Goal: Transaction & Acquisition: Purchase product/service

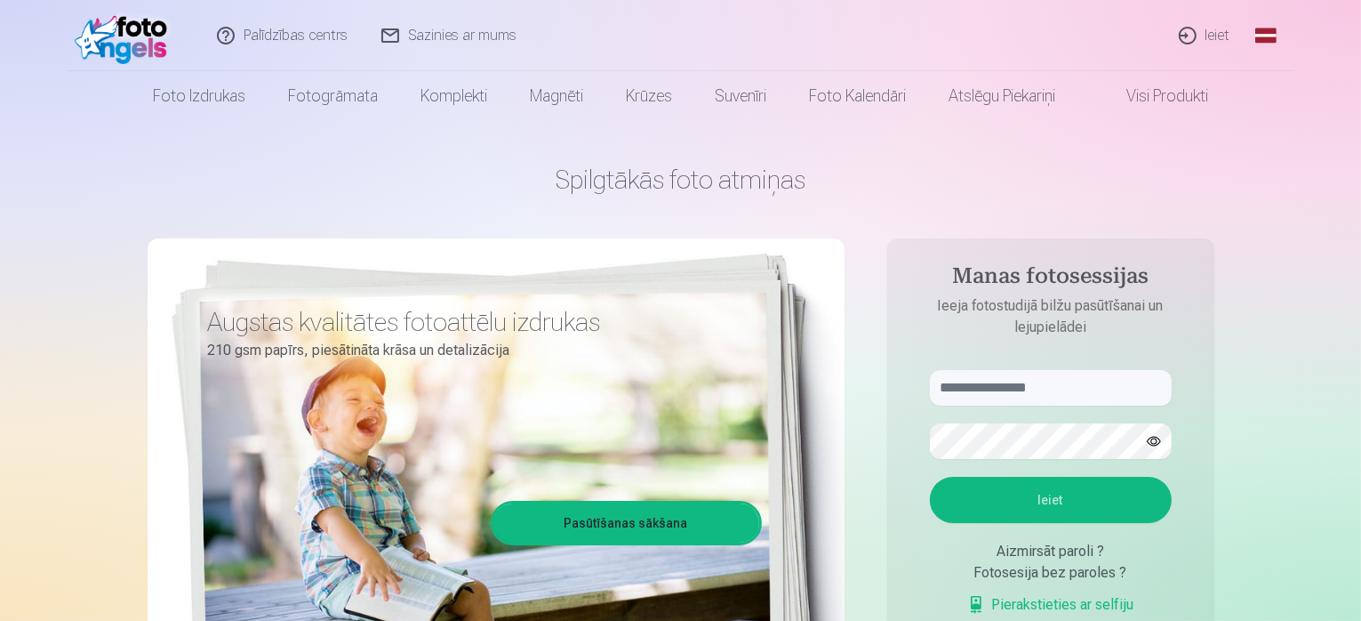
click at [1202, 37] on link "Ieiet" at bounding box center [1205, 35] width 85 height 71
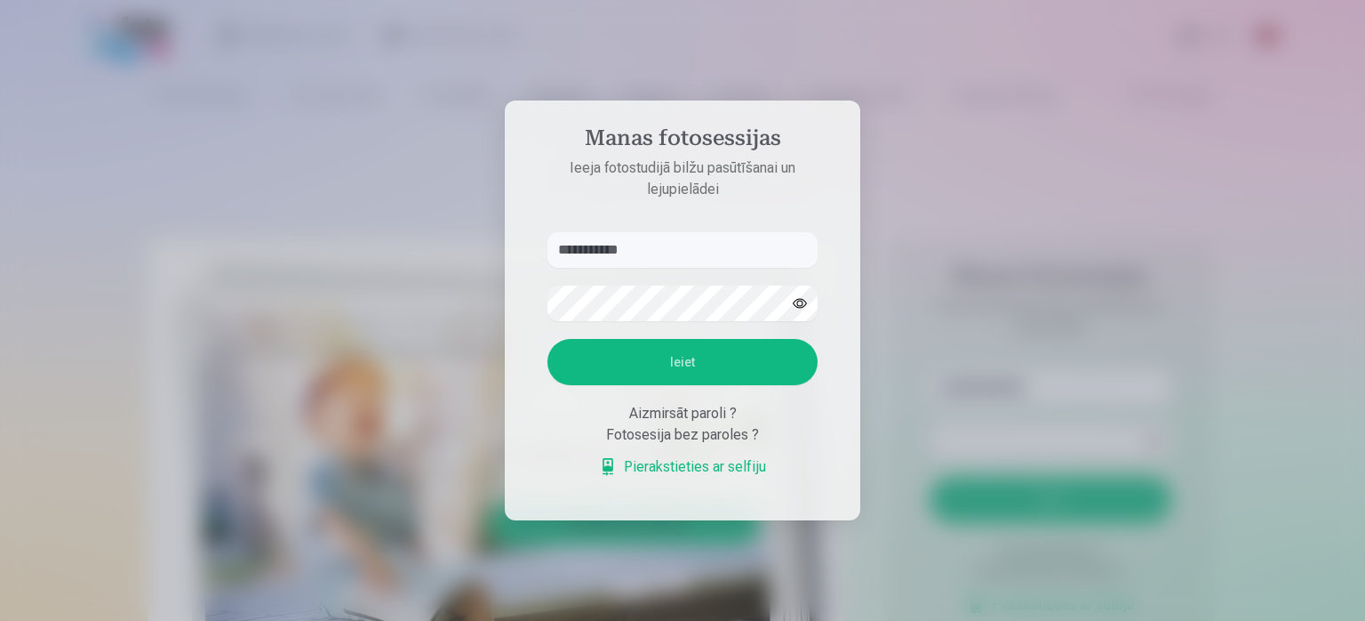
click at [694, 357] on button "Ieiet" at bounding box center [683, 362] width 270 height 46
click at [800, 286] on button "button" at bounding box center [800, 303] width 34 height 34
click at [626, 248] on input "**********" at bounding box center [683, 250] width 270 height 36
click at [667, 356] on button "Ieiet" at bounding box center [683, 362] width 270 height 46
click at [801, 303] on button "button" at bounding box center [800, 303] width 34 height 34
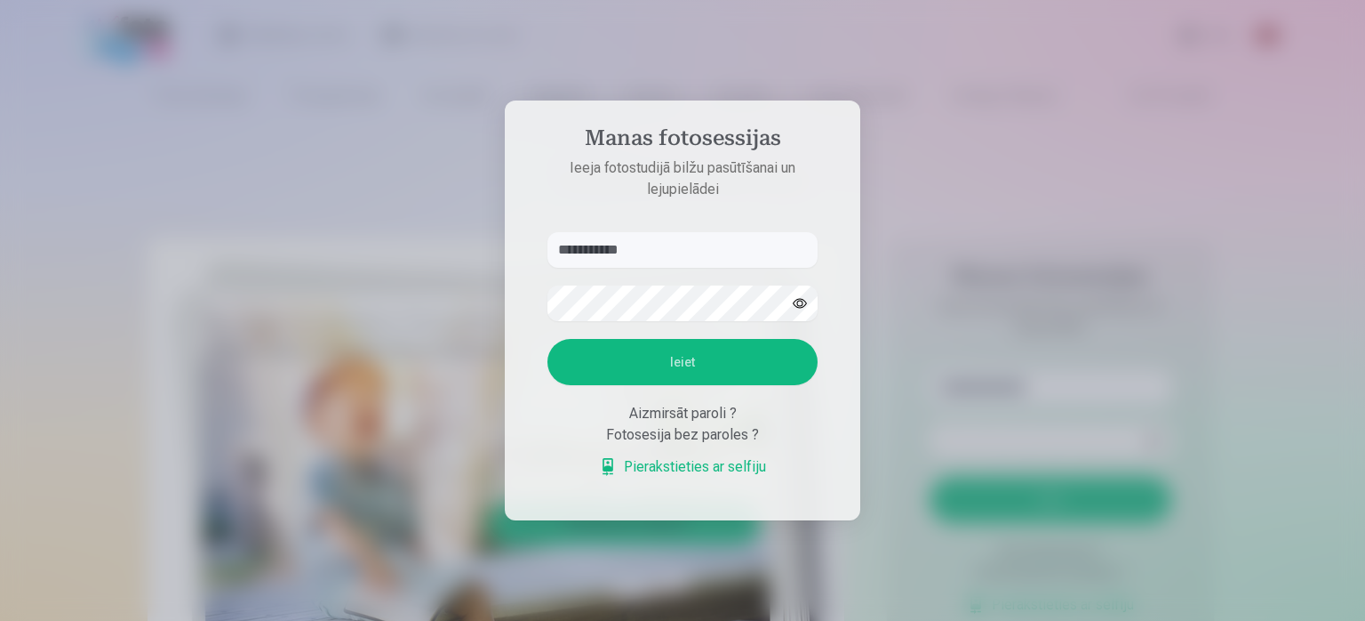
click at [800, 303] on button "button" at bounding box center [800, 303] width 34 height 34
click at [663, 359] on button "Ieiet" at bounding box center [683, 362] width 270 height 46
click at [537, 314] on form "**********" at bounding box center [683, 363] width 306 height 263
click at [672, 250] on input "**********" at bounding box center [683, 250] width 270 height 36
drag, startPoint x: 672, startPoint y: 249, endPoint x: 540, endPoint y: 253, distance: 131.6
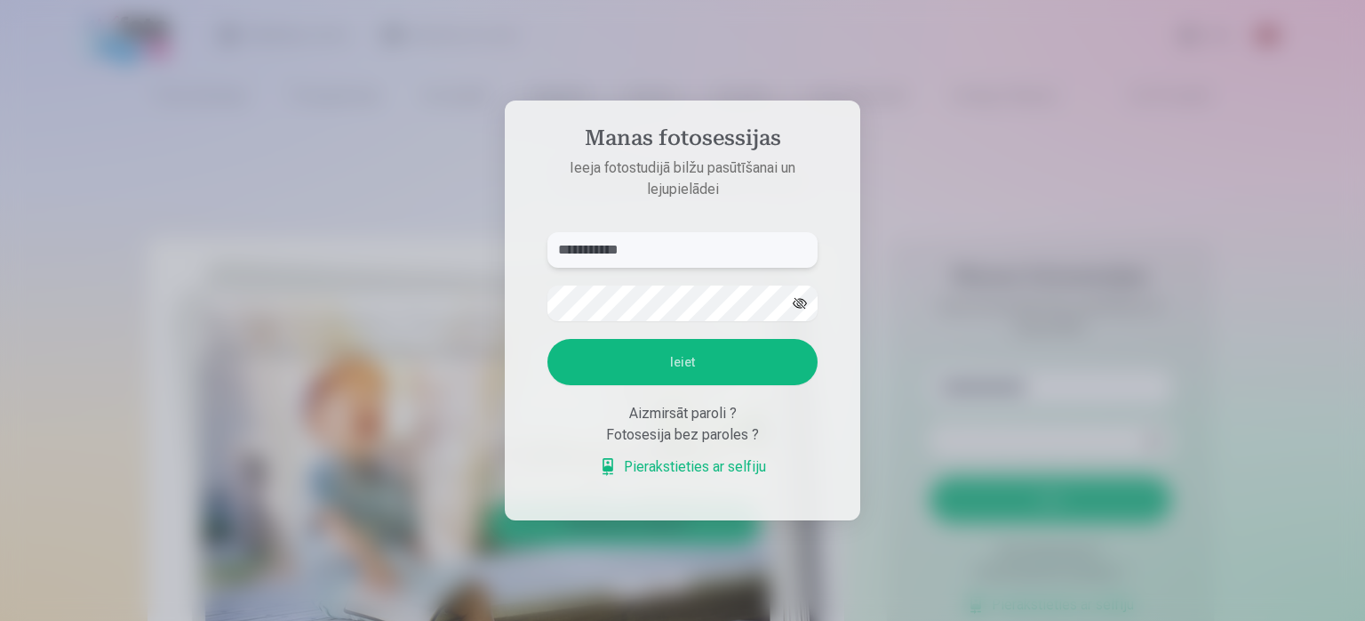
click at [540, 253] on form "**********" at bounding box center [683, 363] width 306 height 263
type input "**********"
click at [685, 356] on button "Ieiet" at bounding box center [683, 362] width 270 height 46
click at [679, 361] on button "Ieiet" at bounding box center [683, 362] width 270 height 46
click at [657, 203] on aside "**********" at bounding box center [683, 310] width 356 height 420
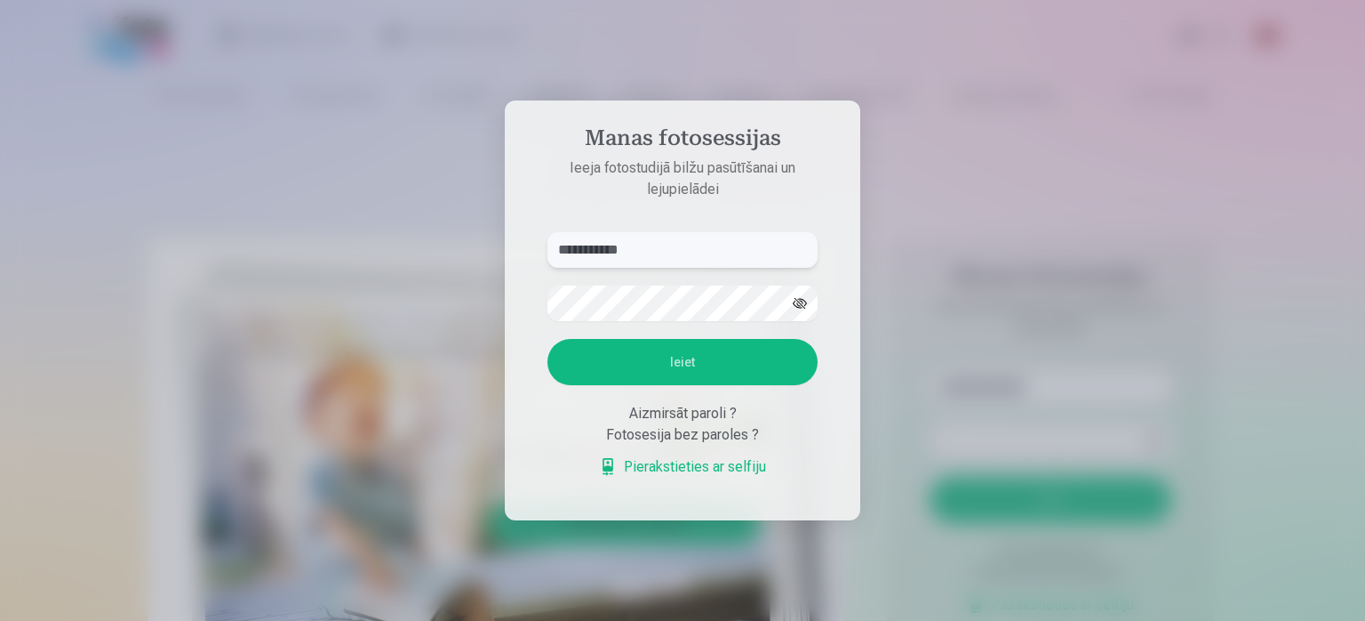
click at [669, 237] on input "**********" at bounding box center [683, 250] width 270 height 36
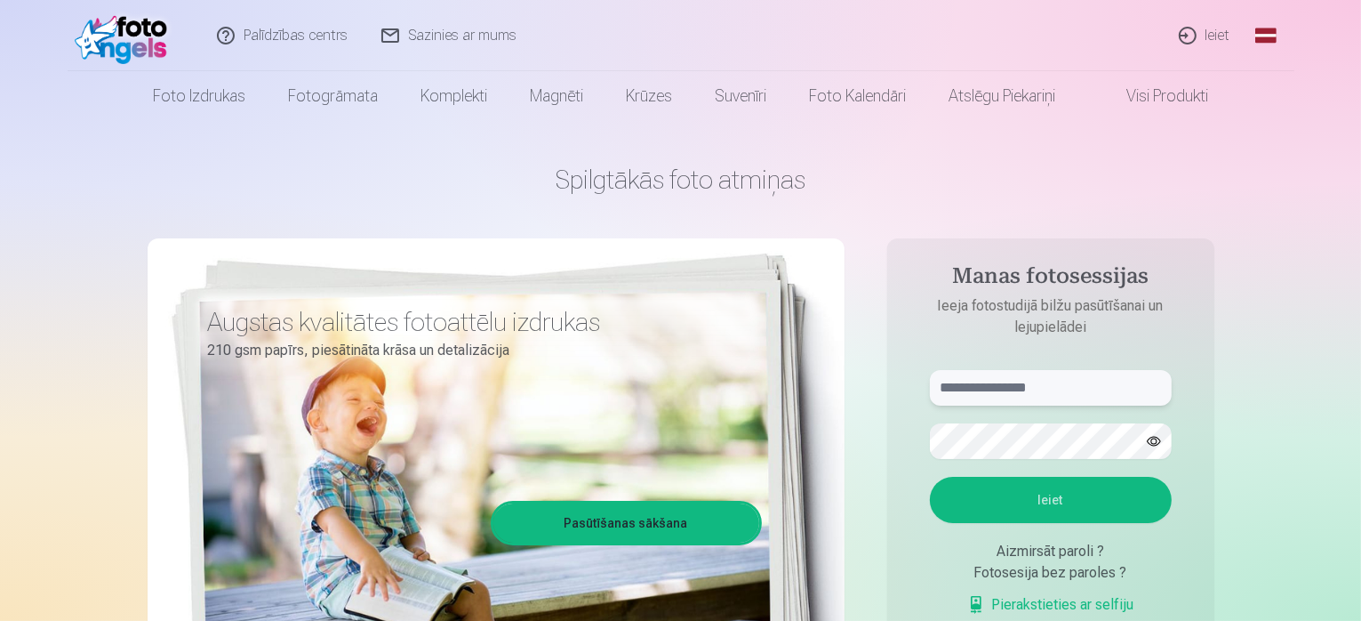
click at [1040, 386] on input "text" at bounding box center [1051, 388] width 242 height 36
type input "*"
type input "**********"
click at [1048, 499] on button "Ieiet" at bounding box center [1051, 499] width 242 height 46
click at [1212, 36] on link "Ieiet" at bounding box center [1205, 35] width 85 height 71
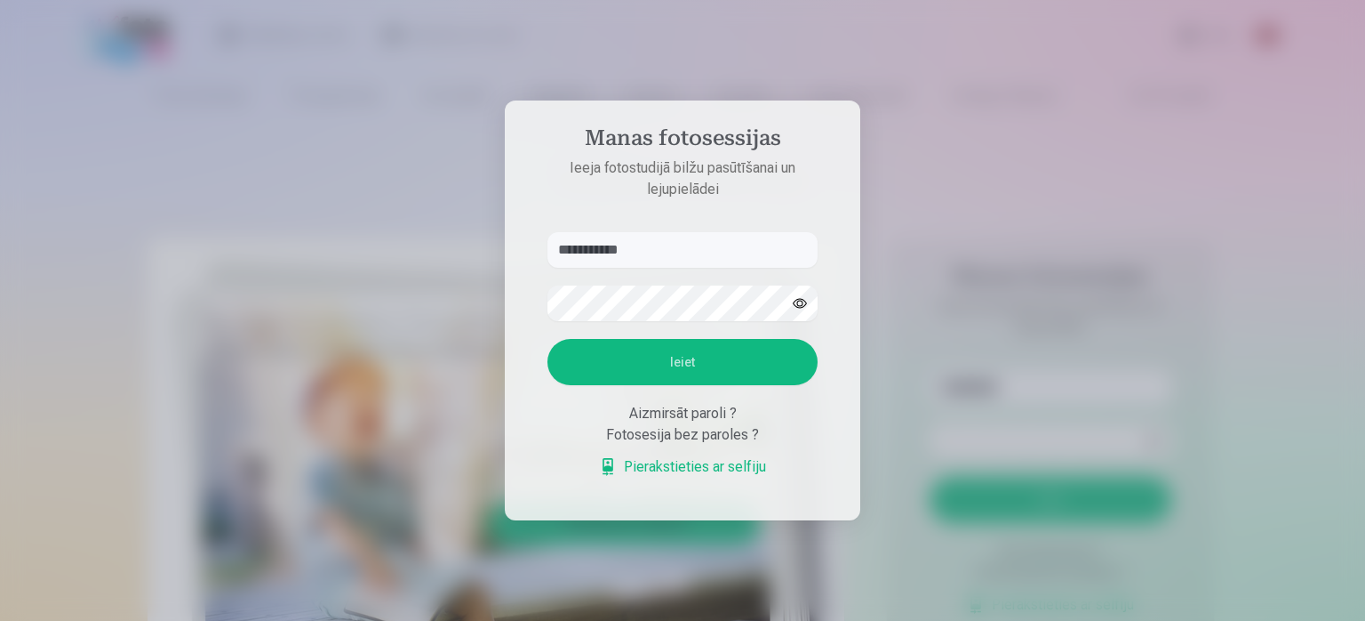
type input "**********"
click at [723, 346] on button "Ieiet" at bounding box center [683, 362] width 270 height 46
click at [678, 424] on div "Aizmirsāt paroli ?" at bounding box center [683, 413] width 270 height 21
click at [687, 385] on button "Ieiet" at bounding box center [683, 362] width 270 height 46
click at [690, 385] on button "Ieiet" at bounding box center [683, 362] width 270 height 46
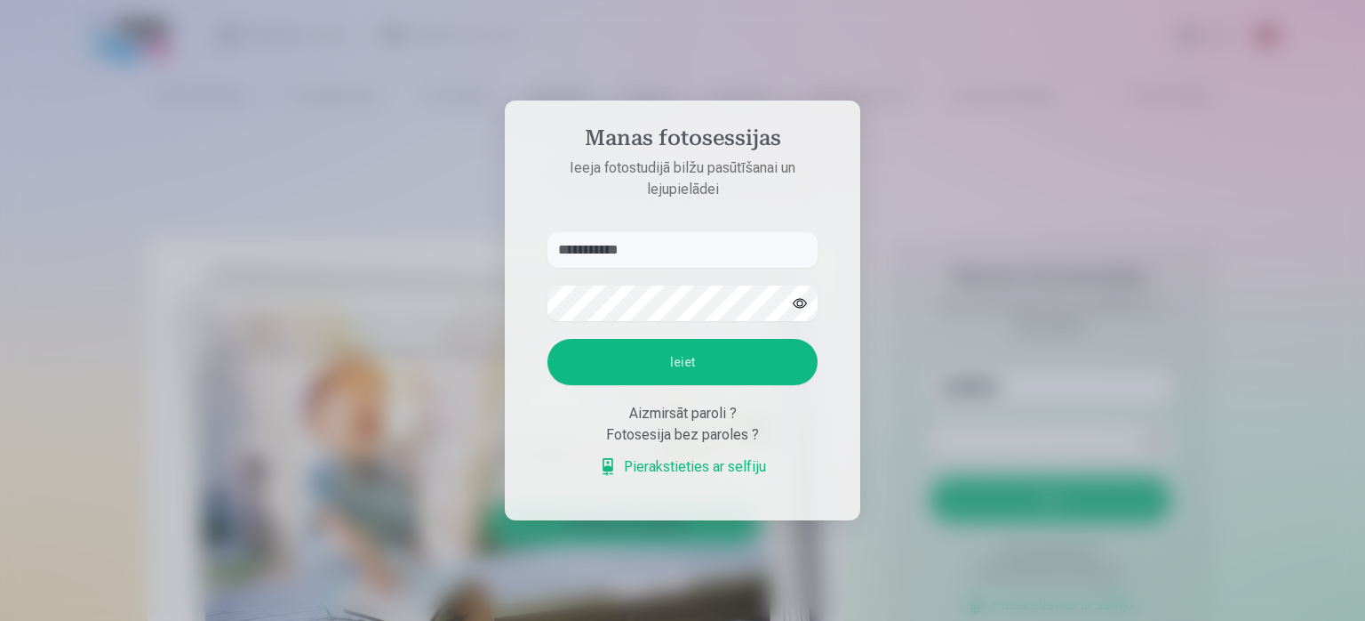
click at [797, 286] on button "button" at bounding box center [800, 303] width 34 height 34
click at [676, 361] on button "Ieiet" at bounding box center [683, 362] width 270 height 46
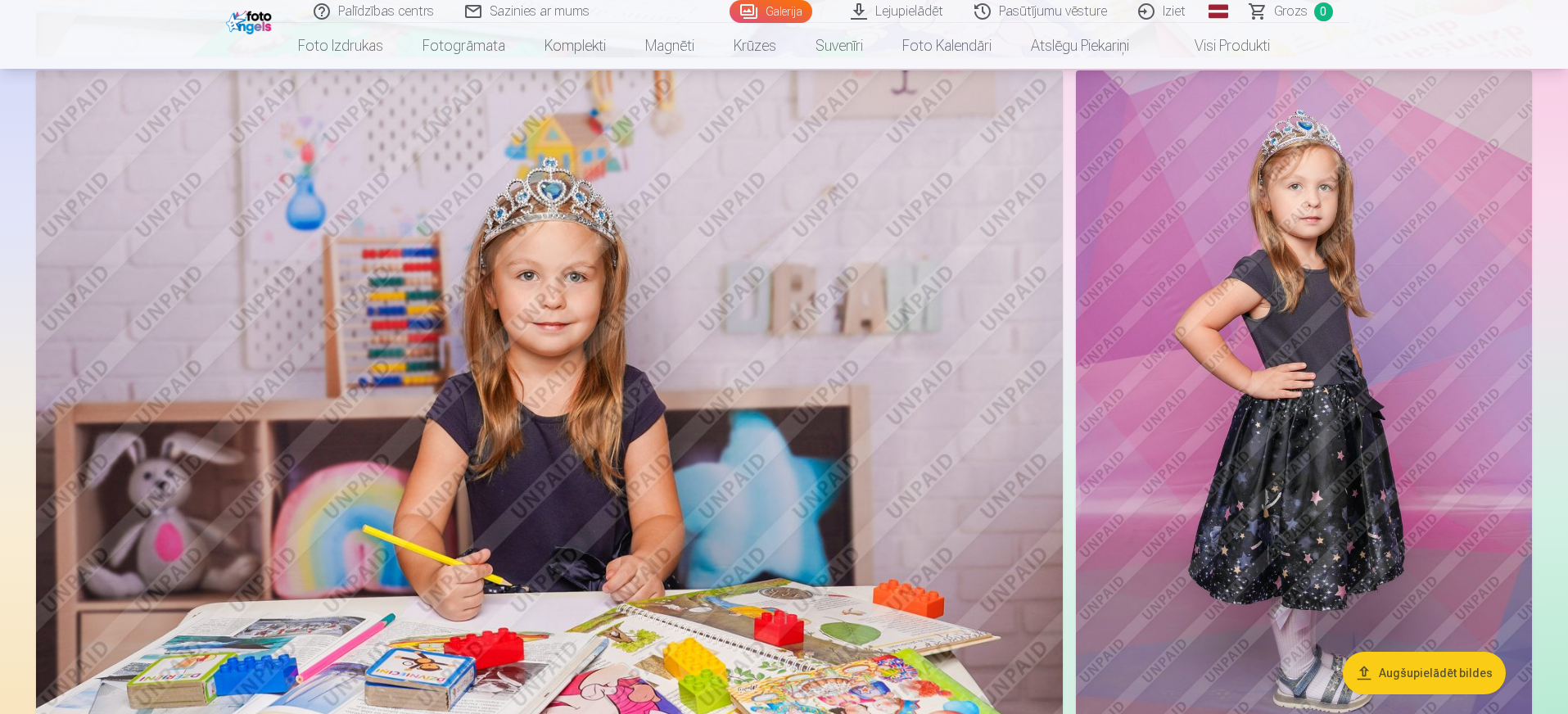
scroll to position [9541, 0]
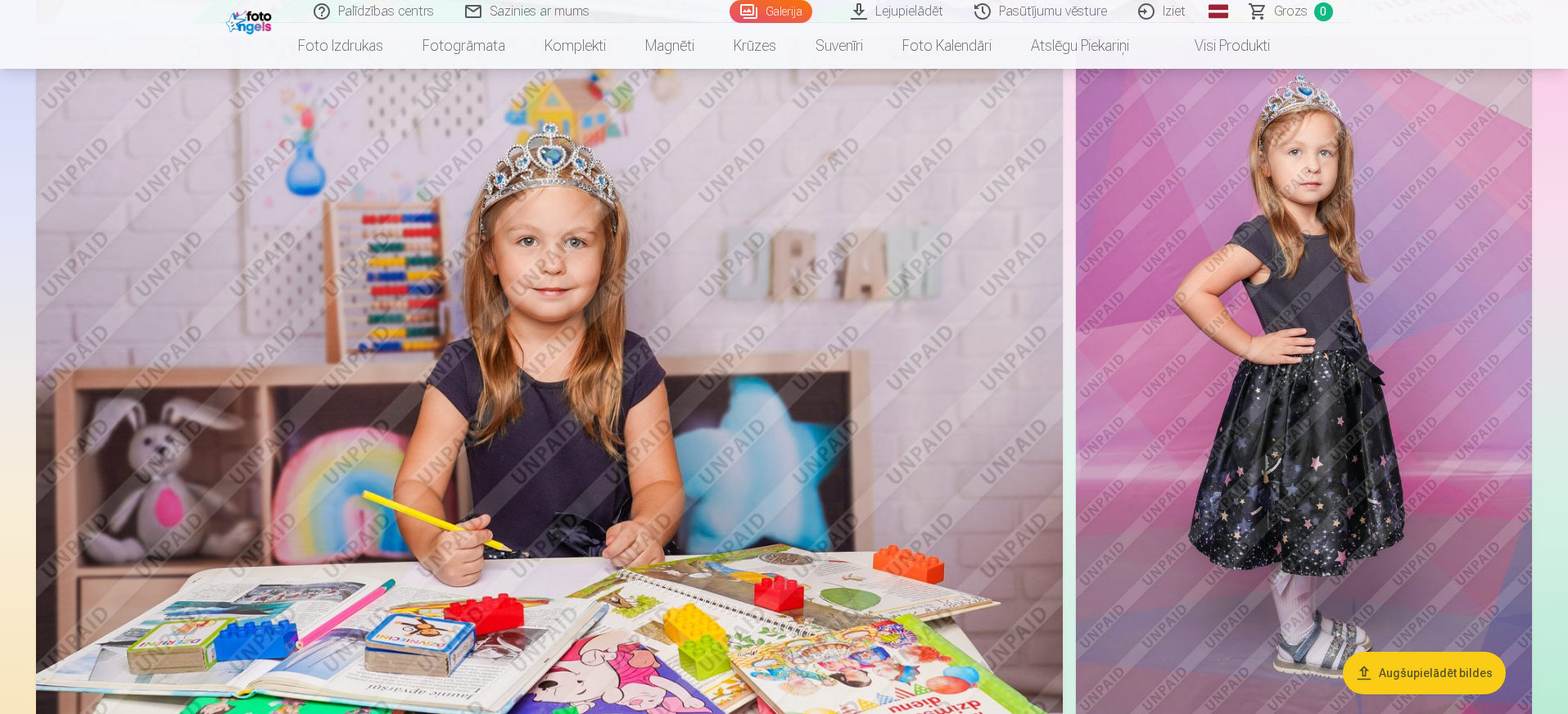
click at [1253, 571] on img at bounding box center [1304, 378] width 456 height 685
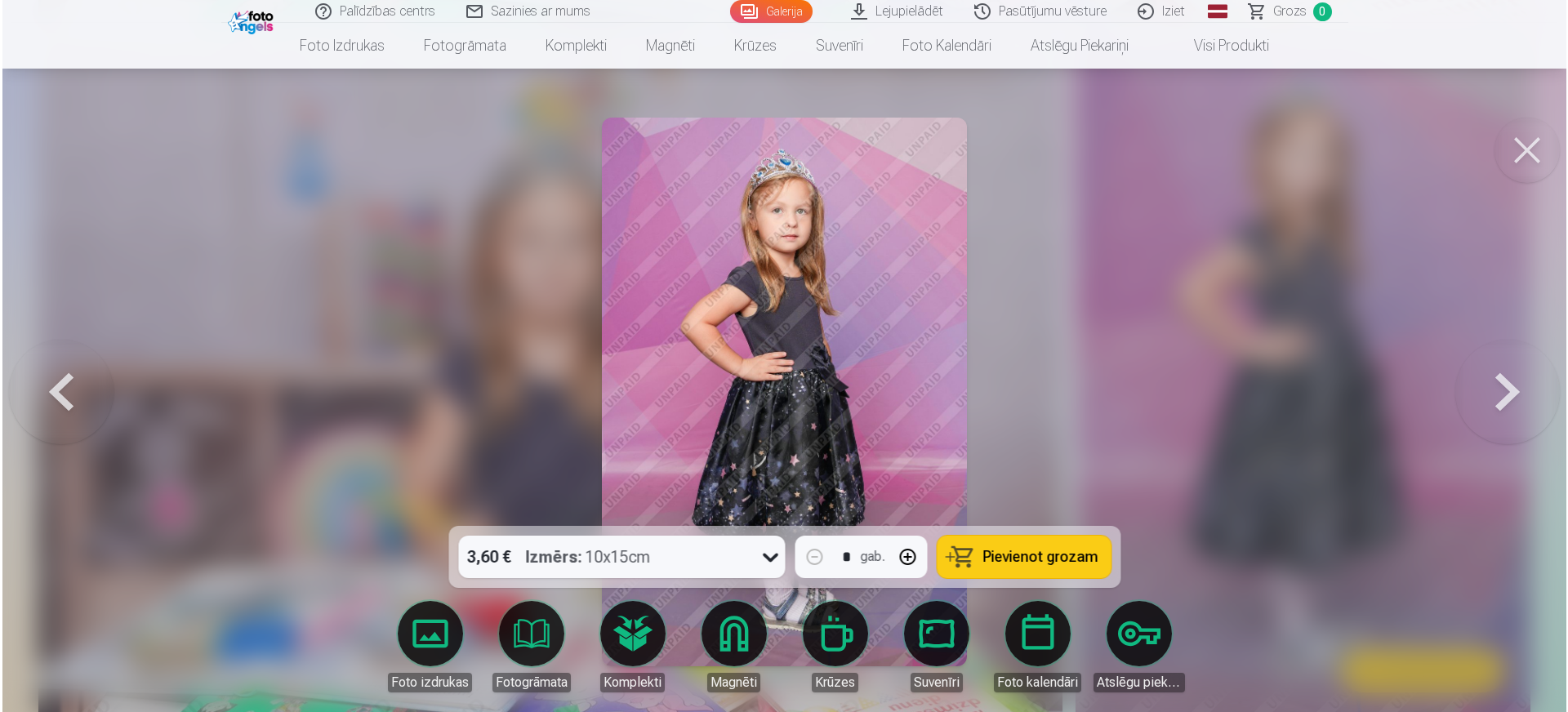
scroll to position [9537, 0]
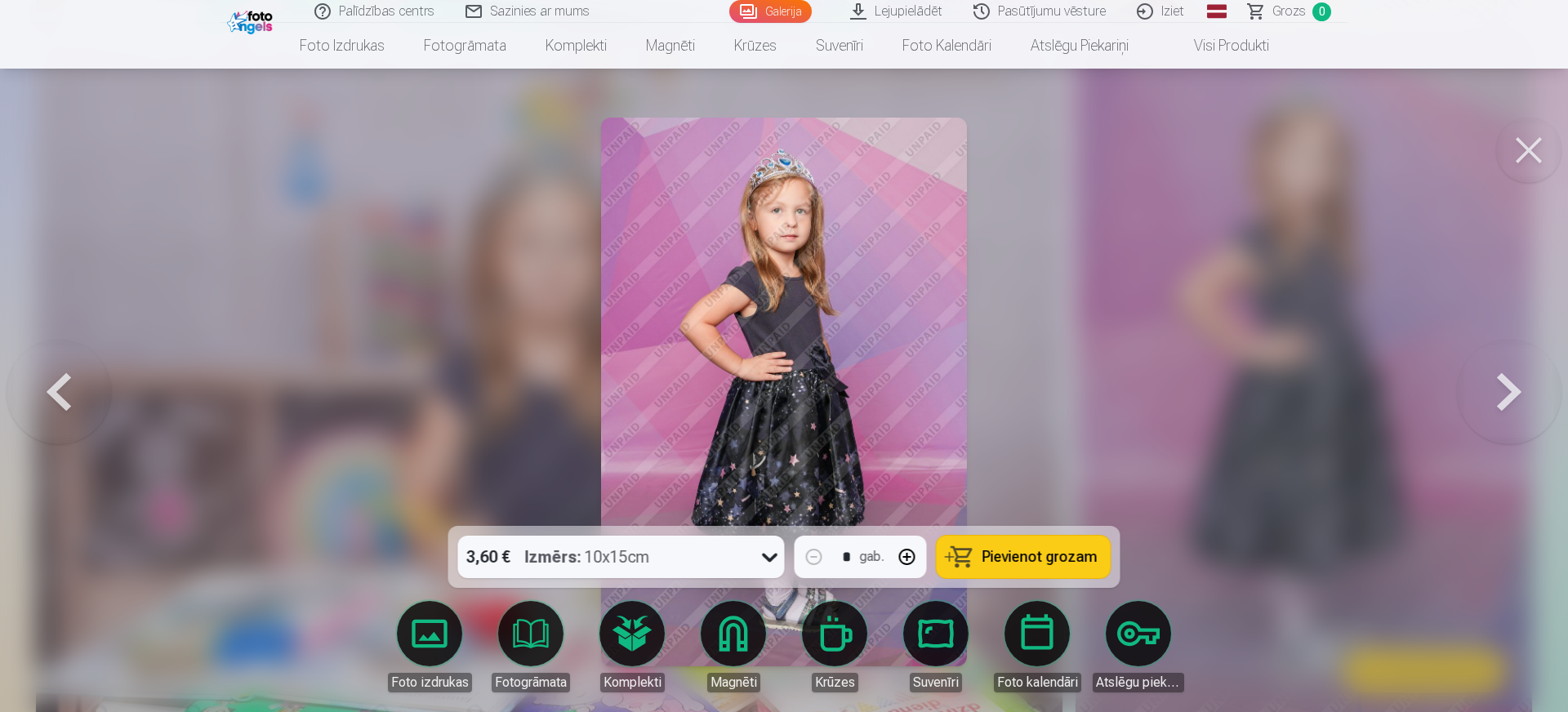
click at [1041, 554] on span "Pievienot grozam" at bounding box center [1039, 557] width 115 height 15
click at [1249, 146] on button at bounding box center [1529, 150] width 65 height 65
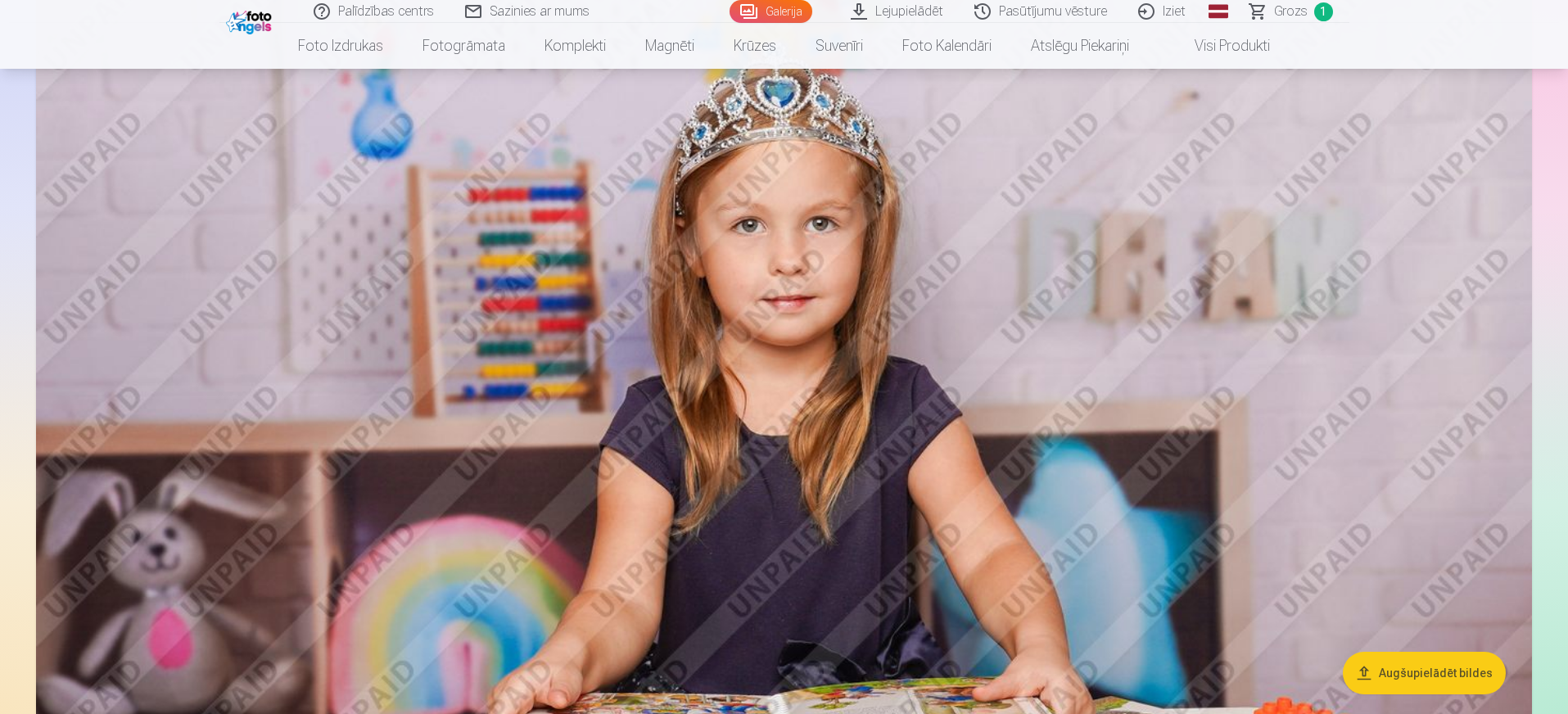
scroll to position [6470, 0]
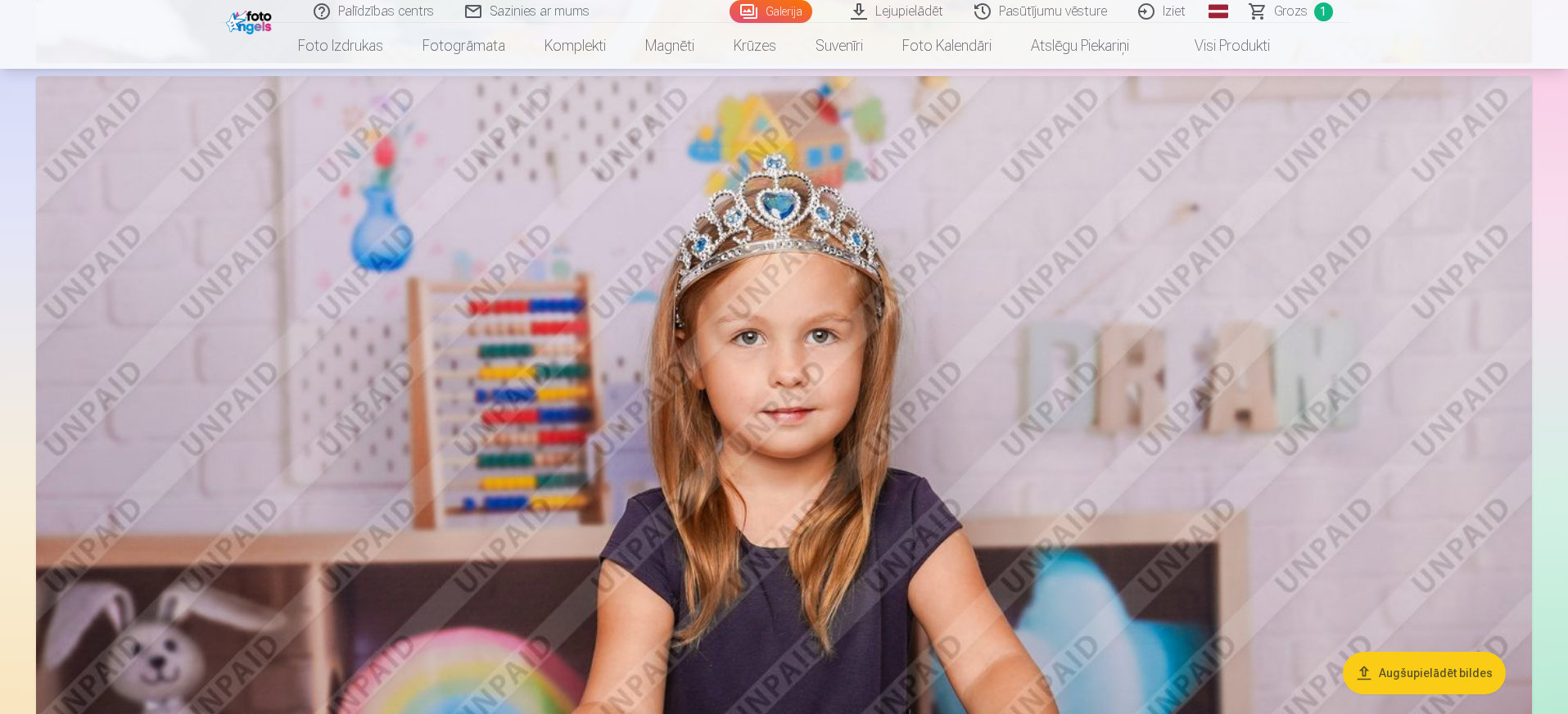
click at [1253, 571] on button "Augšupielādēt bildes" at bounding box center [1424, 673] width 163 height 42
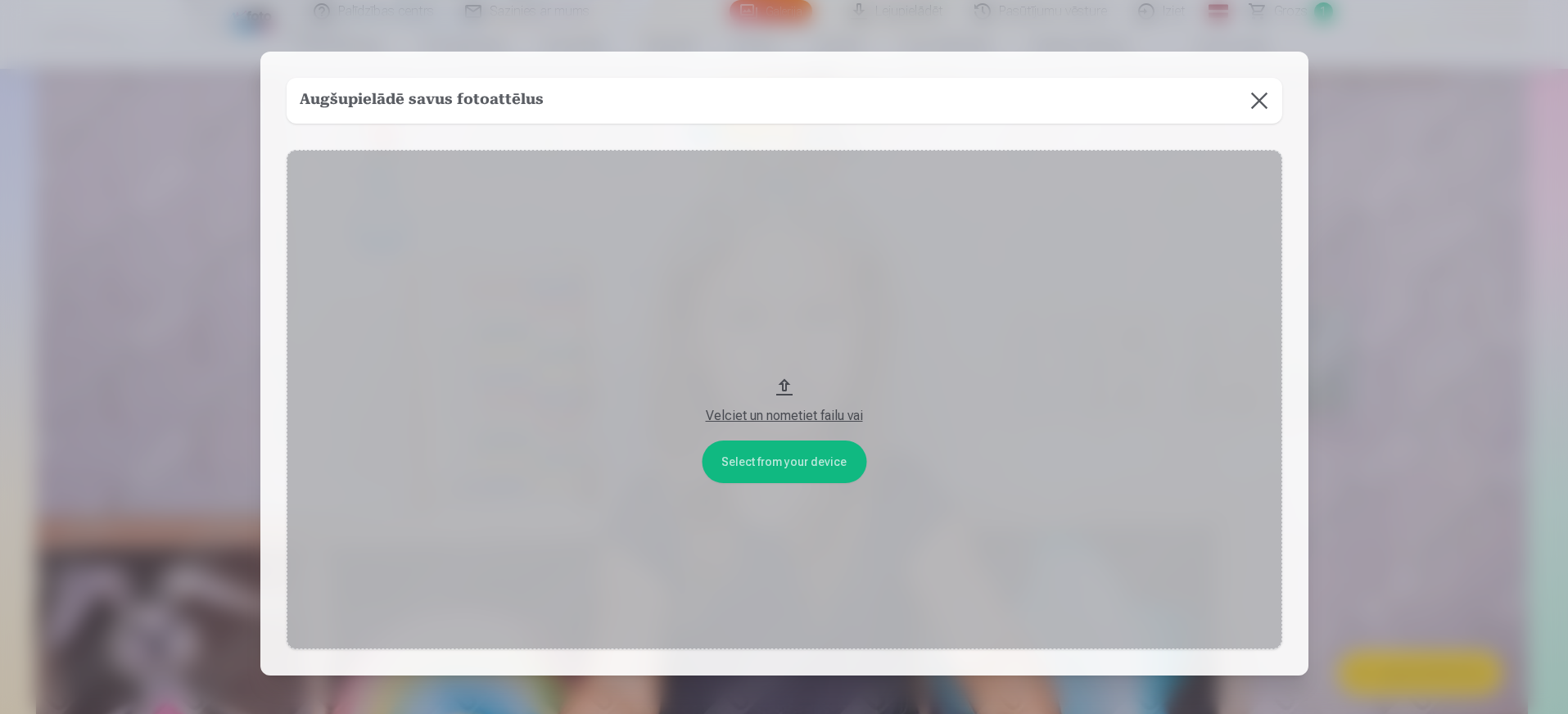
scroll to position [6485, 0]
click at [1253, 113] on button at bounding box center [1261, 100] width 46 height 46
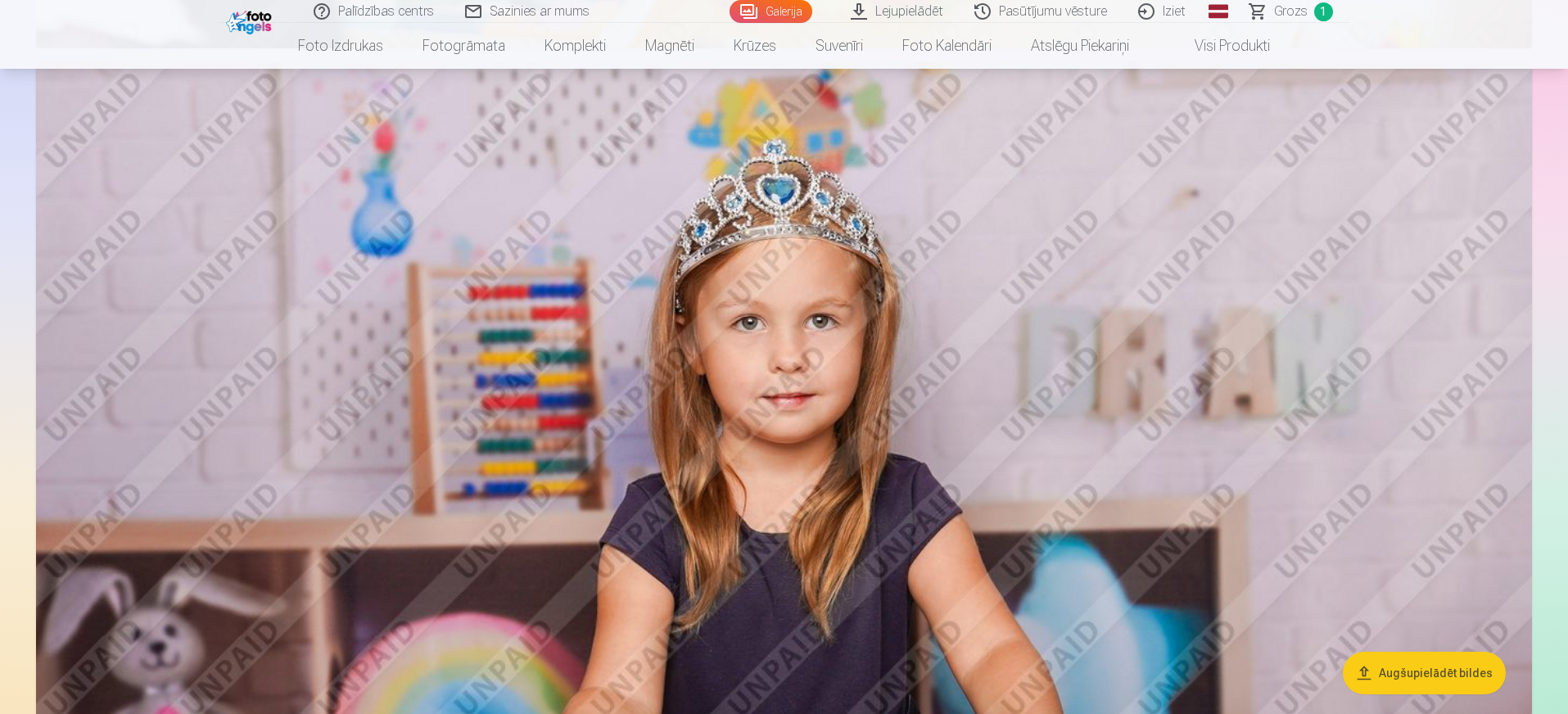
click at [870, 441] on img at bounding box center [784, 560] width 1496 height 998
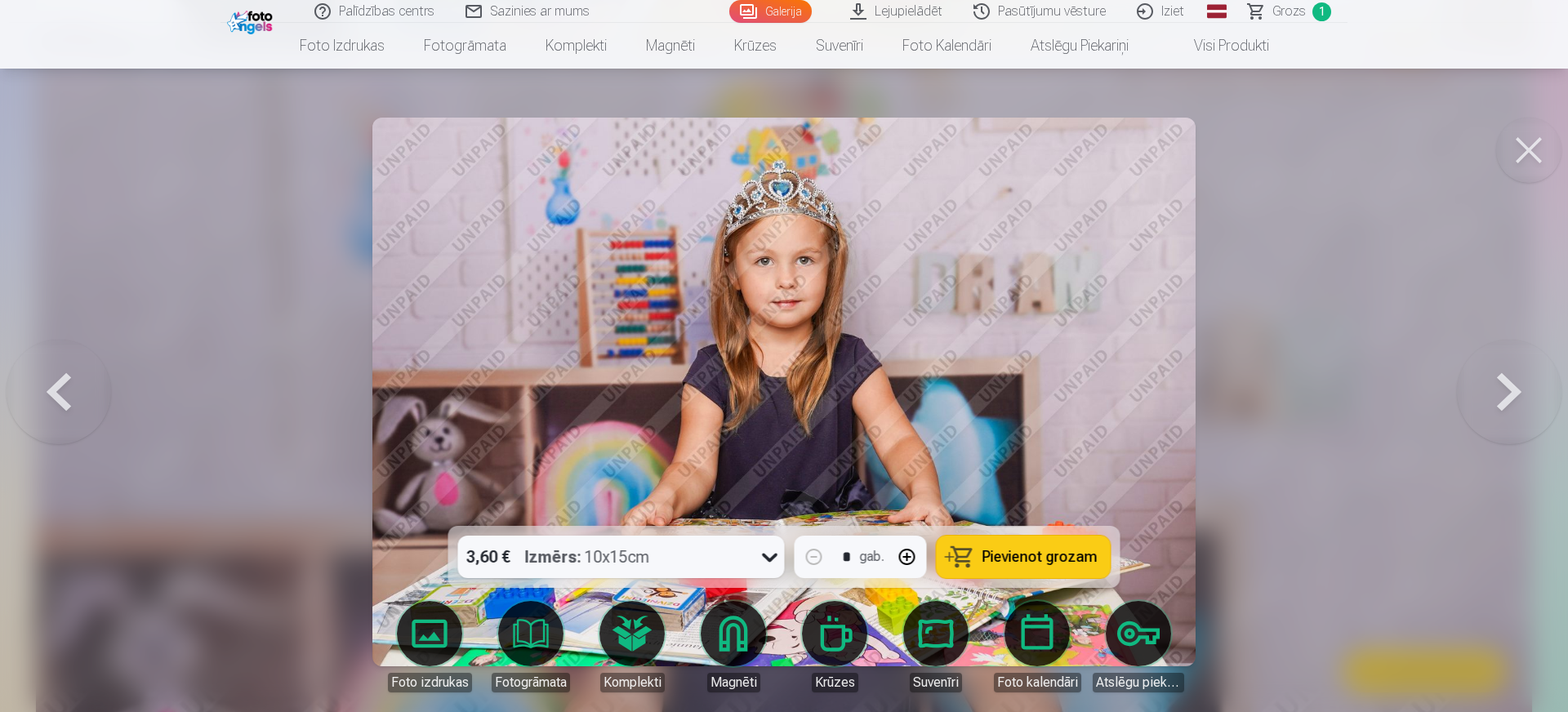
click at [1008, 553] on span "Pievienot grozam" at bounding box center [1039, 557] width 115 height 15
click at [1249, 154] on button at bounding box center [1529, 150] width 65 height 65
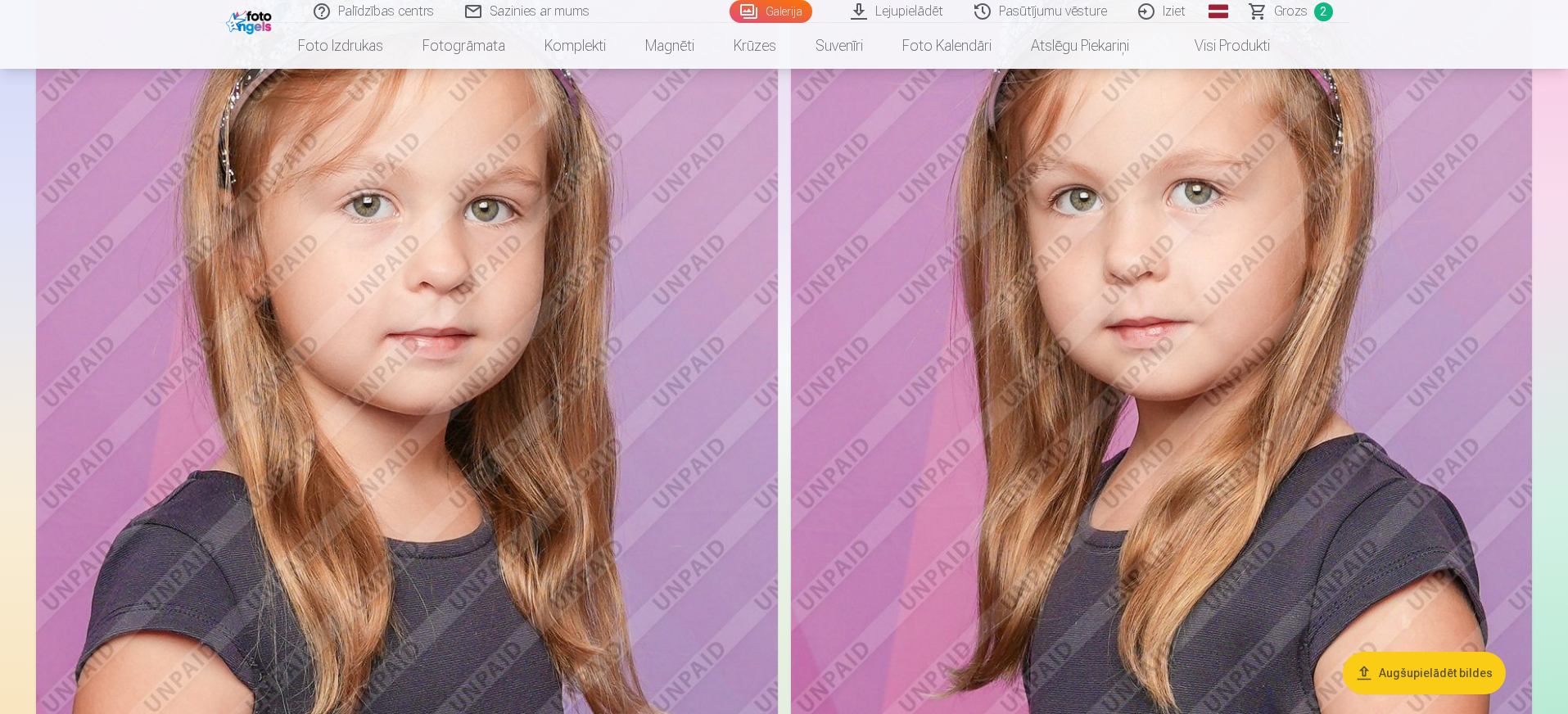
scroll to position [956, 0]
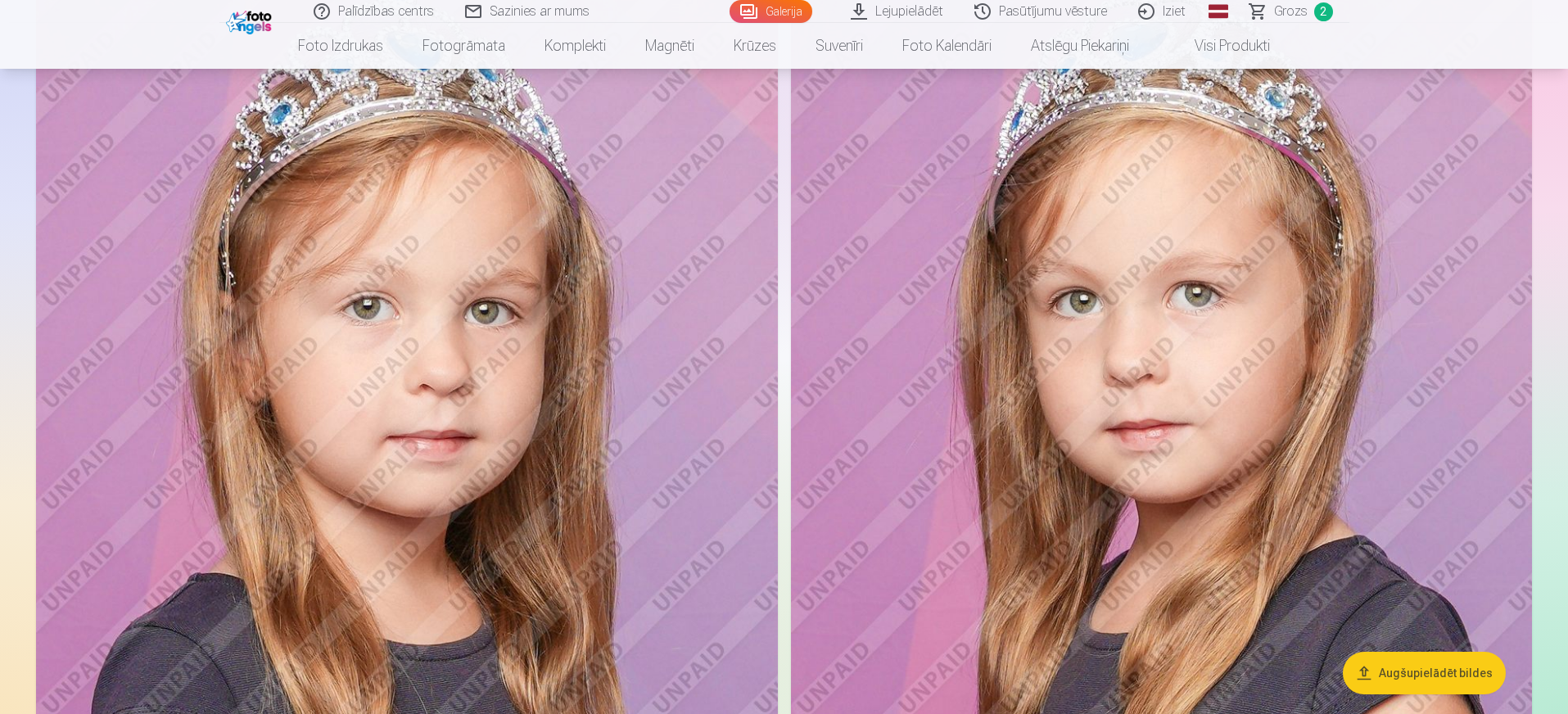
click at [1253, 402] on img at bounding box center [1162, 478] width 742 height 1113
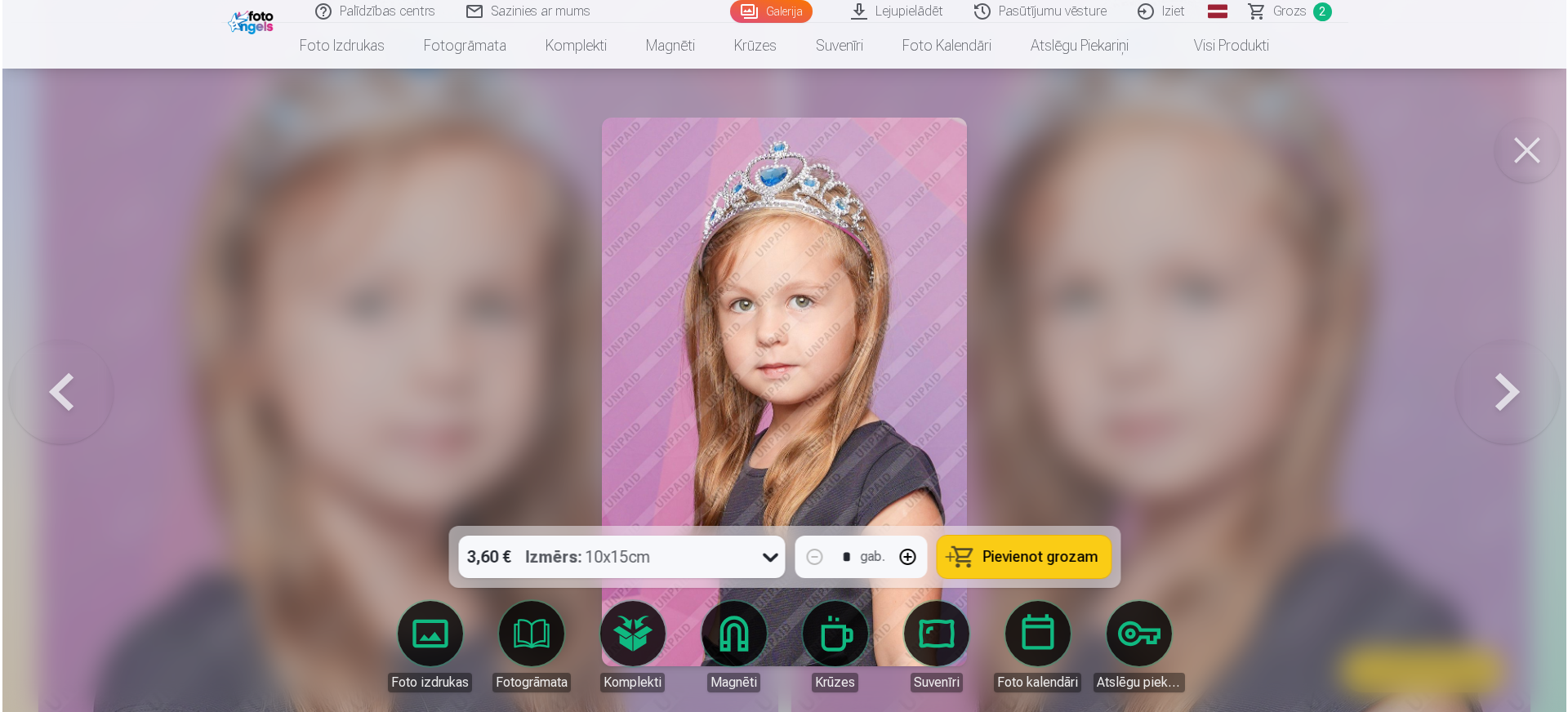
scroll to position [956, 0]
click at [1249, 144] on button at bounding box center [1529, 150] width 65 height 65
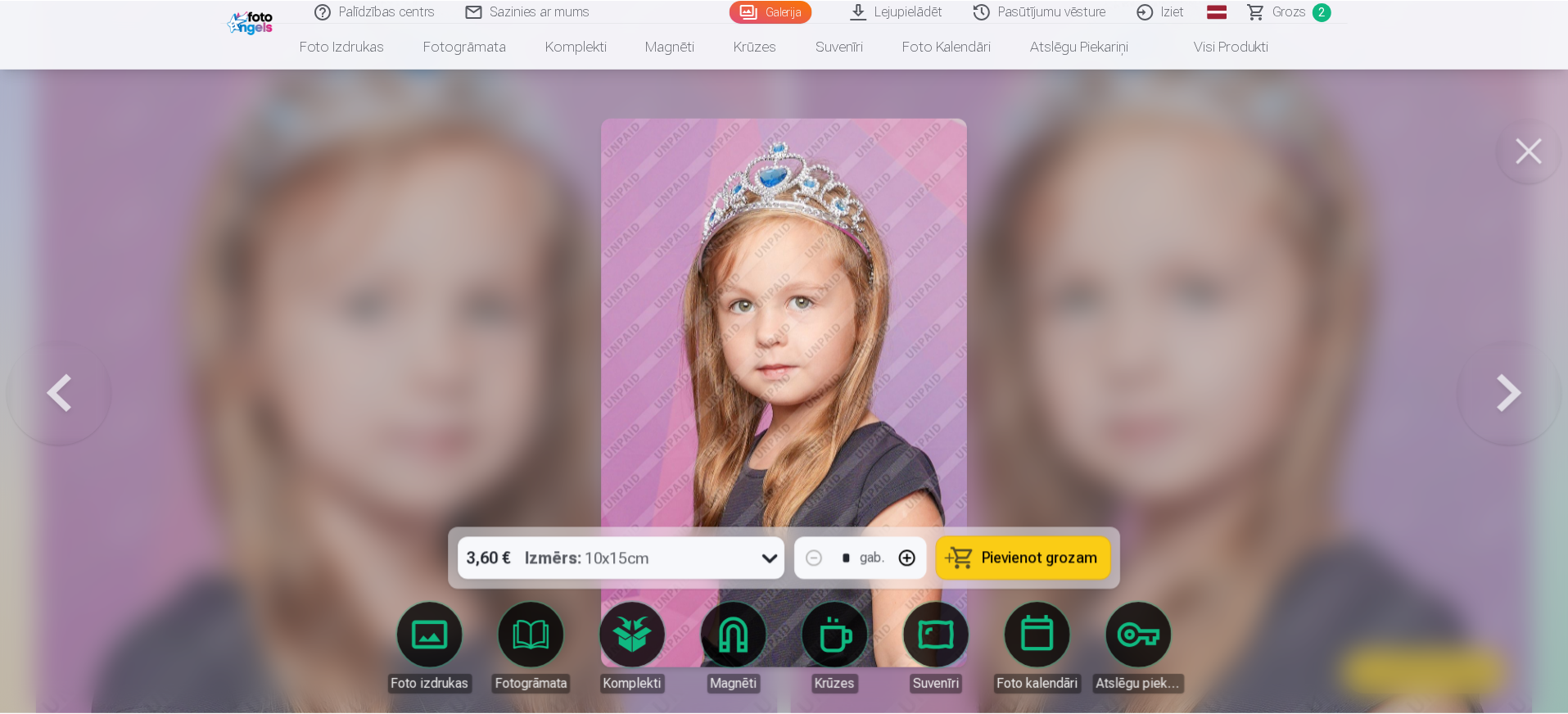
scroll to position [956, 0]
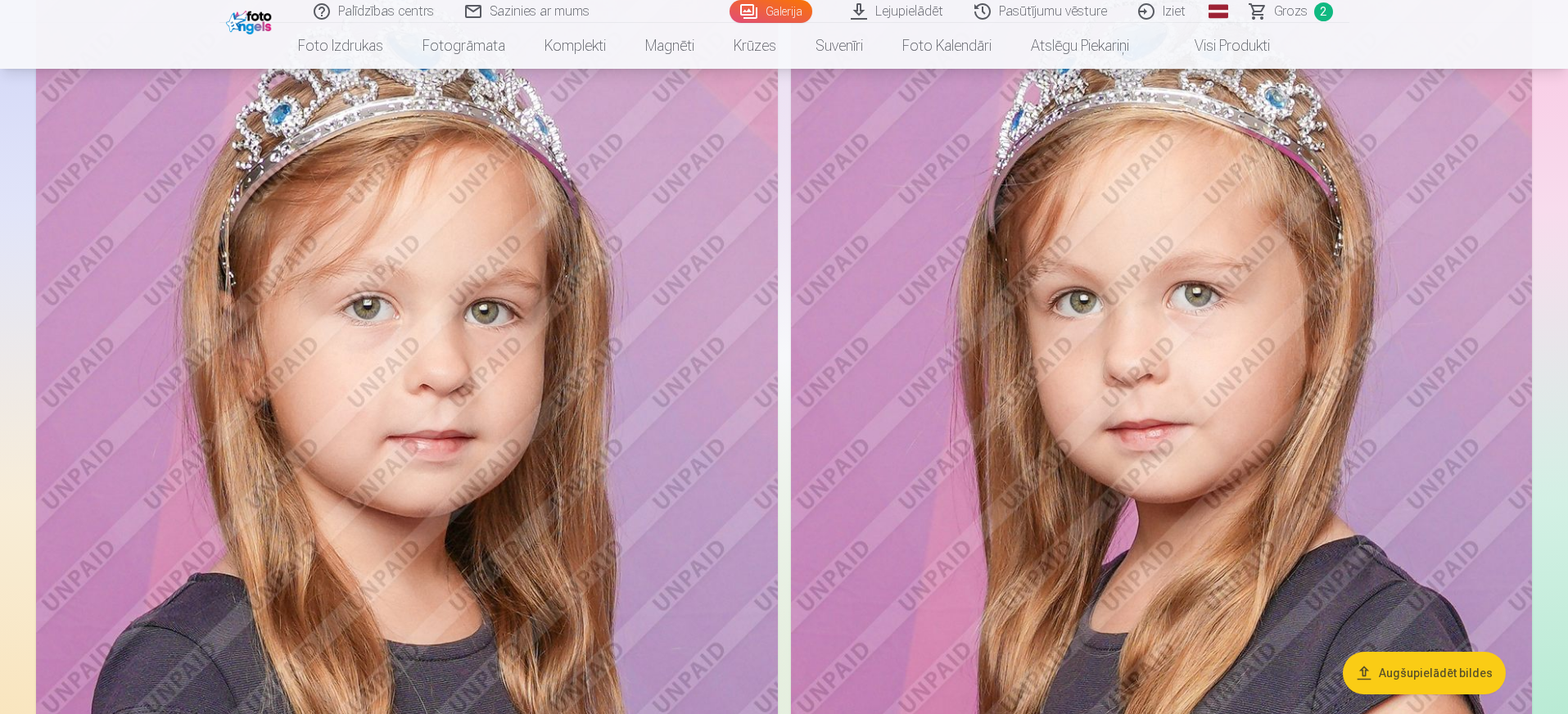
click at [1253, 351] on img at bounding box center [1162, 478] width 742 height 1113
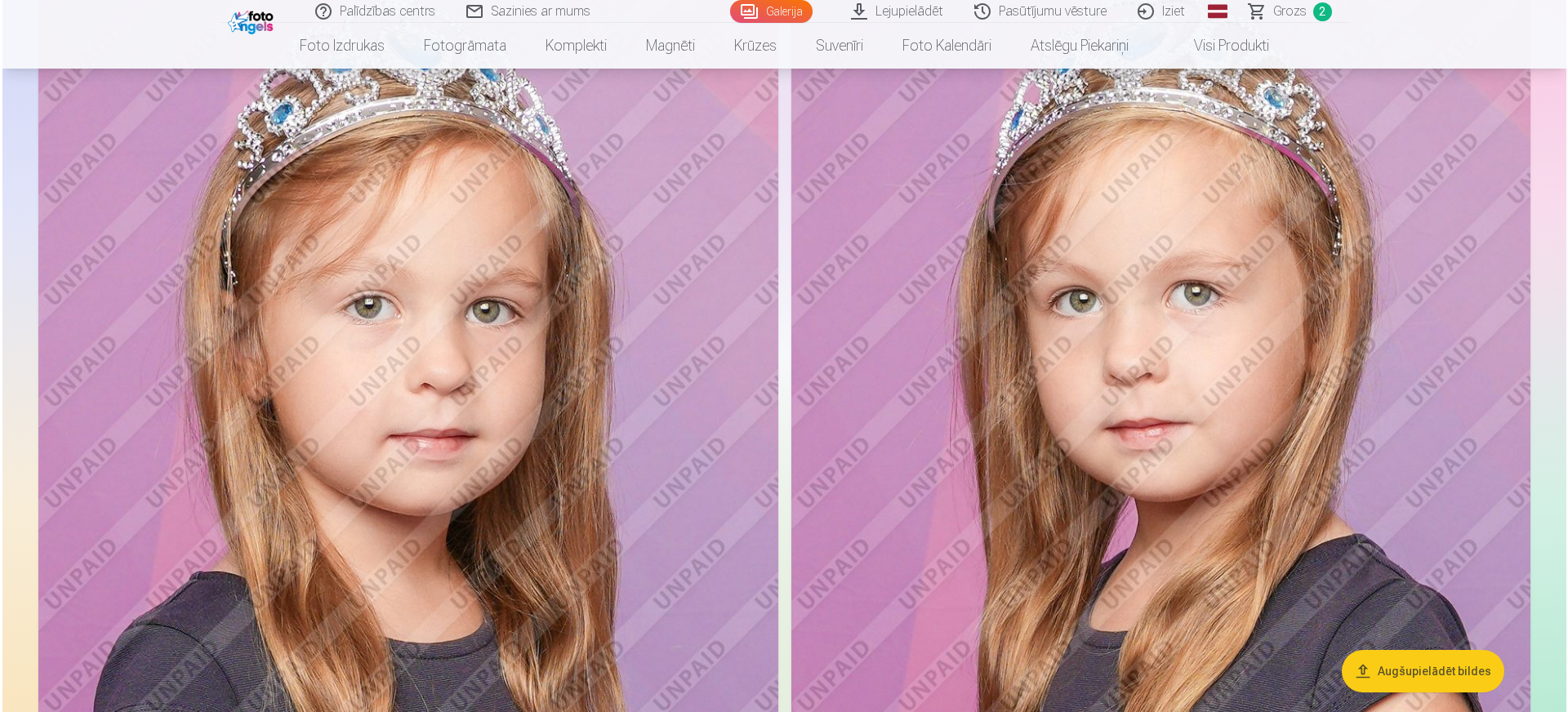
scroll to position [956, 0]
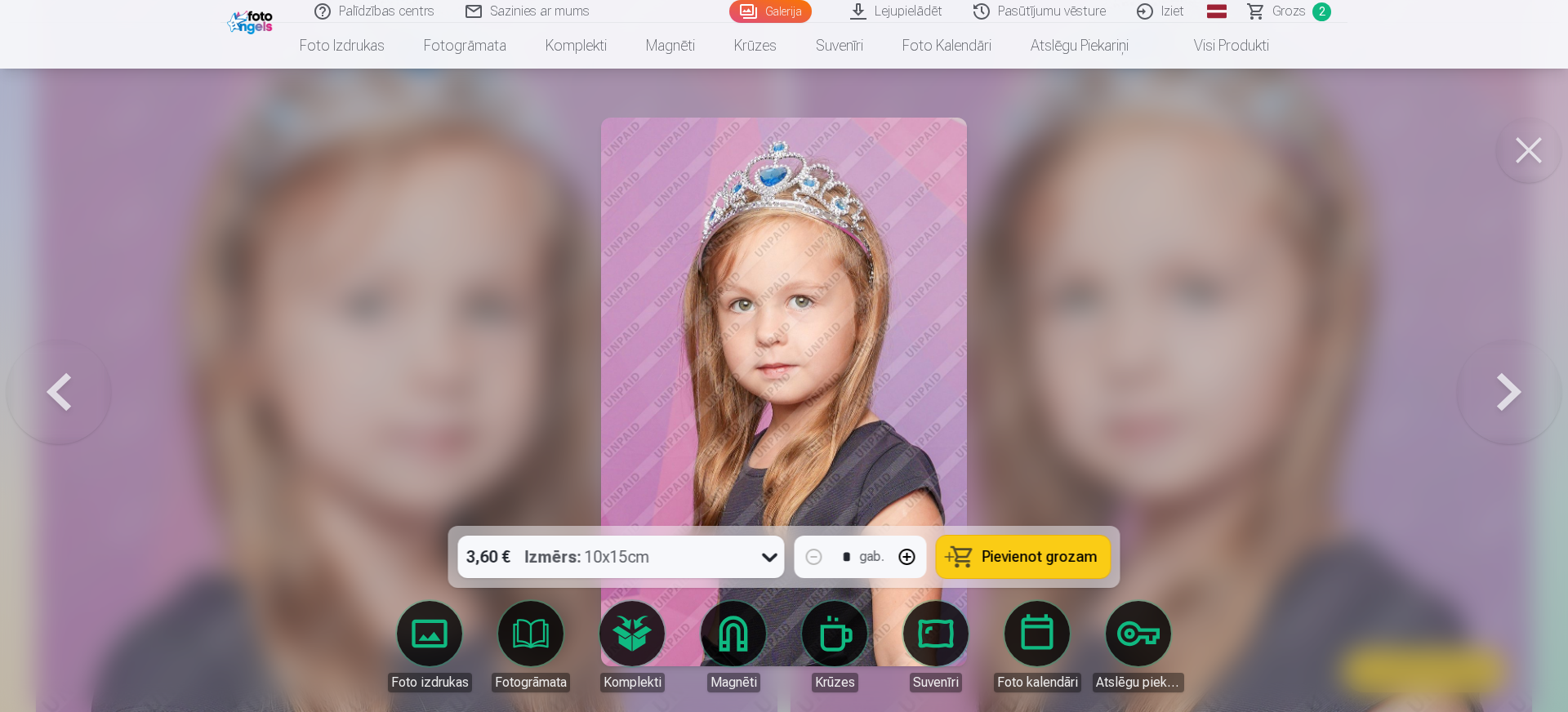
click at [1050, 559] on span "Pievienot grozam" at bounding box center [1039, 557] width 115 height 15
click at [1249, 141] on button at bounding box center [1529, 150] width 65 height 65
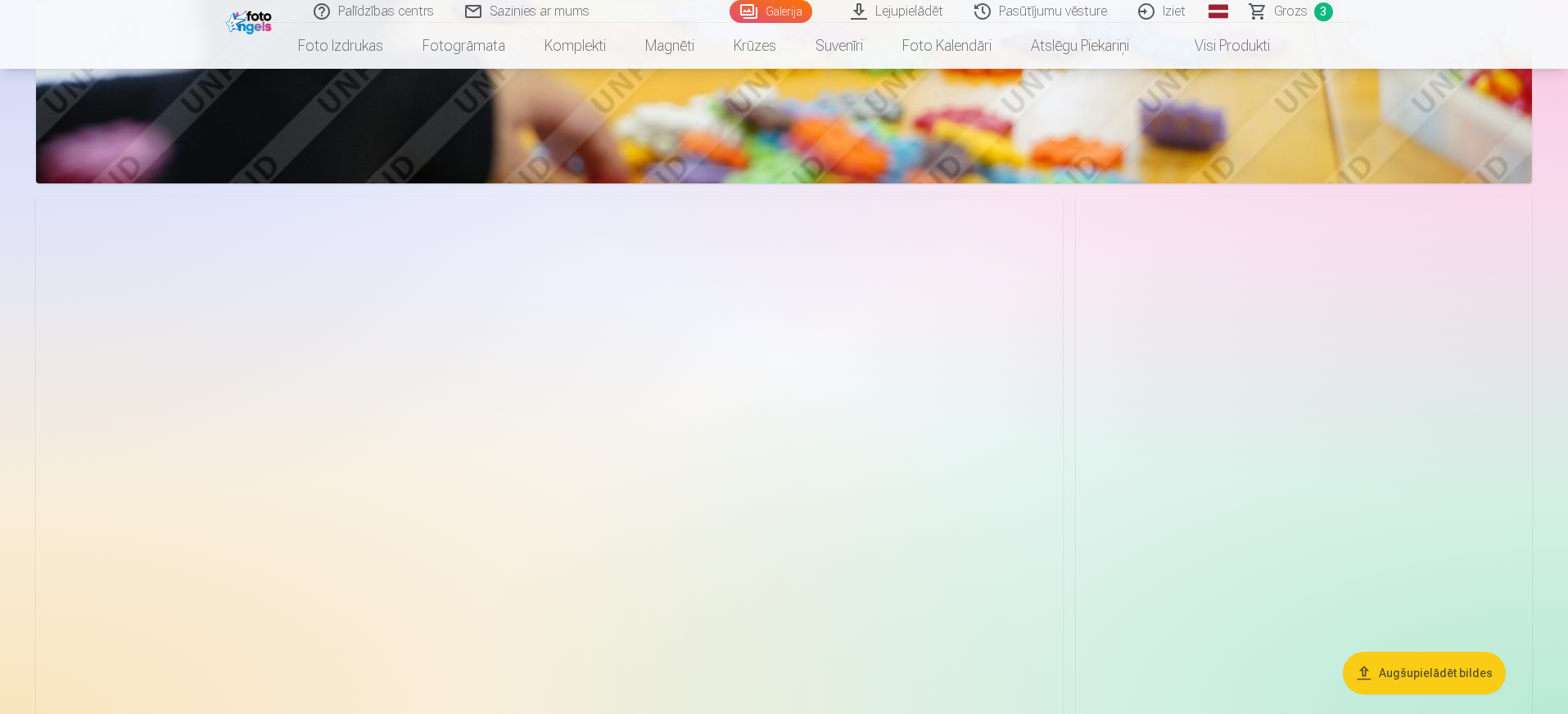
scroll to position [3618, 0]
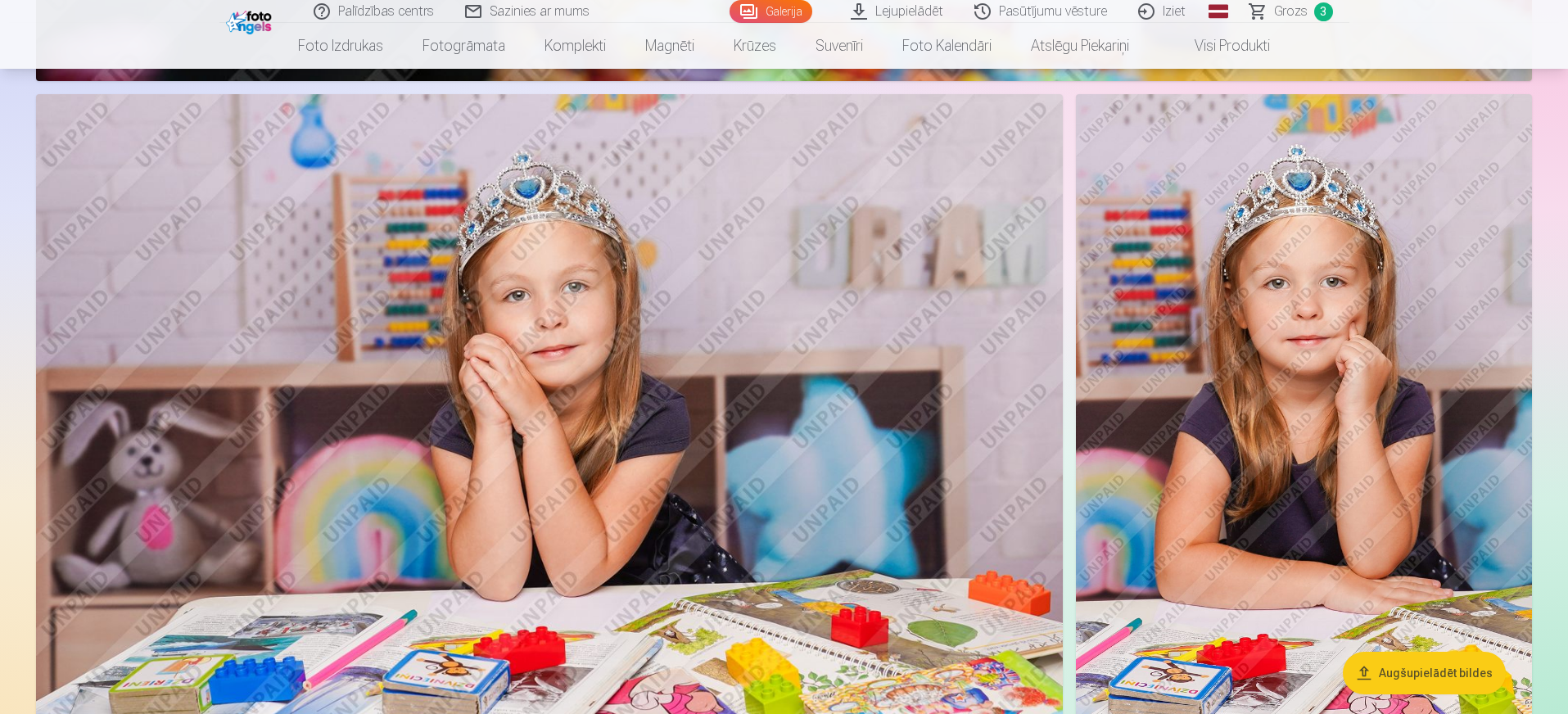
click at [751, 408] on img at bounding box center [549, 436] width 1027 height 685
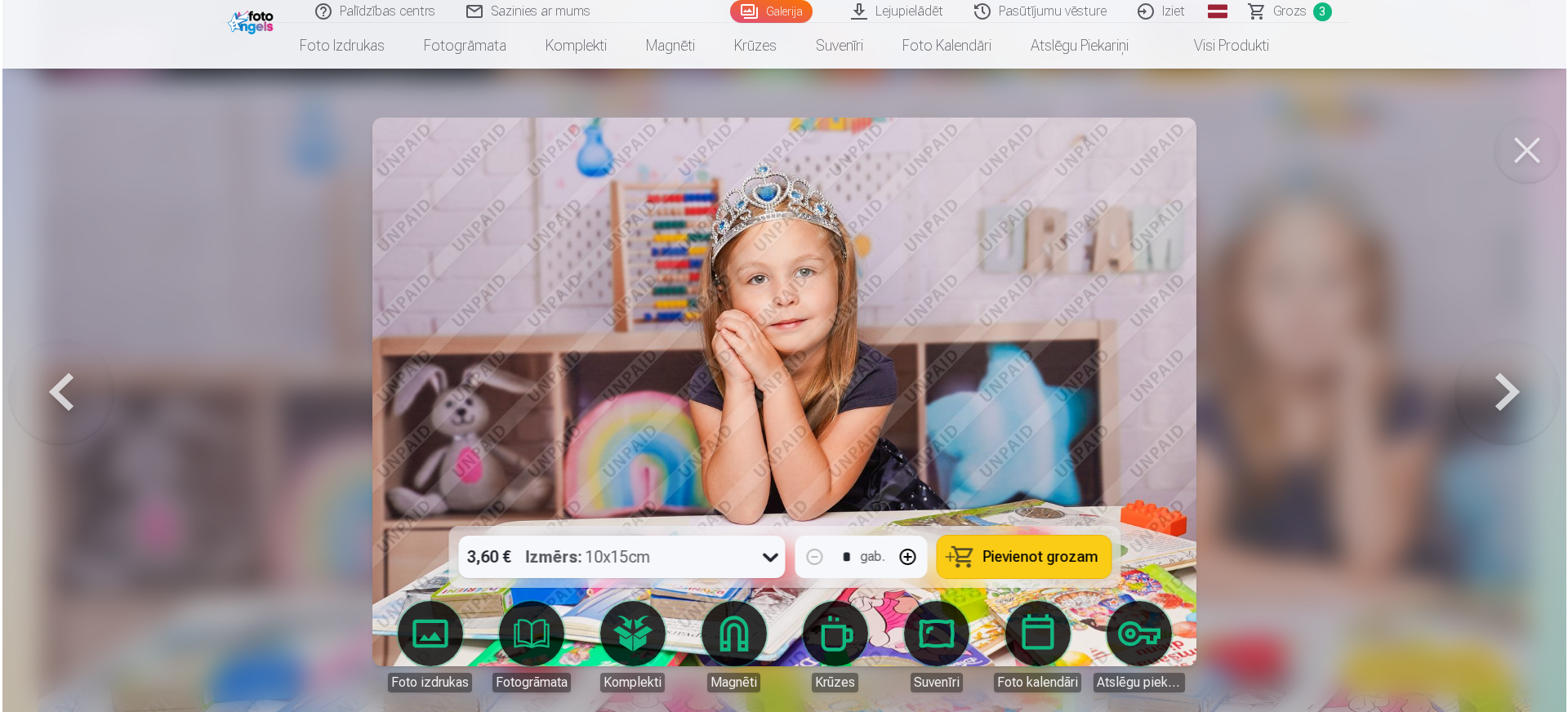
scroll to position [3615, 0]
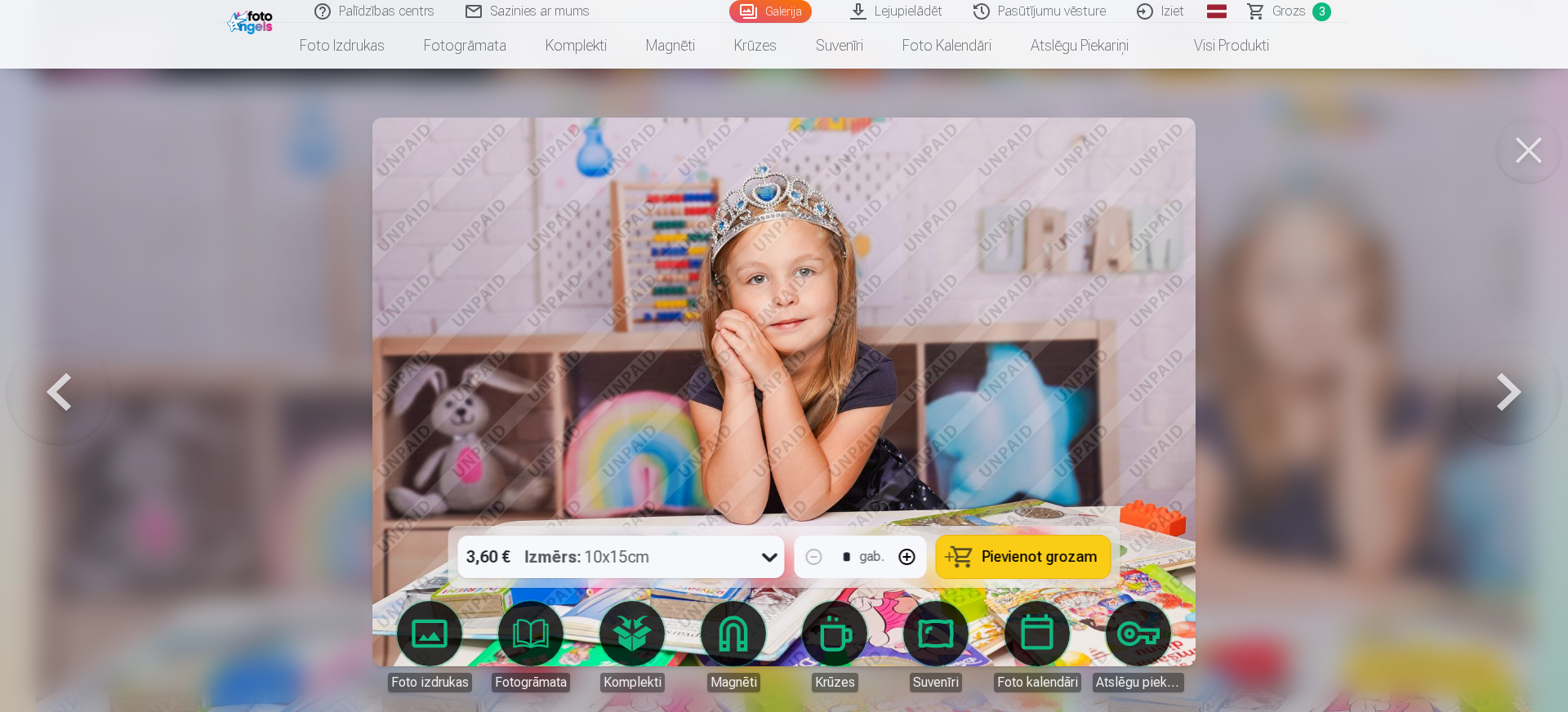
click at [1036, 555] on span "Pievienot grozam" at bounding box center [1039, 557] width 115 height 15
click at [1249, 150] on button at bounding box center [1529, 150] width 65 height 65
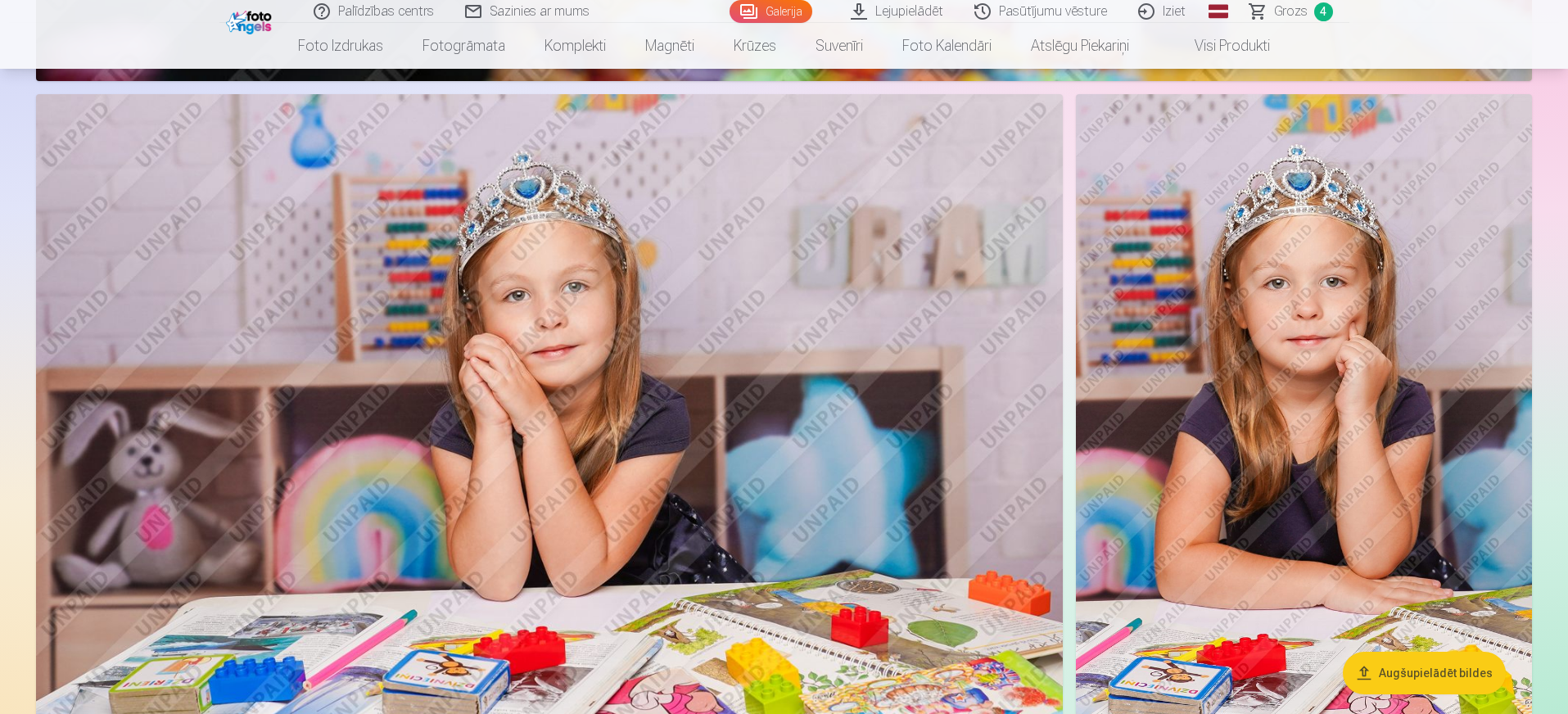
click at [1253, 16] on span "Grozs" at bounding box center [1291, 11] width 33 height 19
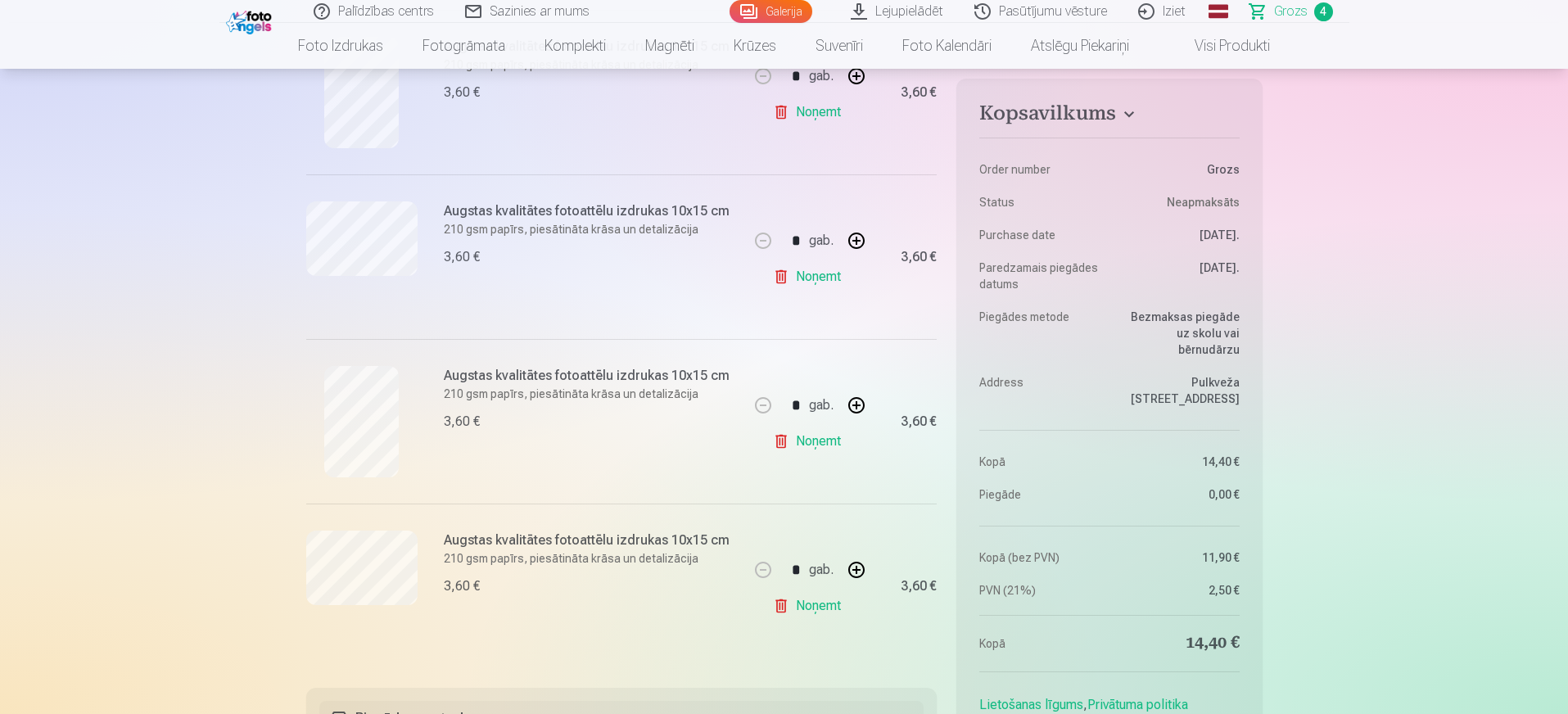
scroll to position [307, 0]
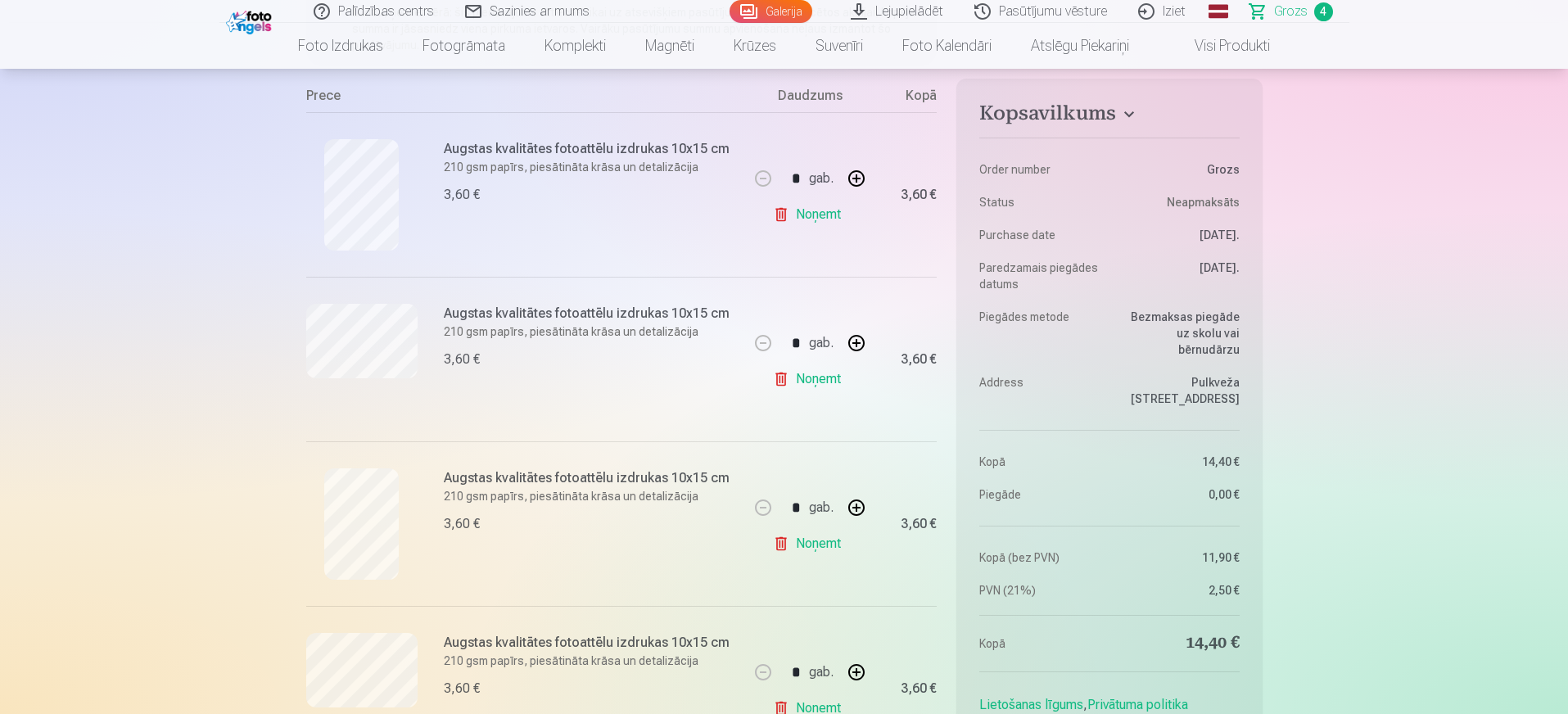
click at [862, 507] on button "button" at bounding box center [857, 508] width 40 height 40
type input "*"
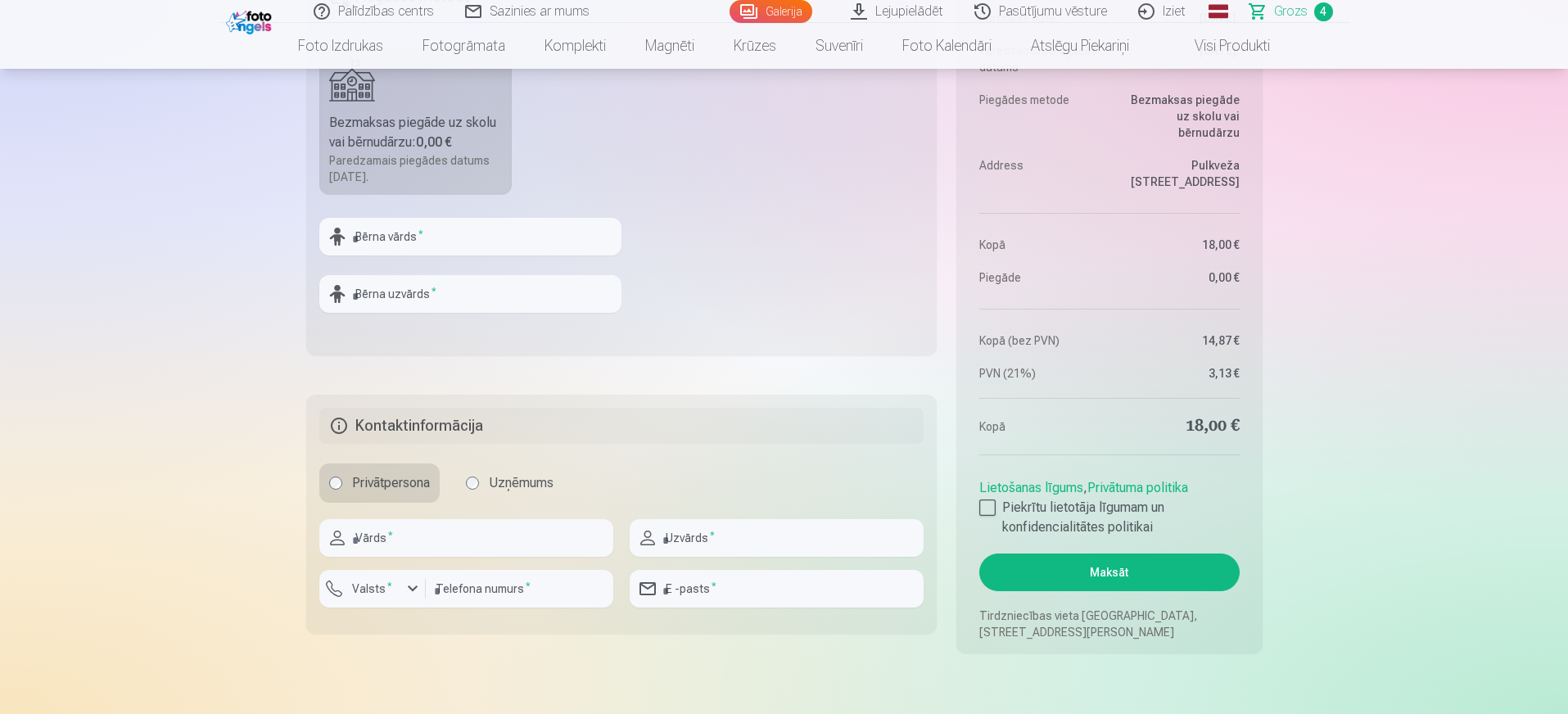
scroll to position [1331, 0]
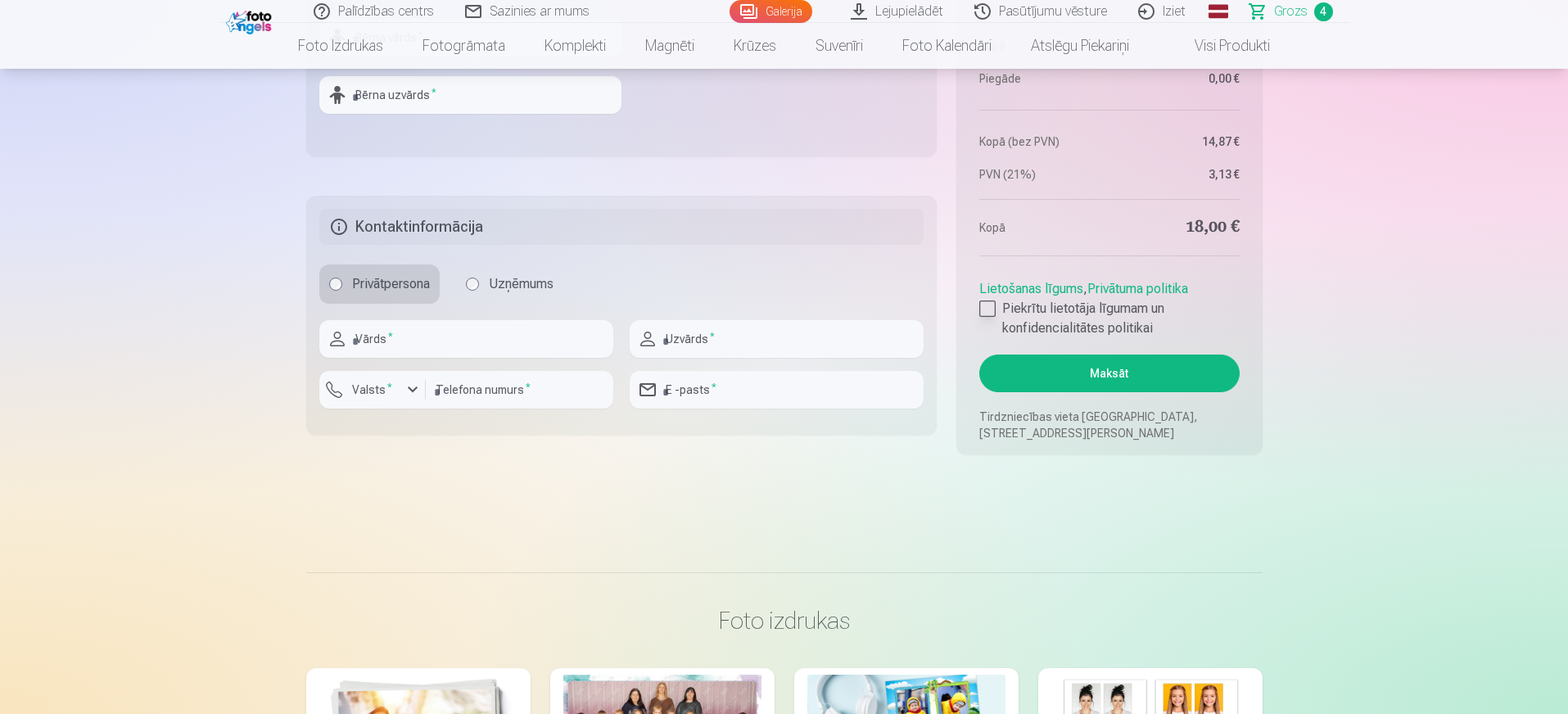
click at [987, 313] on div at bounding box center [988, 309] width 17 height 17
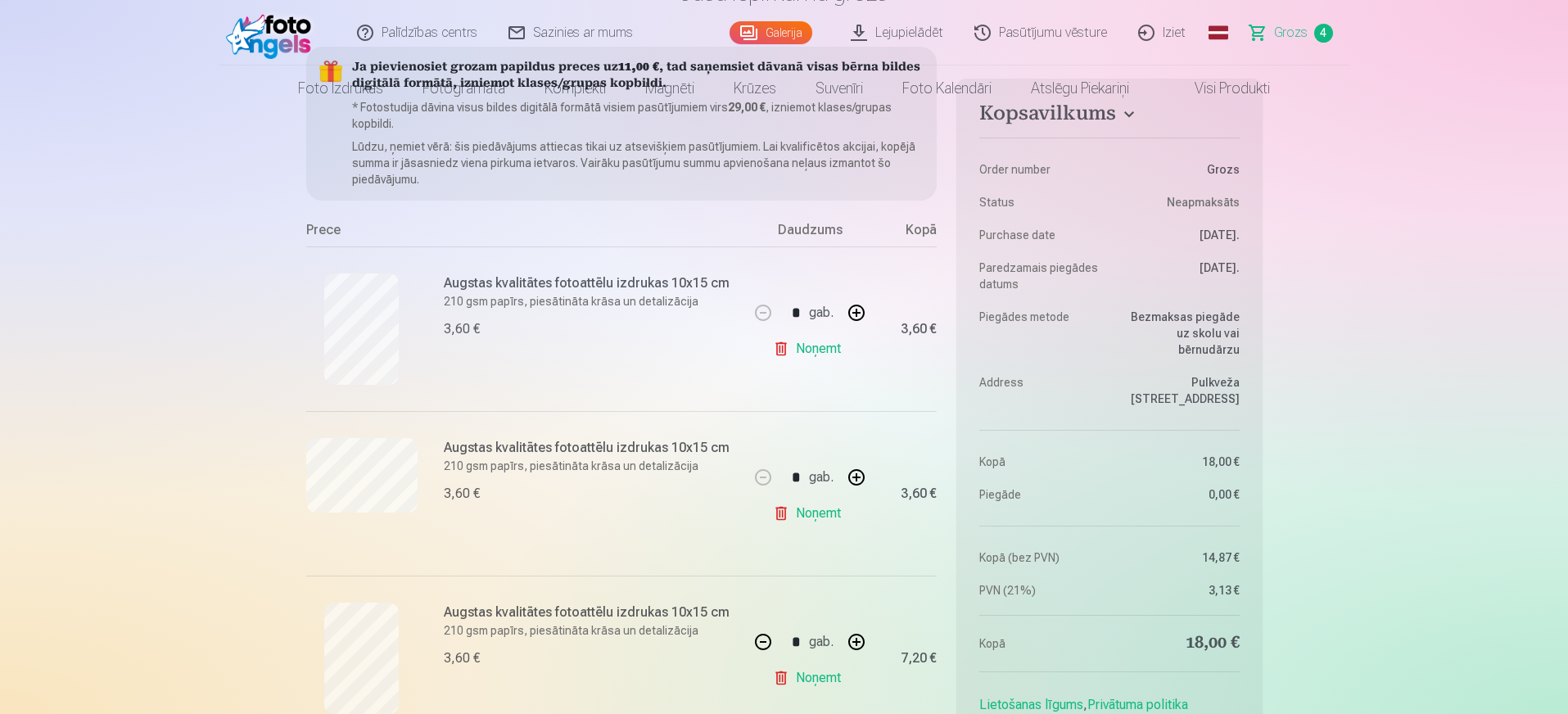
scroll to position [0, 0]
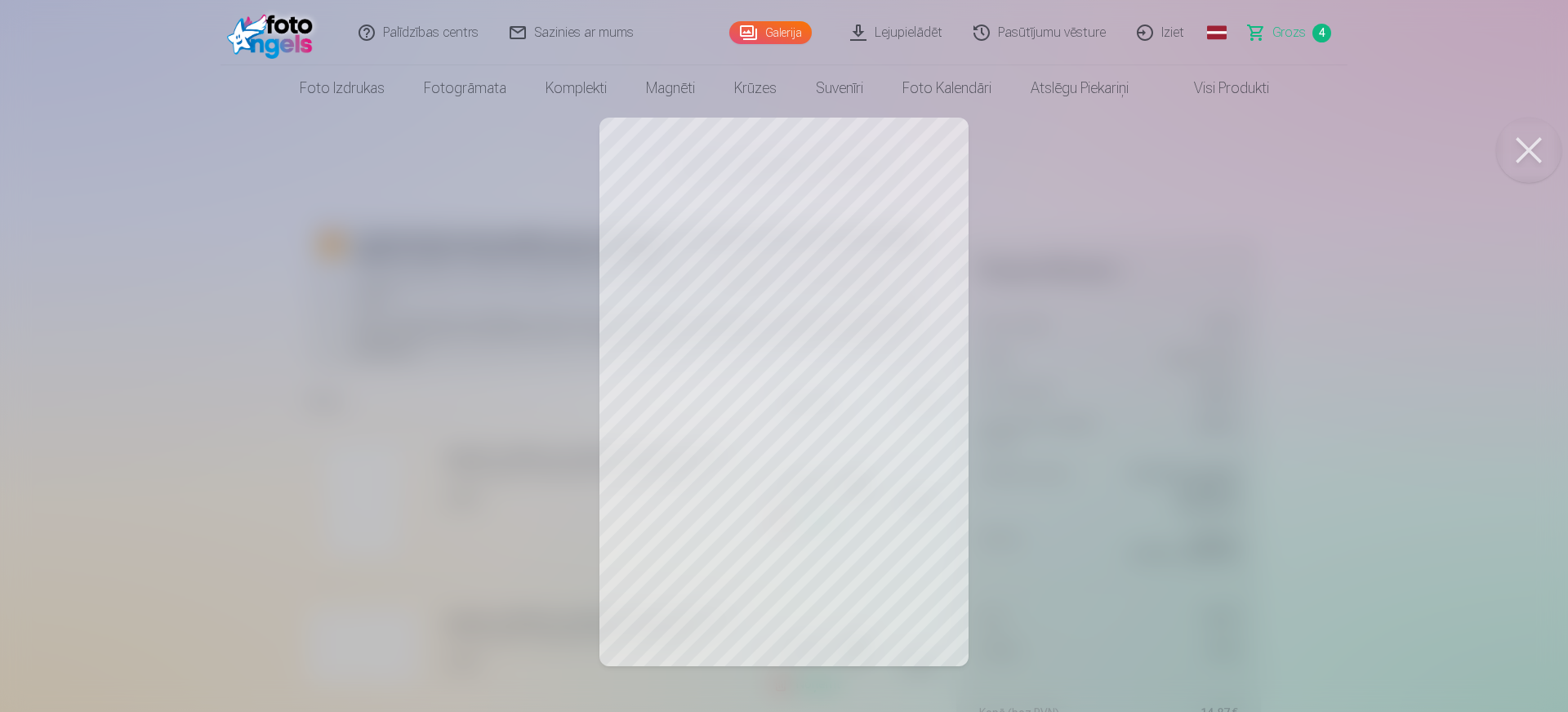
click at [369, 505] on div at bounding box center [784, 356] width 1568 height 712
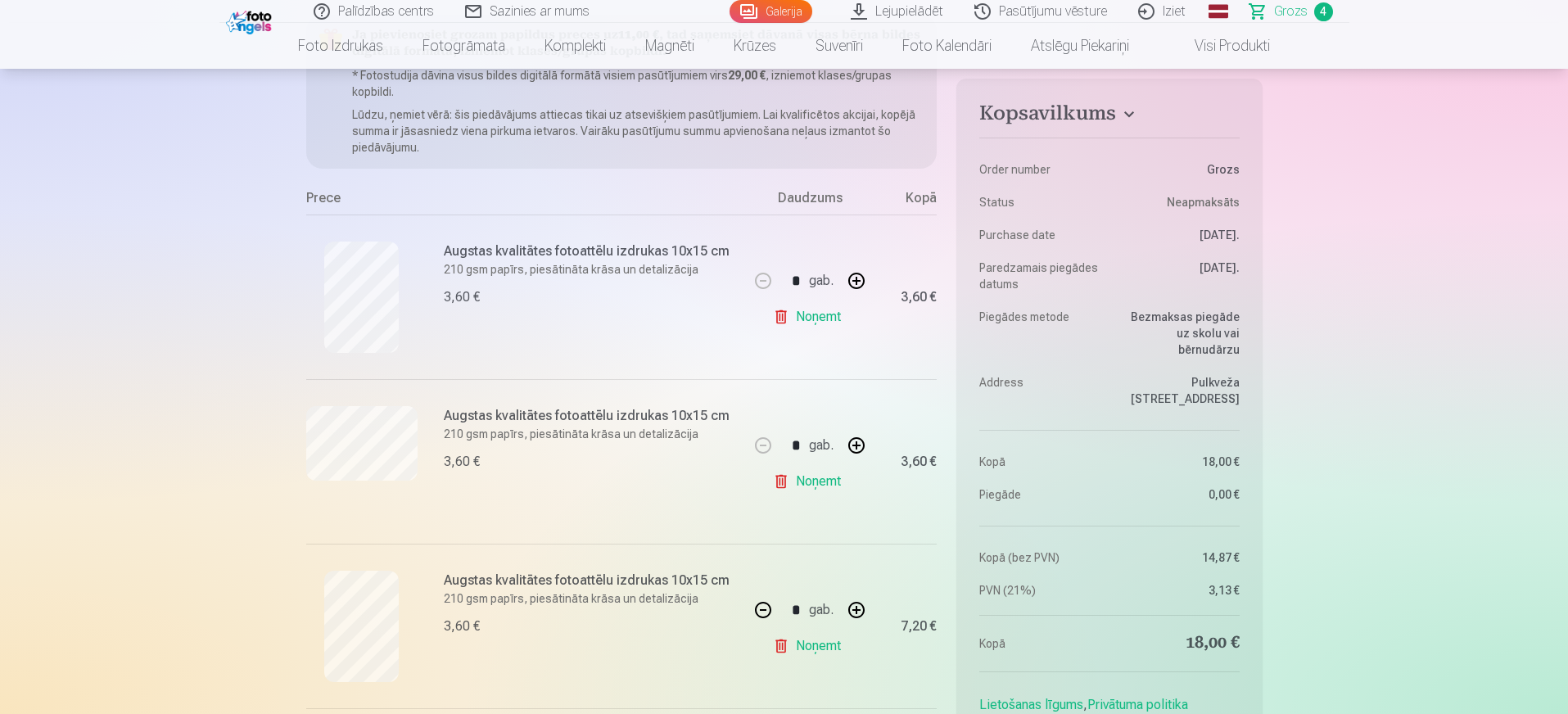
scroll to position [307, 0]
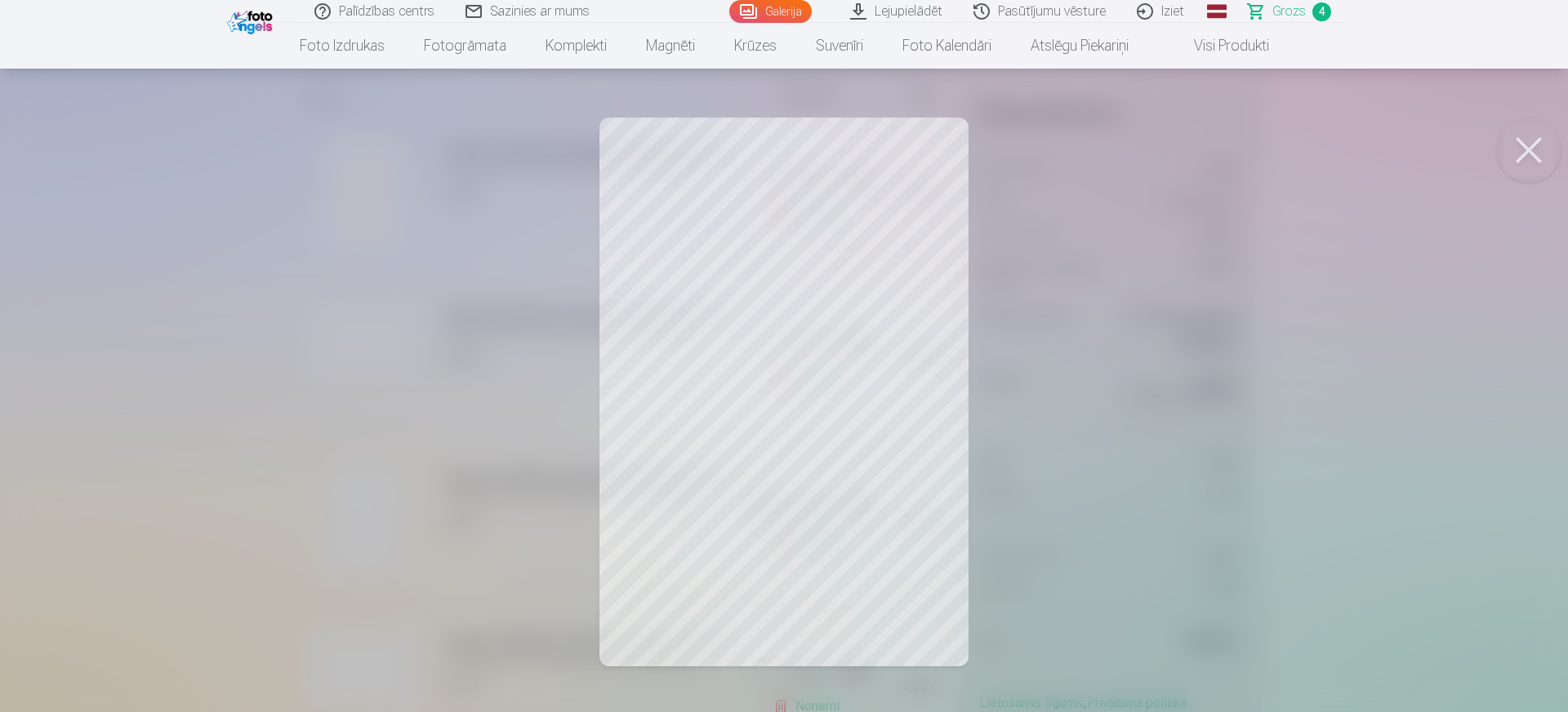
click at [1249, 154] on button at bounding box center [1529, 150] width 65 height 65
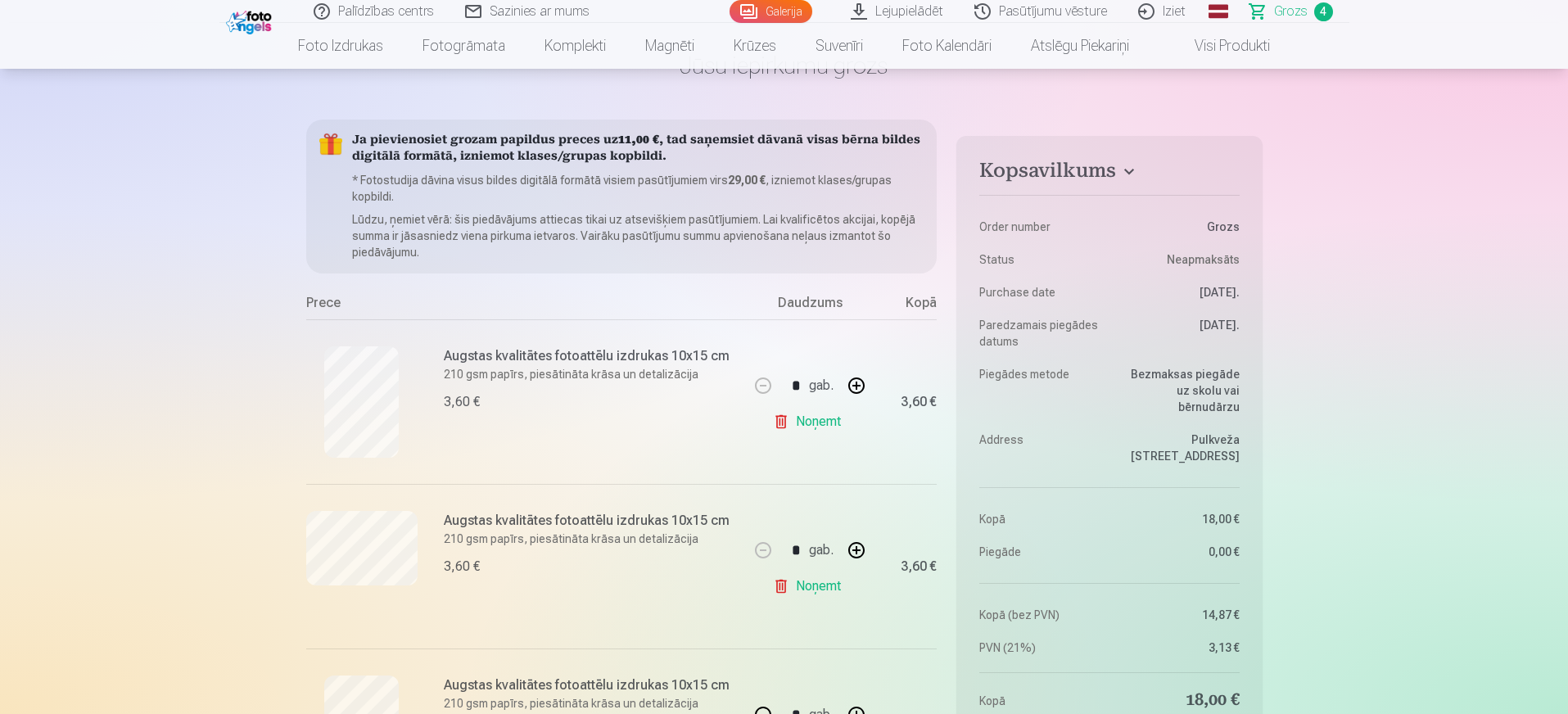
scroll to position [0, 0]
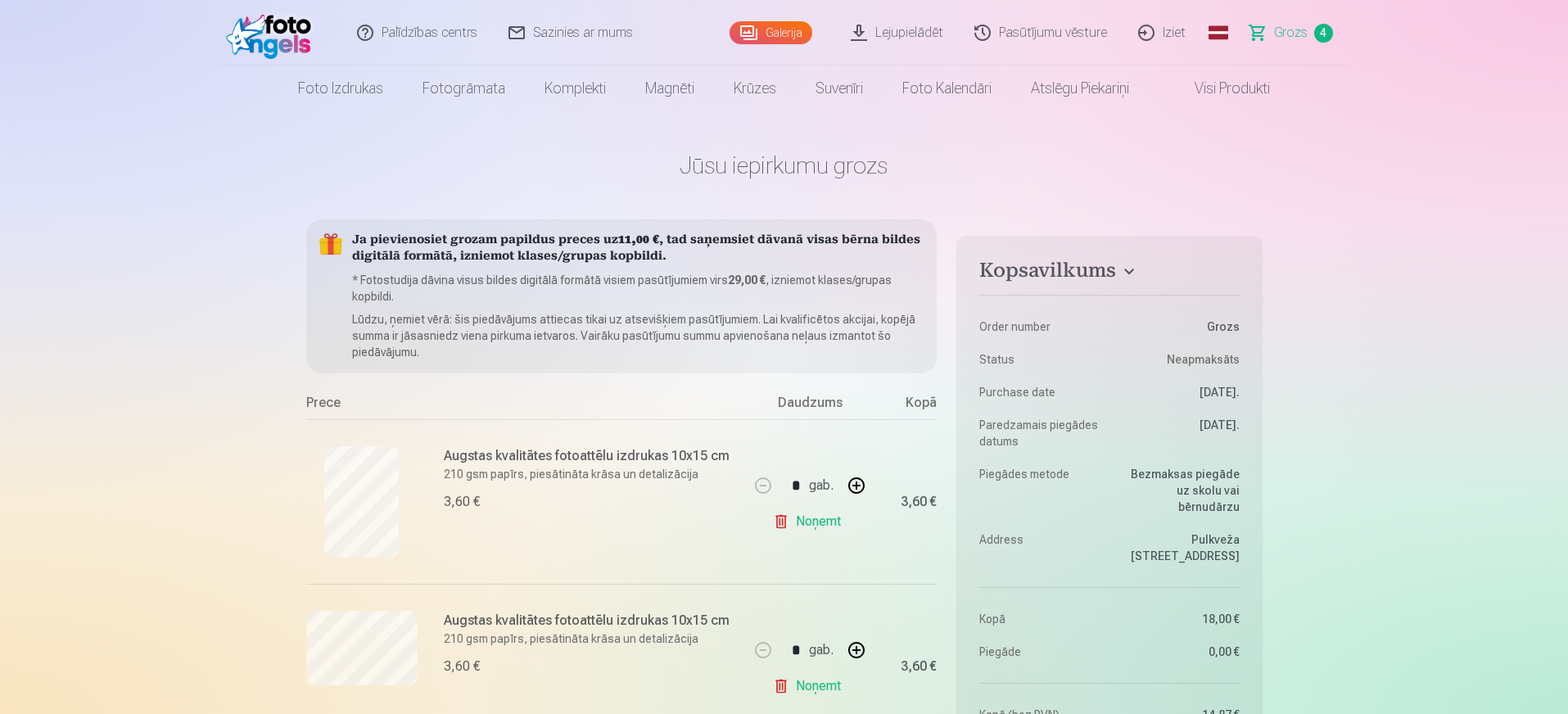
click at [769, 35] on link "Galerija" at bounding box center [771, 32] width 83 height 23
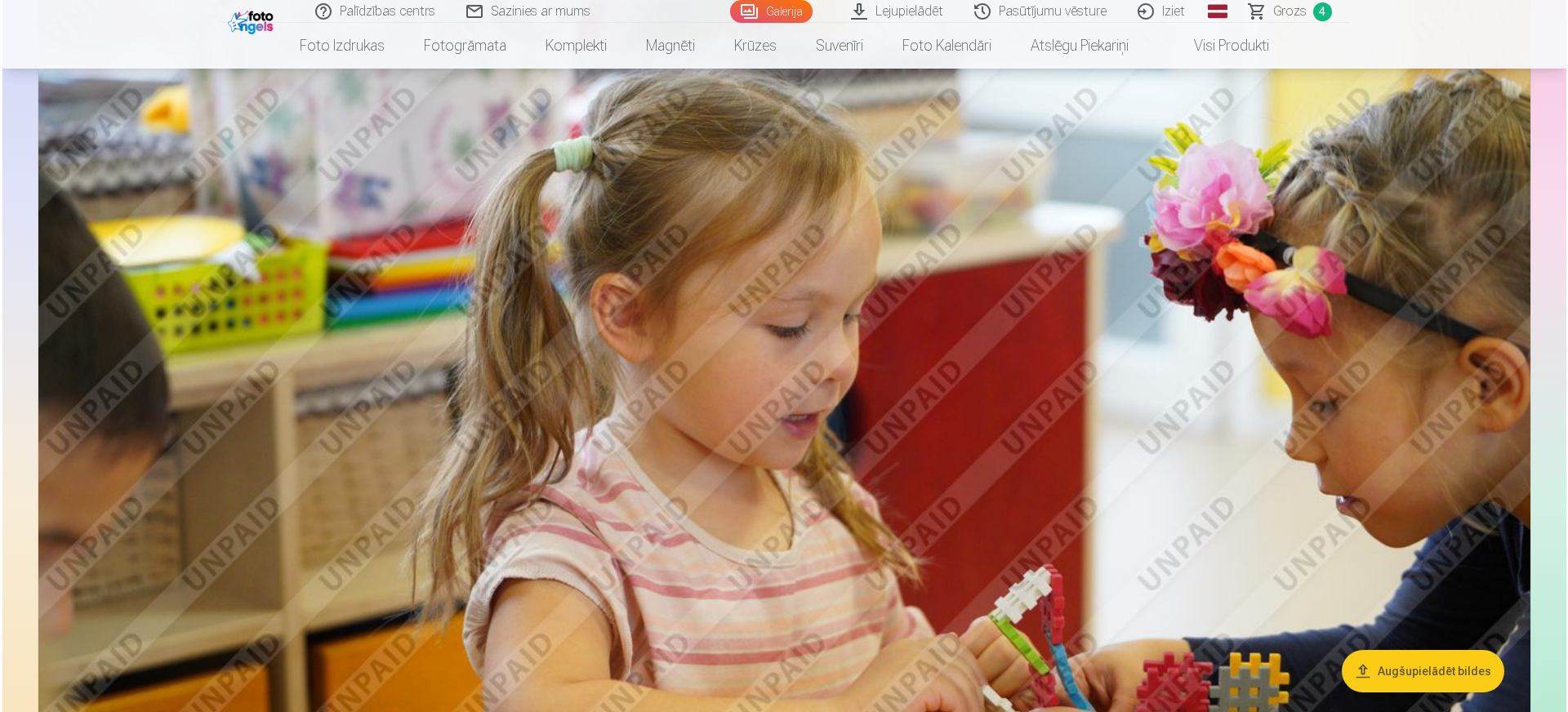
scroll to position [12965, 0]
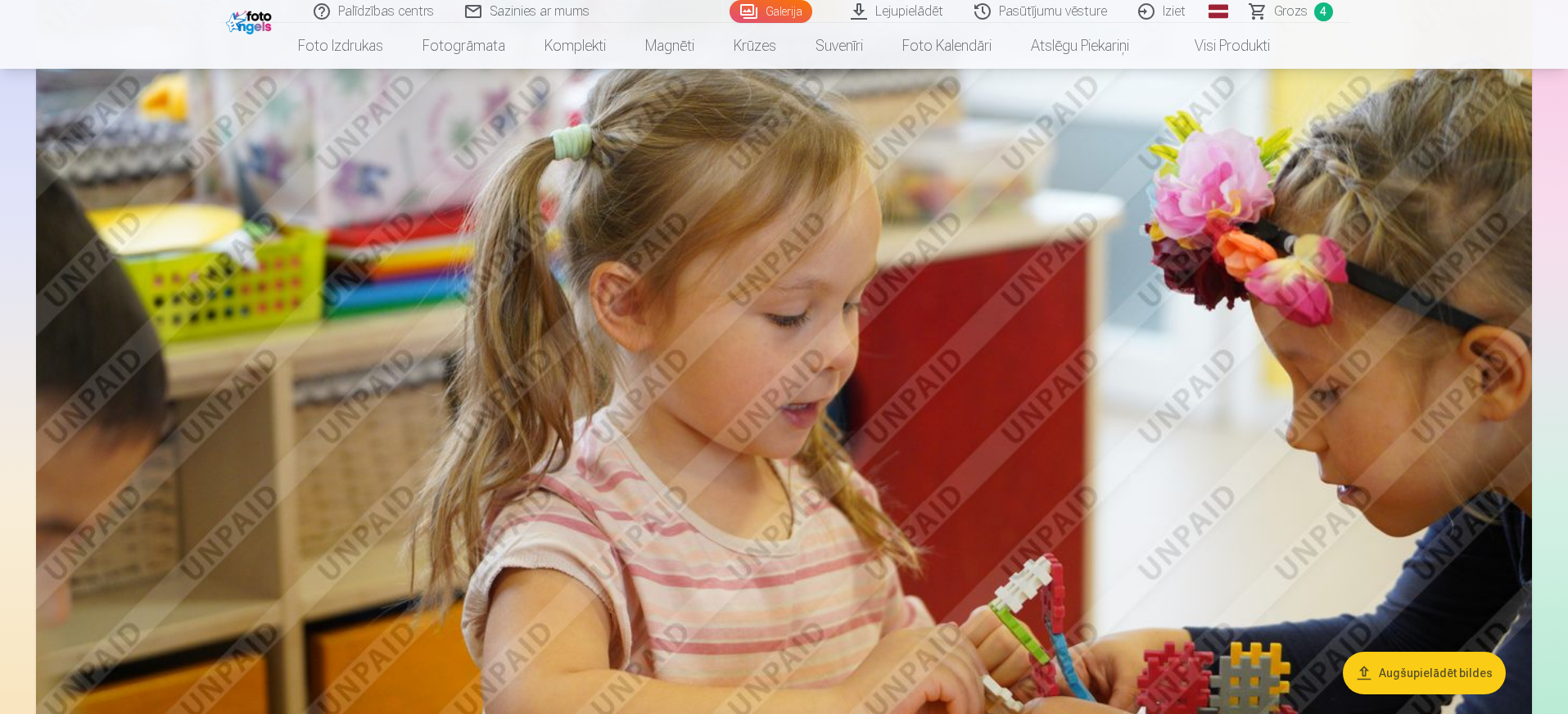
click at [851, 284] on img at bounding box center [784, 426] width 1496 height 998
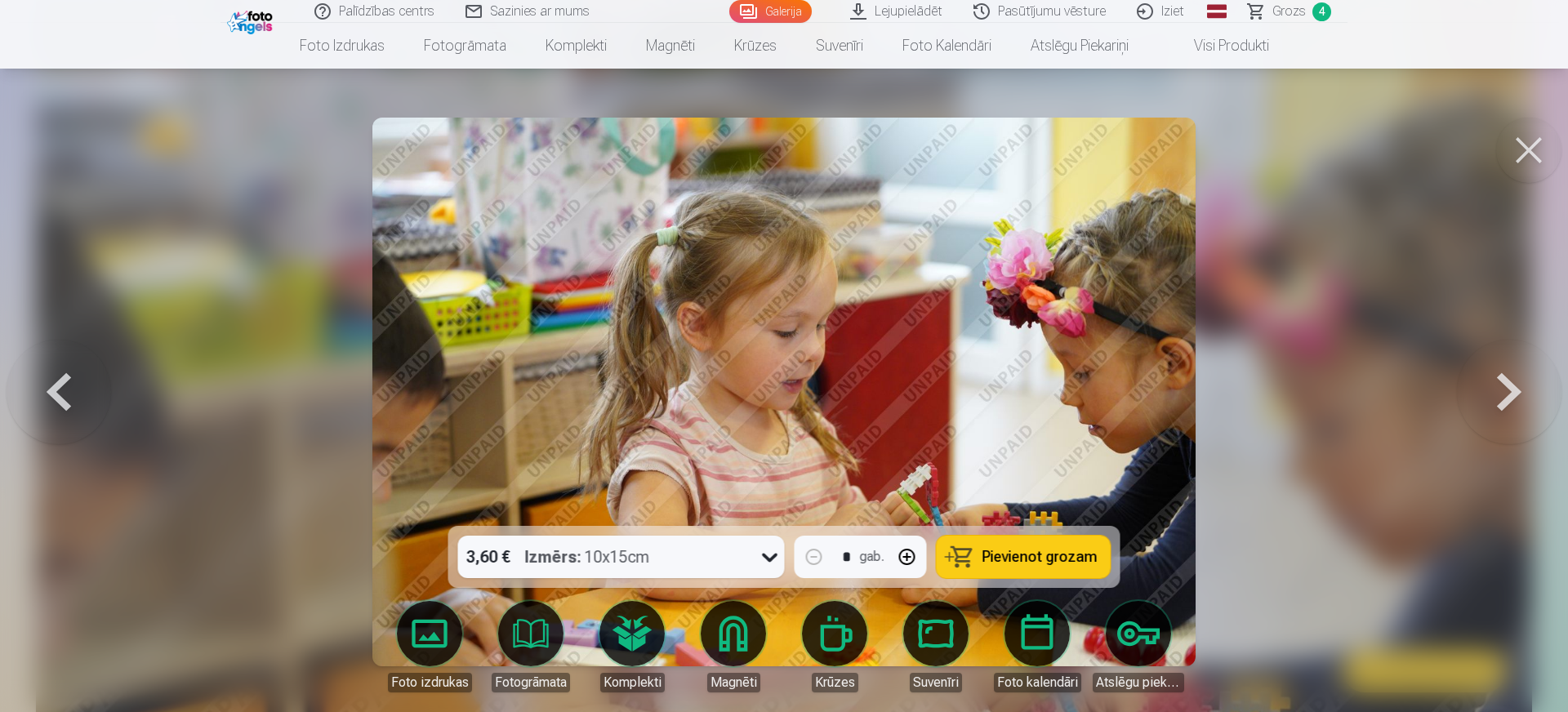
drag, startPoint x: 989, startPoint y: 556, endPoint x: 1019, endPoint y: 538, distance: 35.0
click at [990, 556] on span "Pievienot grozam" at bounding box center [1039, 557] width 115 height 15
click at [1249, 13] on span "Grozs" at bounding box center [1289, 11] width 33 height 19
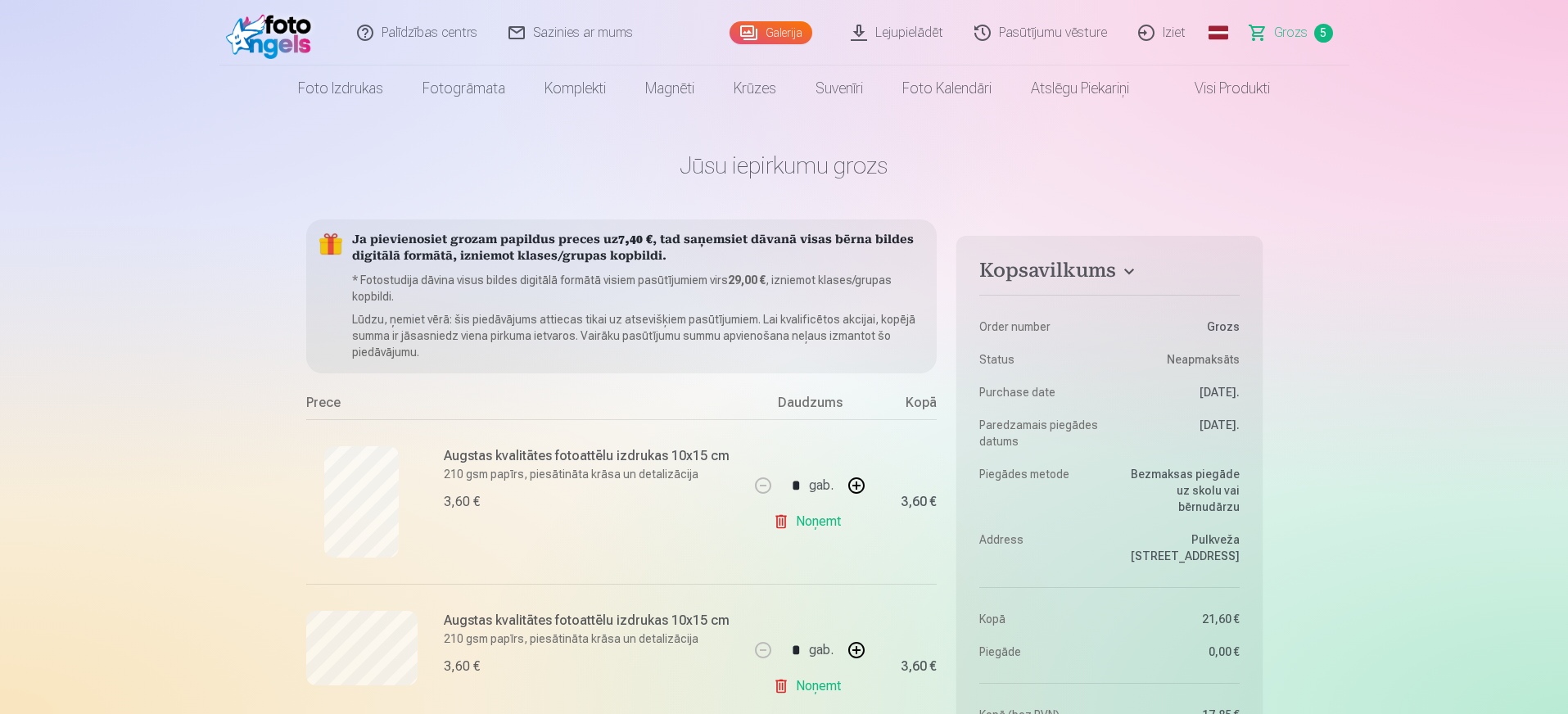
click at [786, 31] on link "Galerija" at bounding box center [771, 32] width 83 height 23
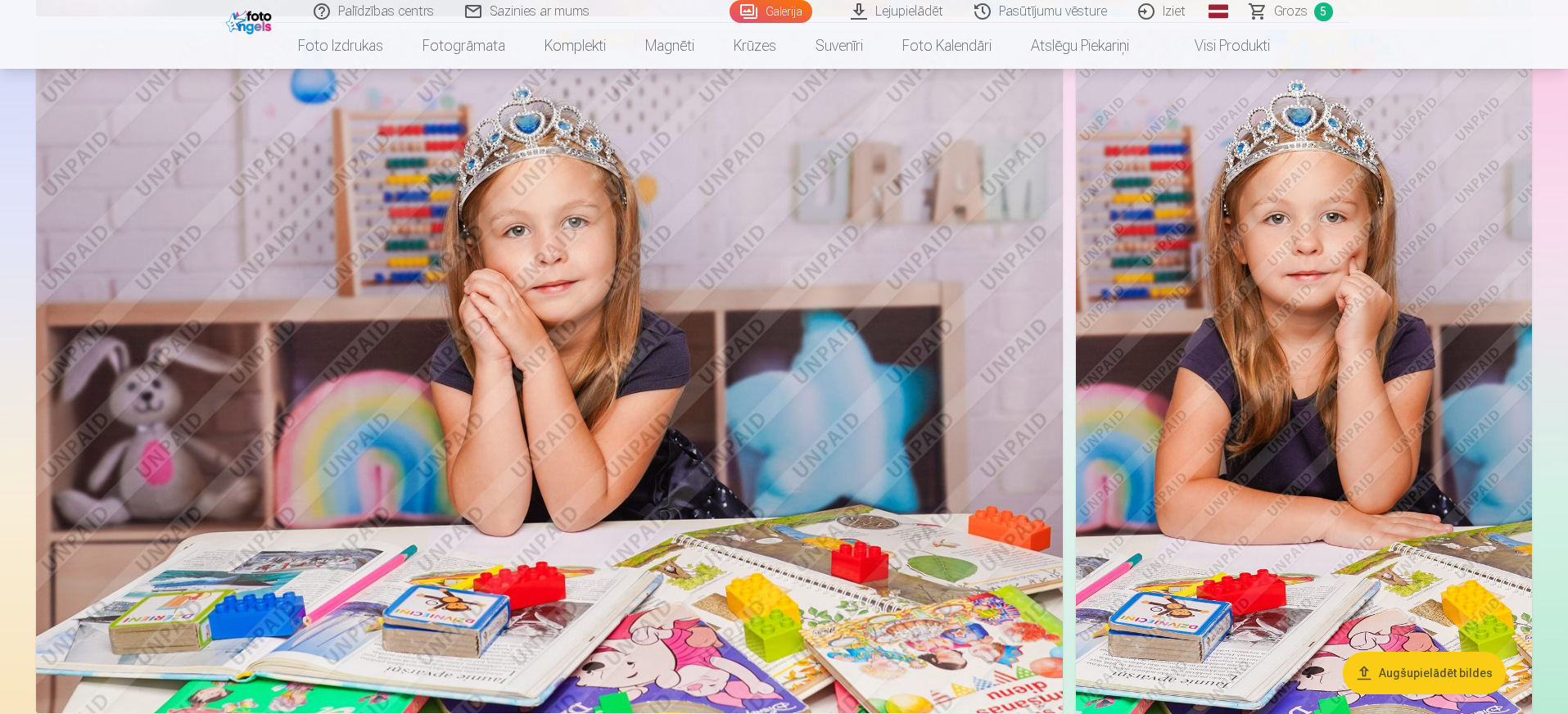
scroll to position [3685, 0]
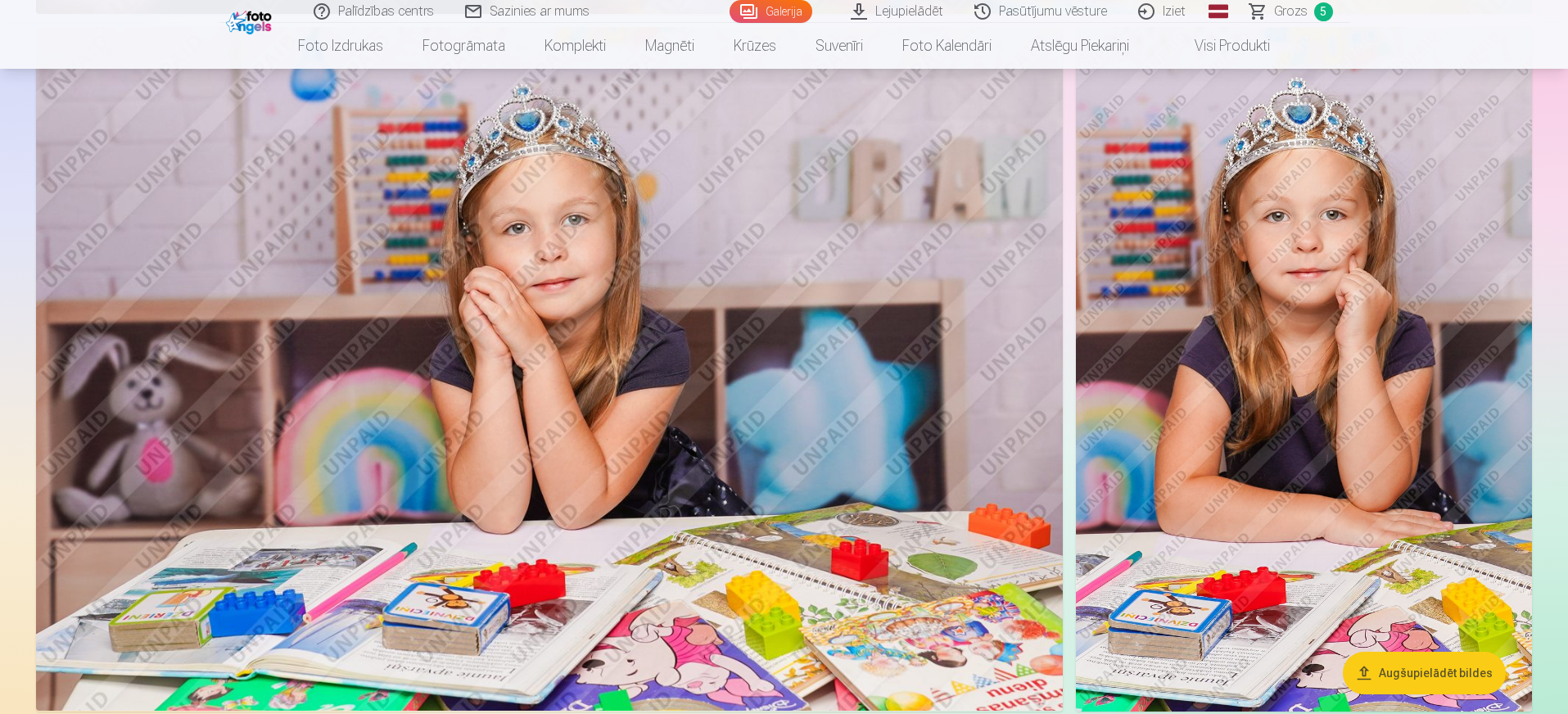
click at [787, 303] on img at bounding box center [549, 369] width 1027 height 685
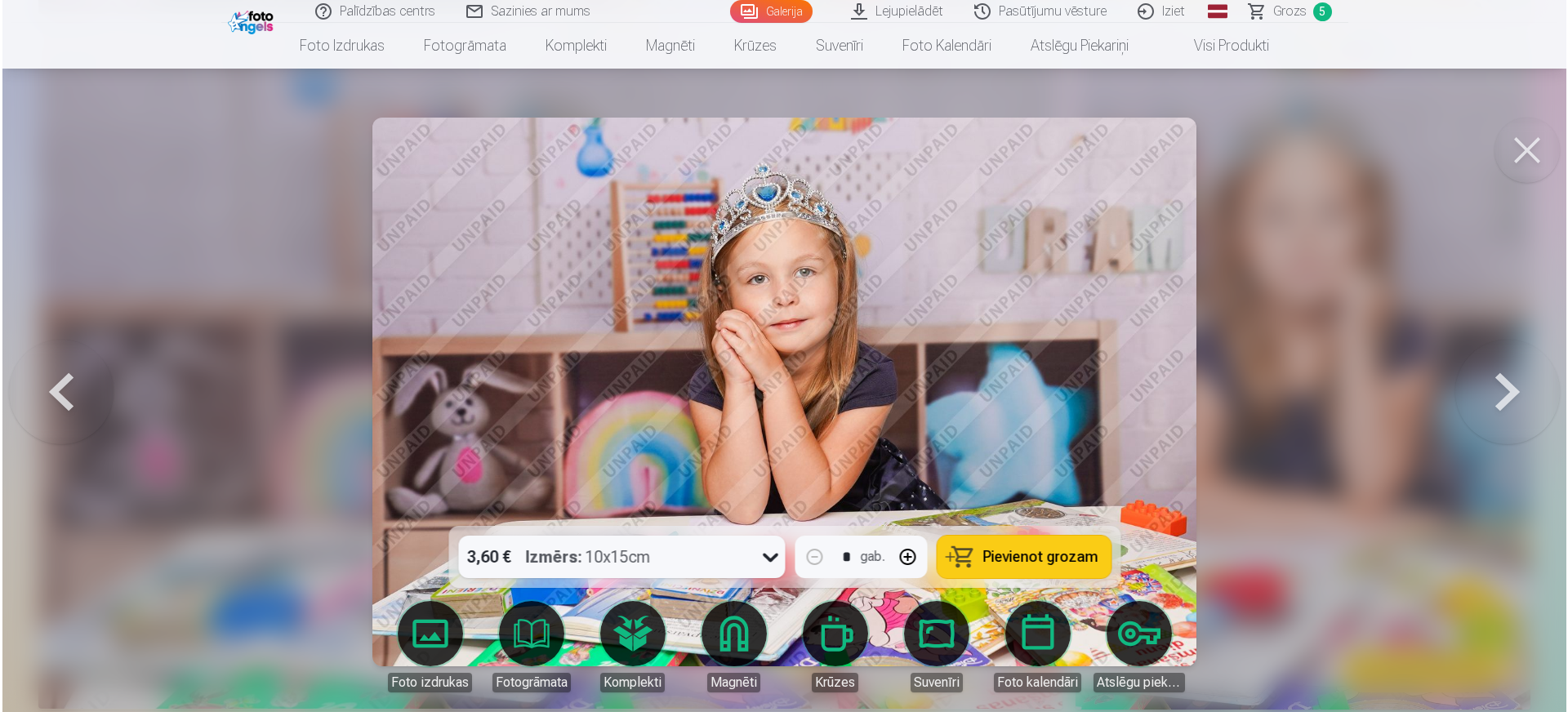
scroll to position [3682, 0]
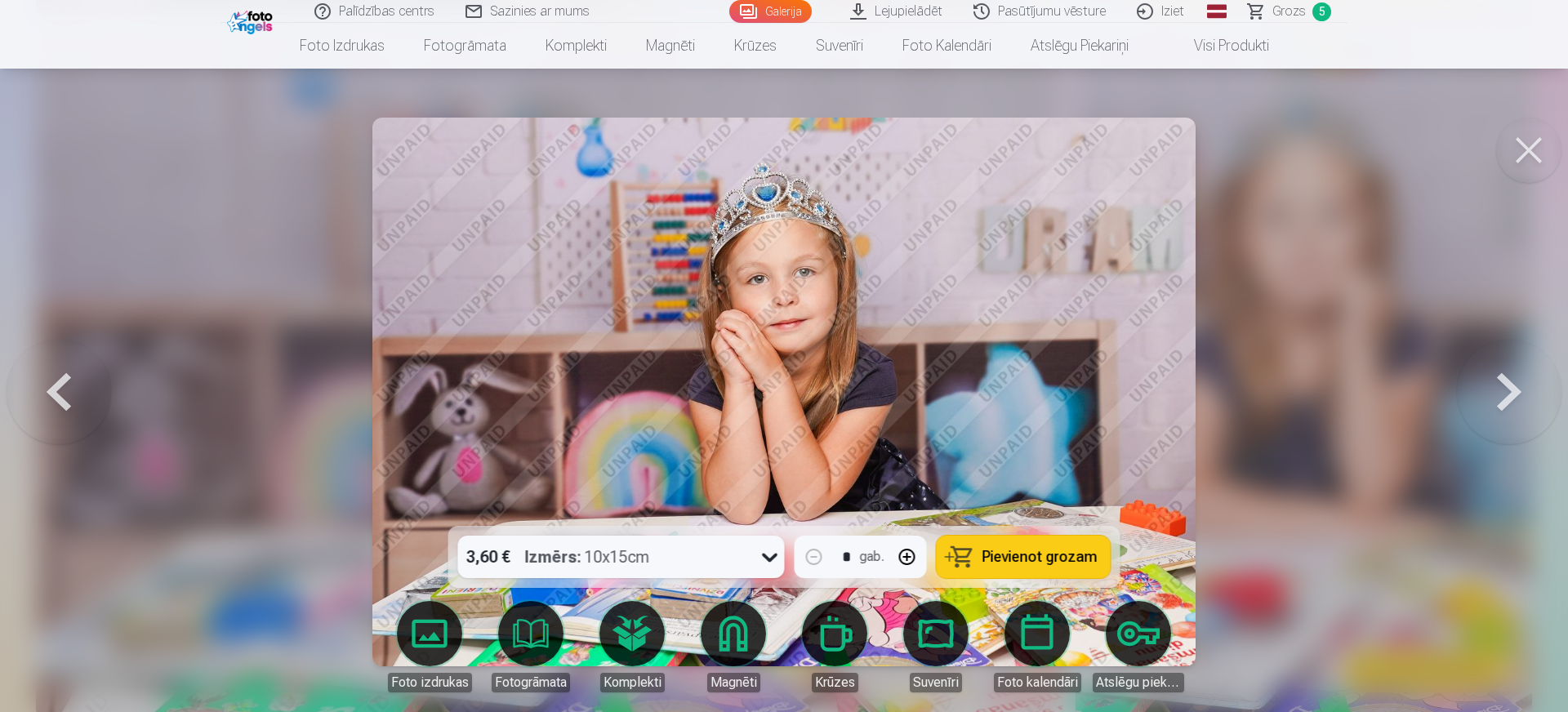
click at [1032, 558] on span "Pievienot grozam" at bounding box center [1039, 557] width 115 height 15
click at [1249, 11] on link "Grozs 6" at bounding box center [1290, 11] width 114 height 23
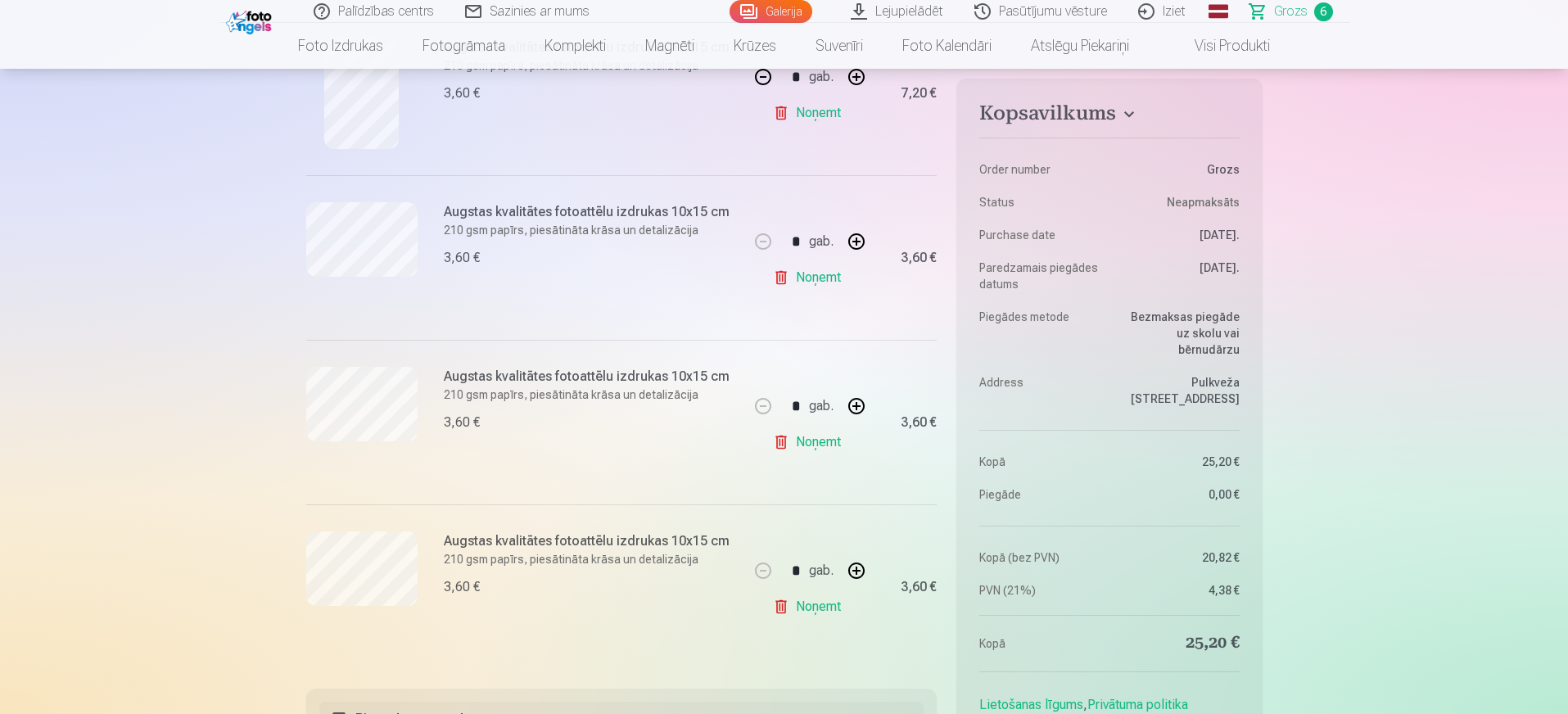
scroll to position [819, 0]
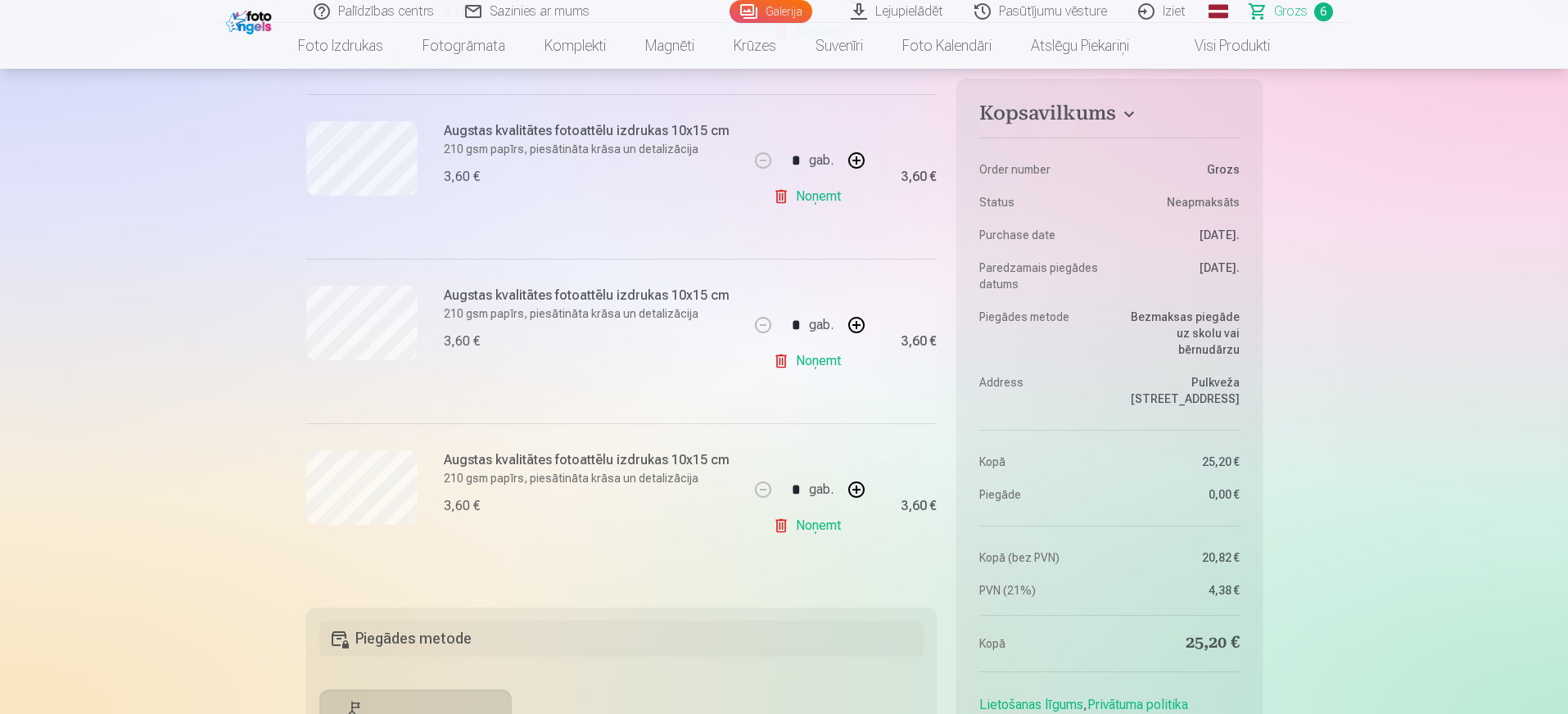
click at [809, 531] on link "Noņemt" at bounding box center [810, 526] width 75 height 33
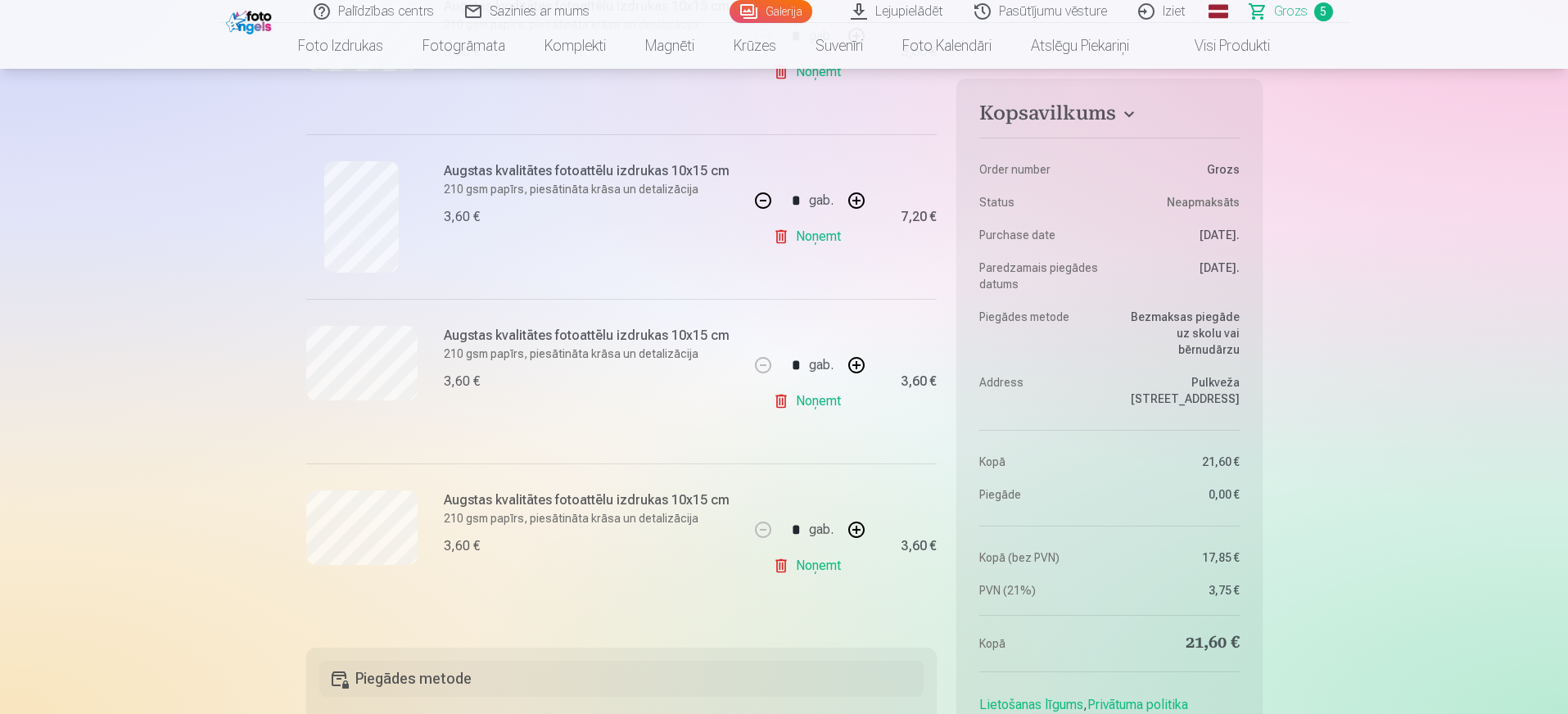
scroll to position [512, 0]
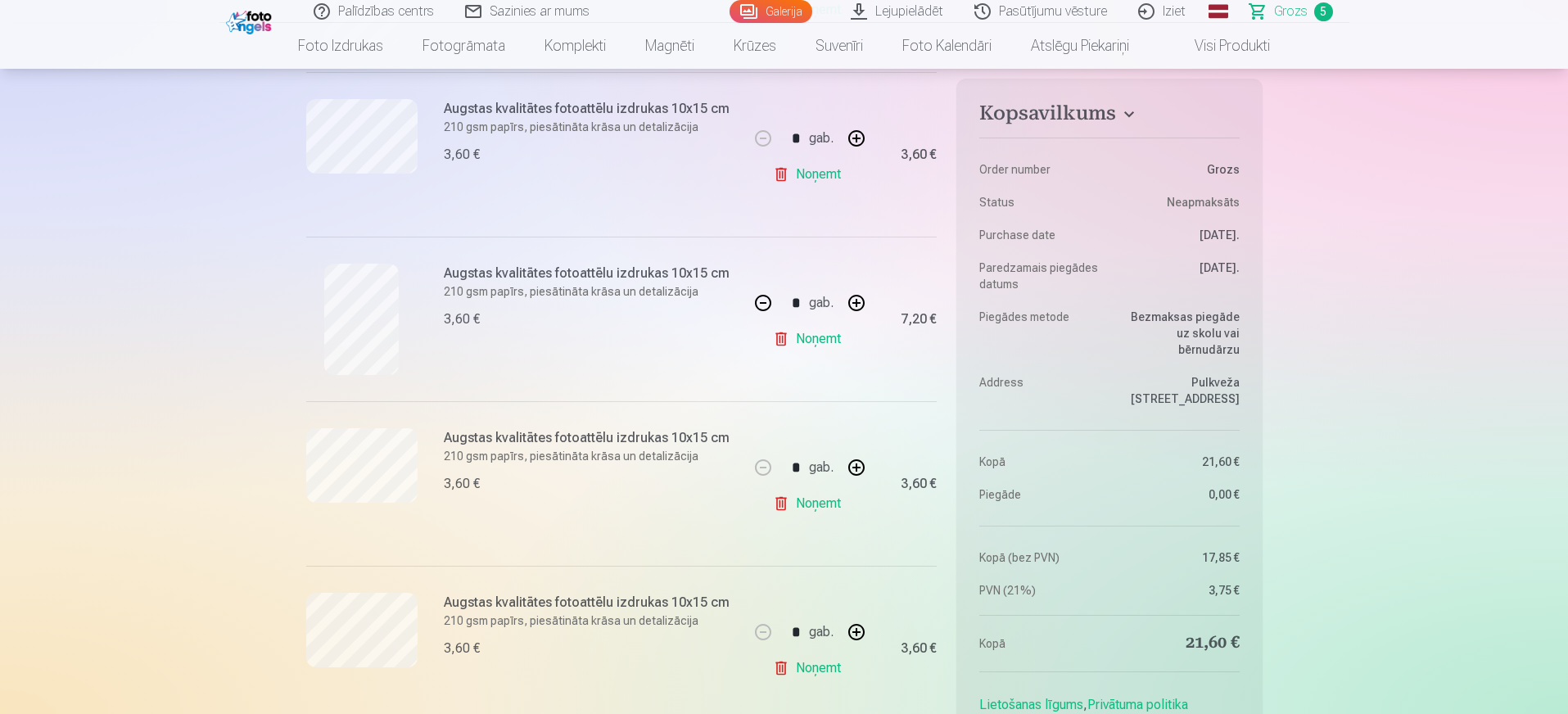
click at [853, 306] on button "button" at bounding box center [857, 303] width 40 height 40
type input "*"
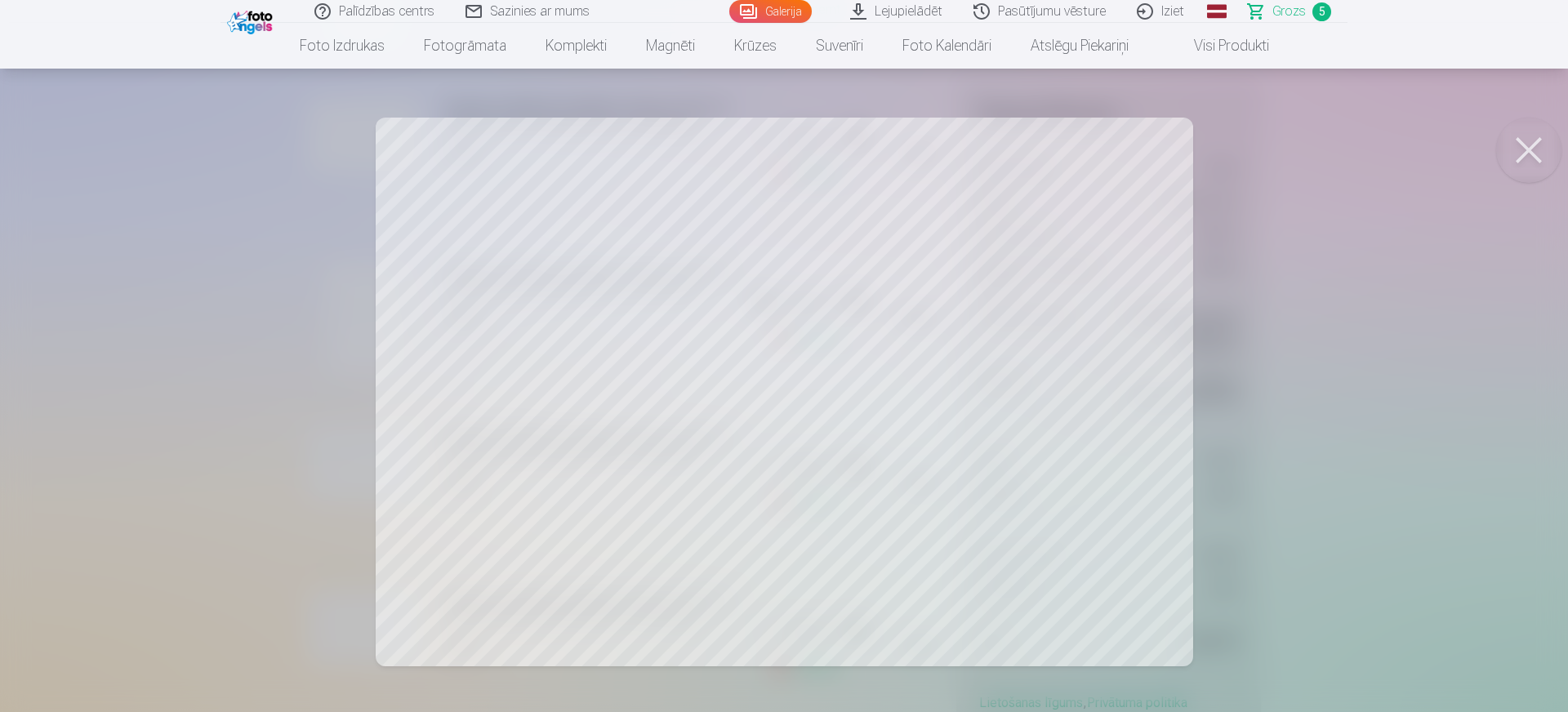
click at [1249, 142] on button at bounding box center [1529, 150] width 65 height 65
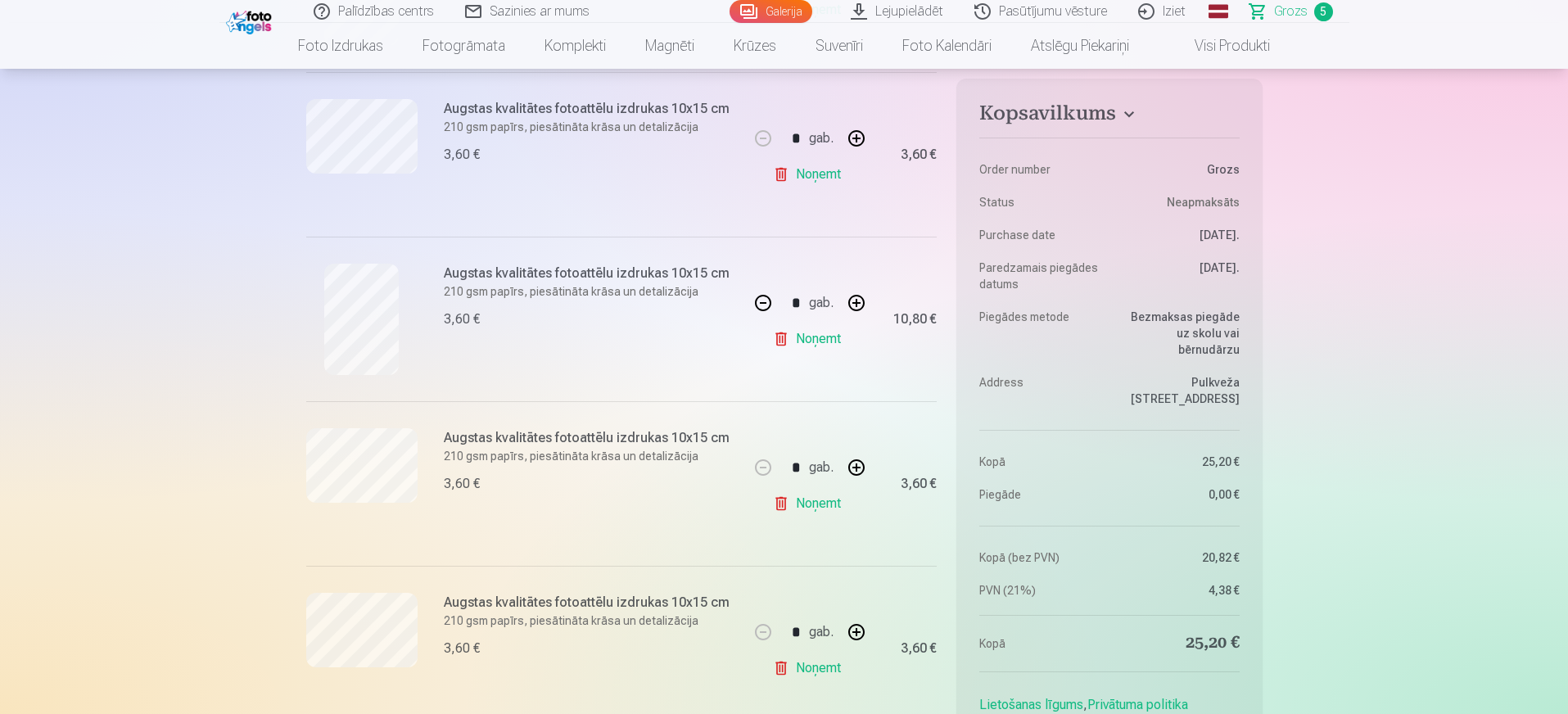
click at [821, 173] on link "Noņemt" at bounding box center [810, 175] width 75 height 33
type input "*"
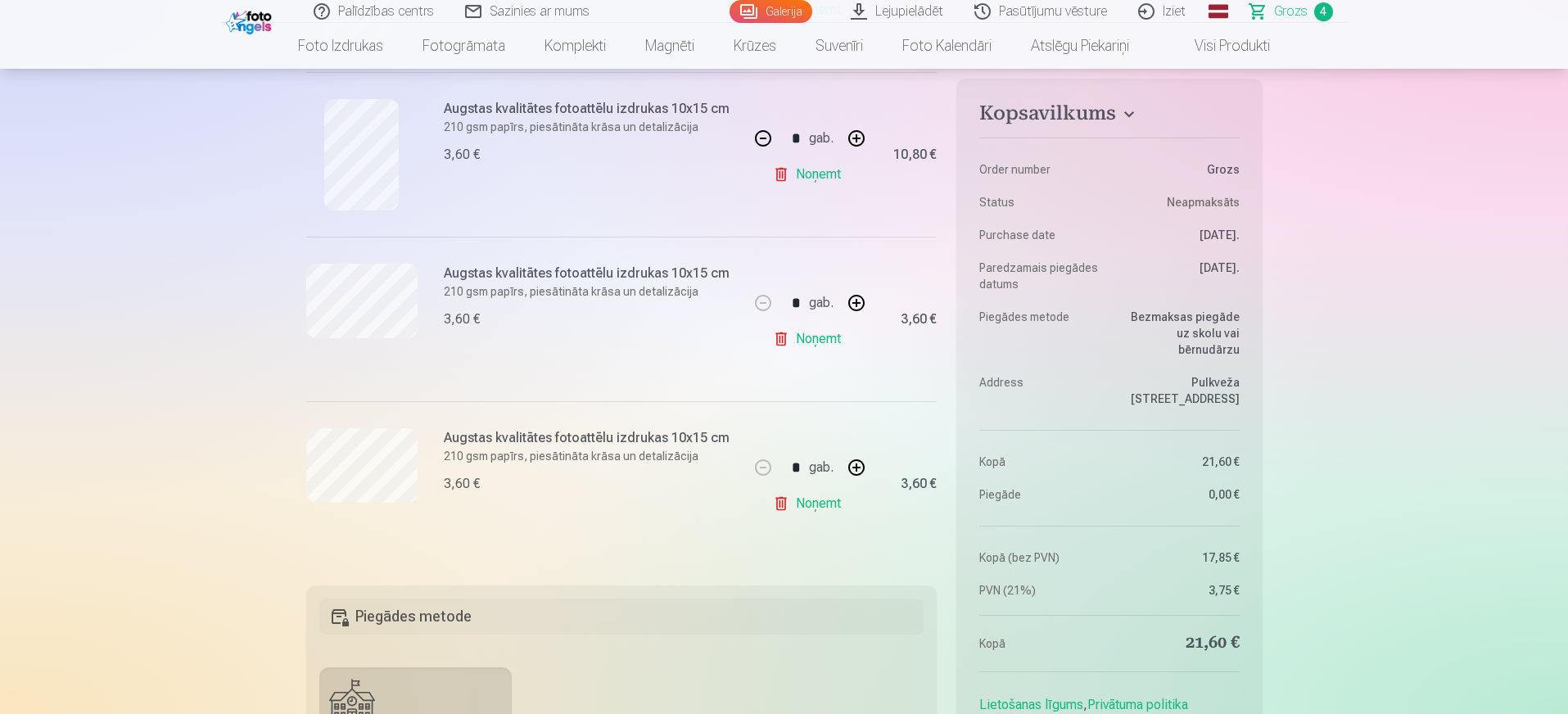
click at [790, 12] on link "Galerija" at bounding box center [771, 11] width 83 height 23
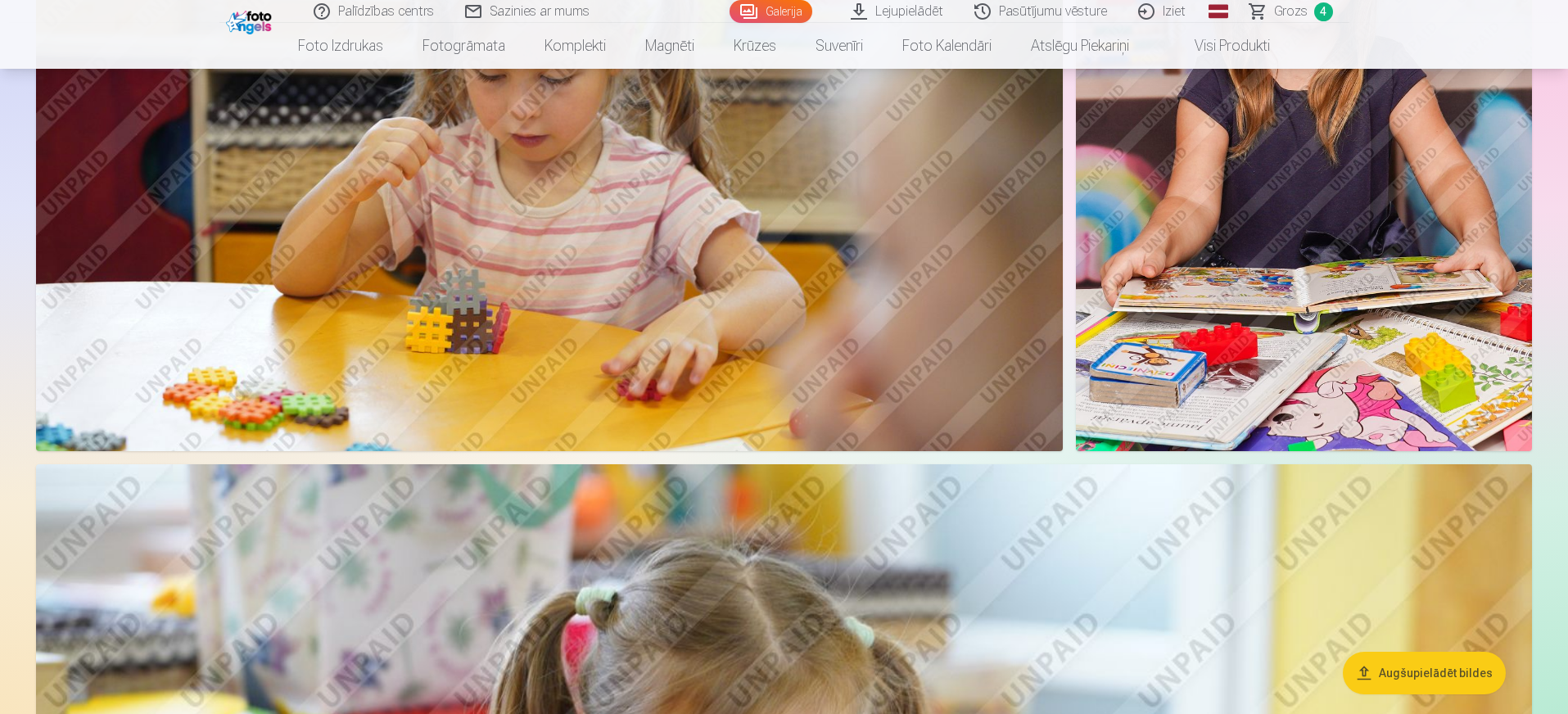
scroll to position [2047, 0]
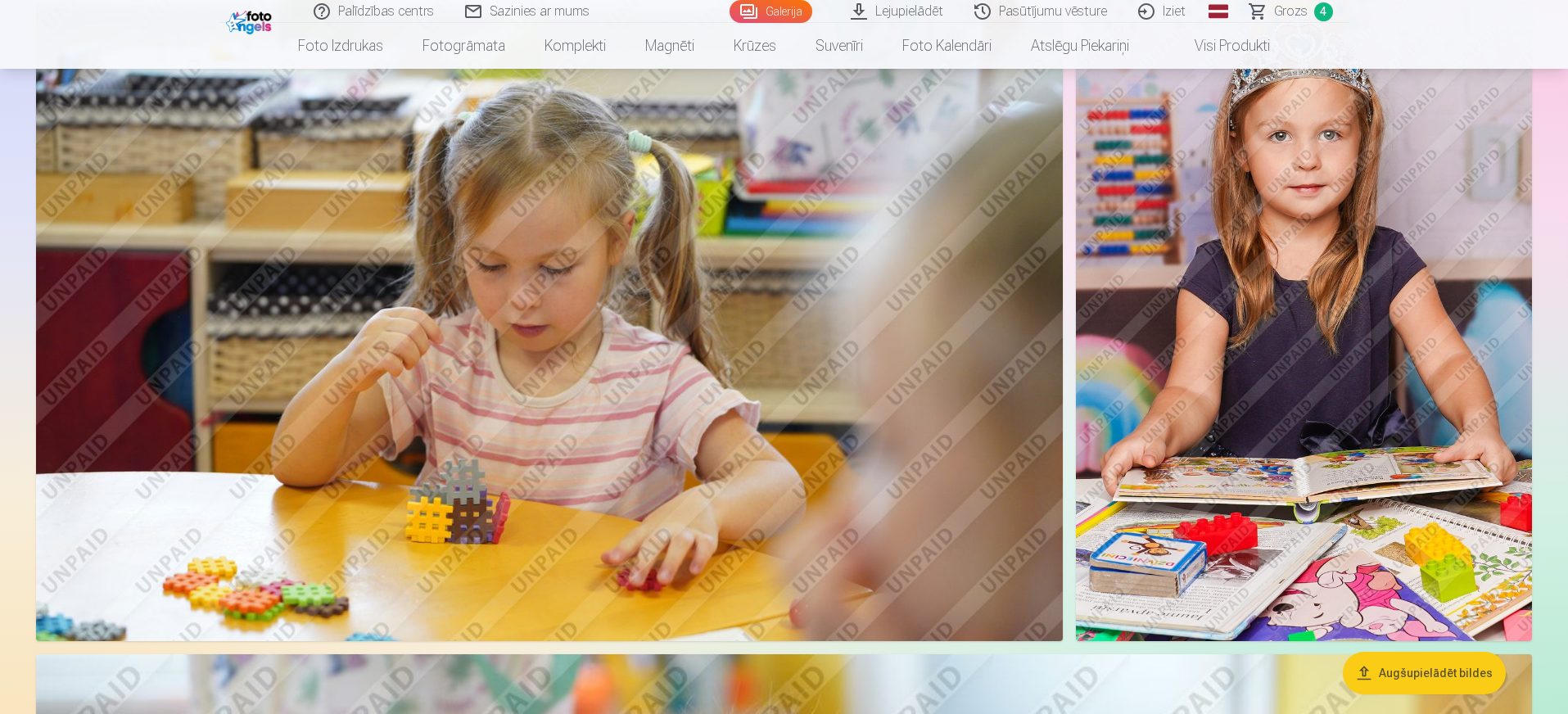
click at [1251, 313] on img at bounding box center [1304, 298] width 456 height 685
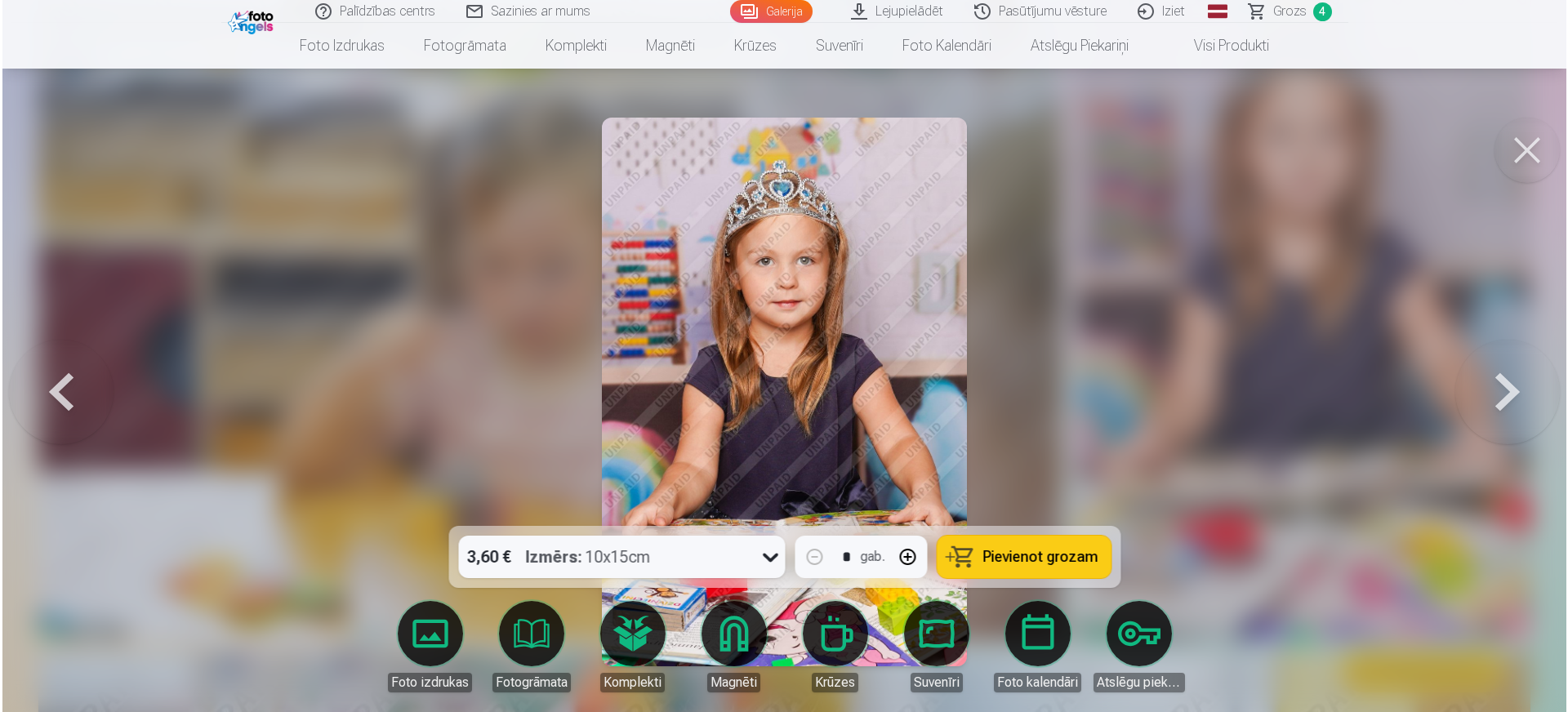
scroll to position [2047, 0]
click at [1015, 552] on span "Pievienot grozam" at bounding box center [1039, 557] width 115 height 15
click at [789, 11] on link "Galerija" at bounding box center [771, 11] width 83 height 23
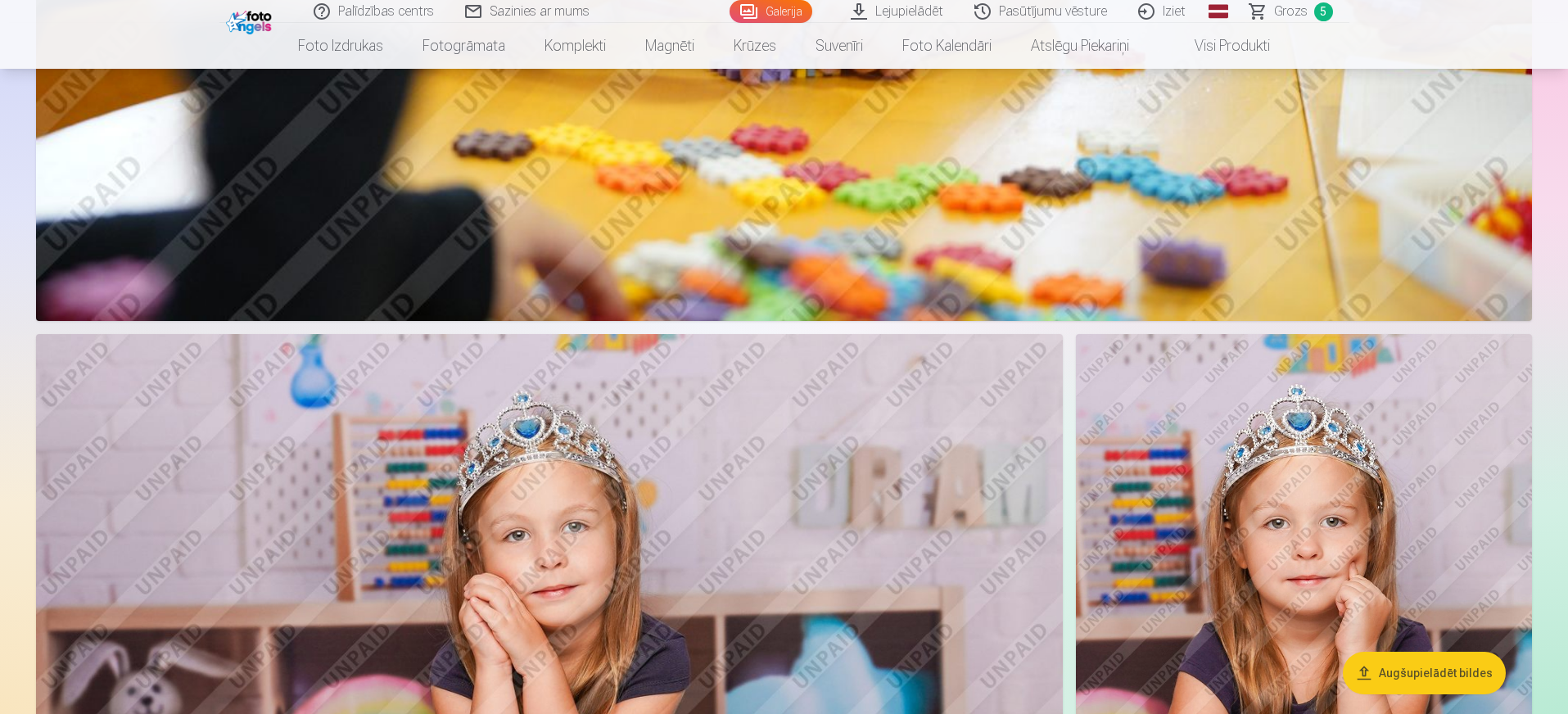
scroll to position [3685, 0]
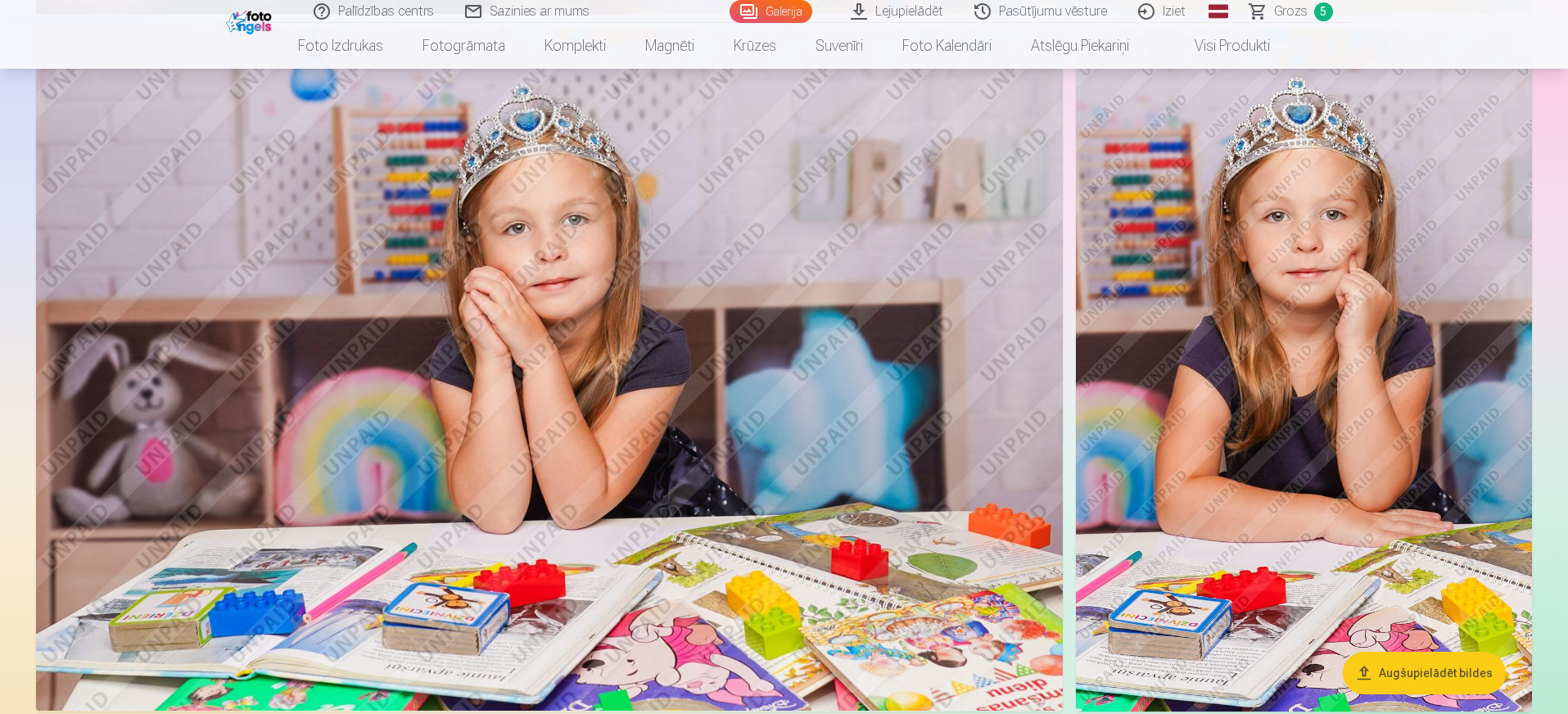
click at [1253, 365] on img at bounding box center [1304, 369] width 456 height 685
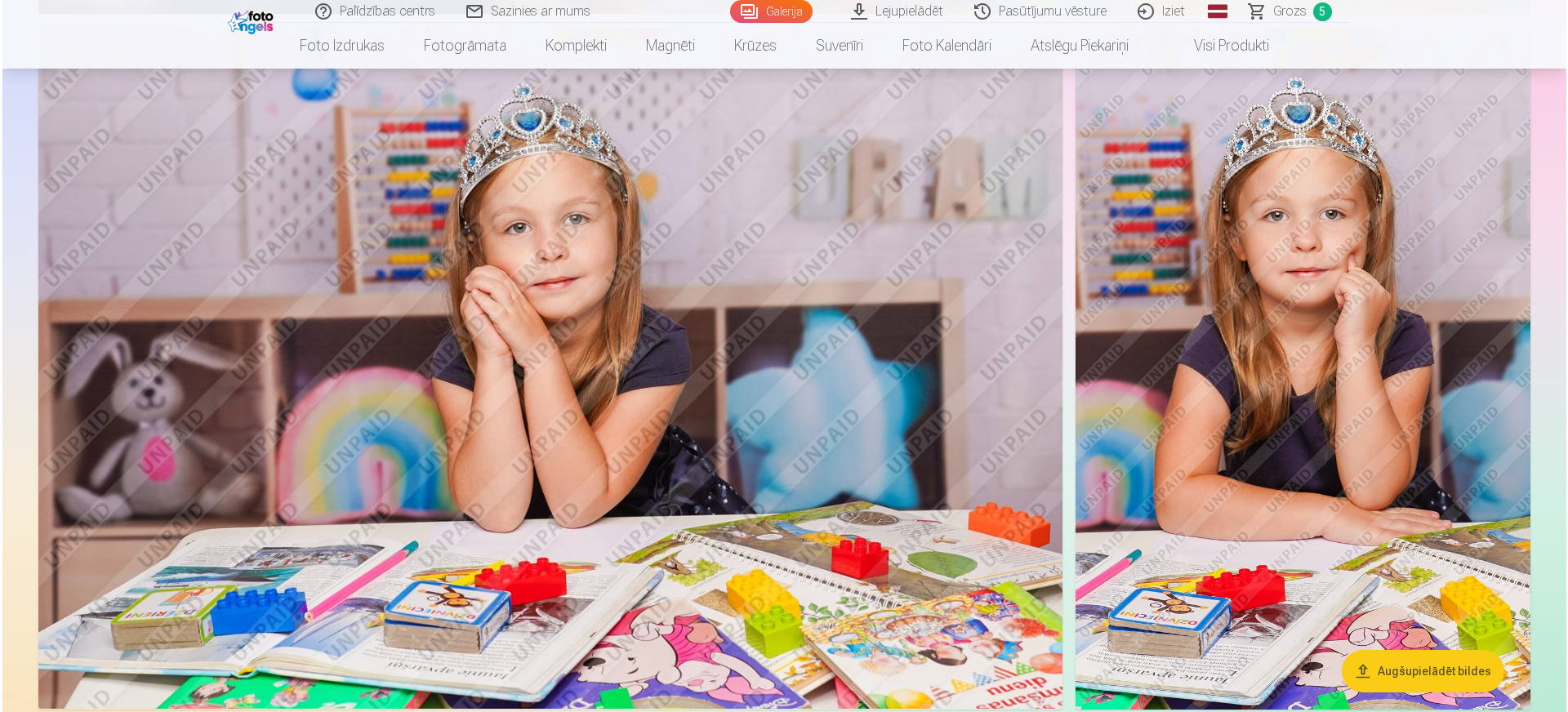
scroll to position [3682, 0]
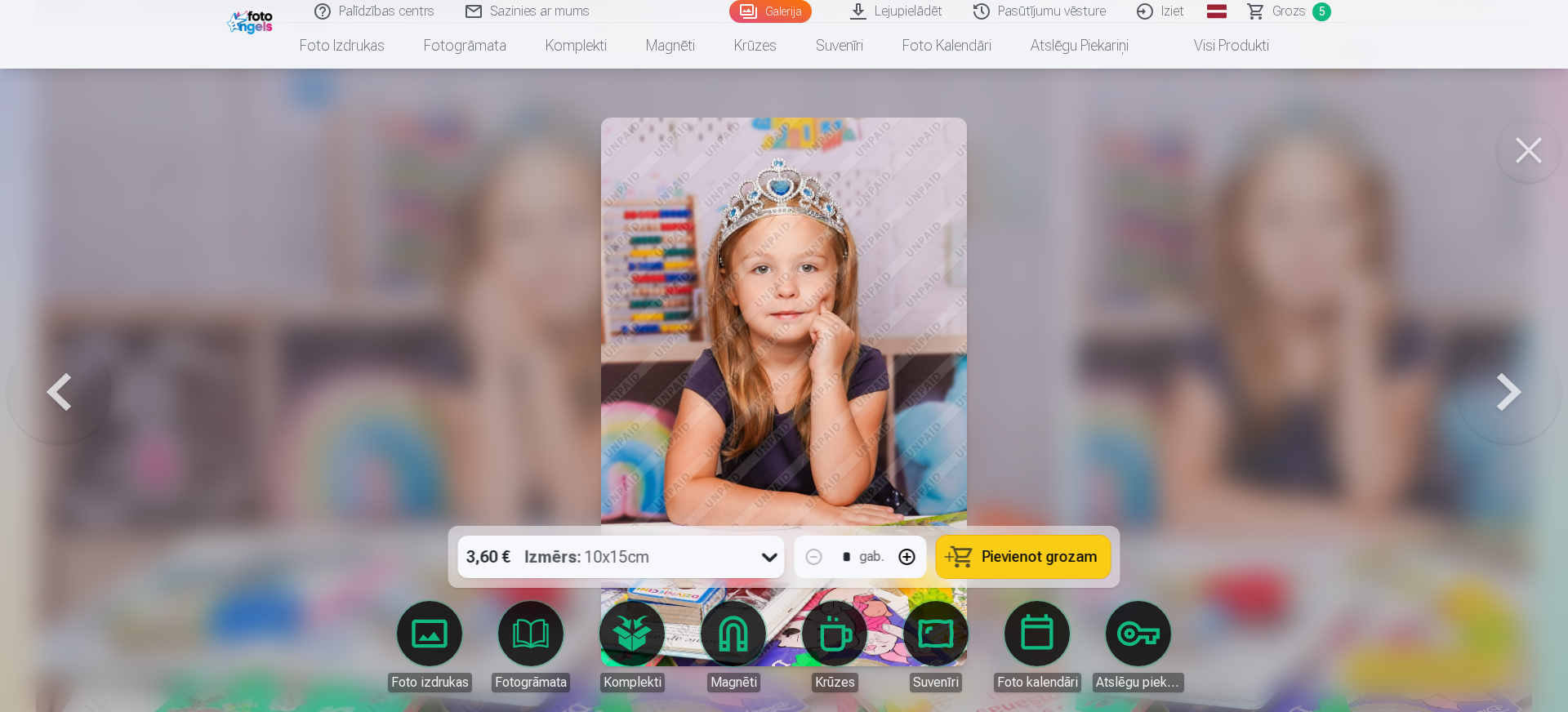
click at [1249, 153] on button at bounding box center [1529, 150] width 65 height 65
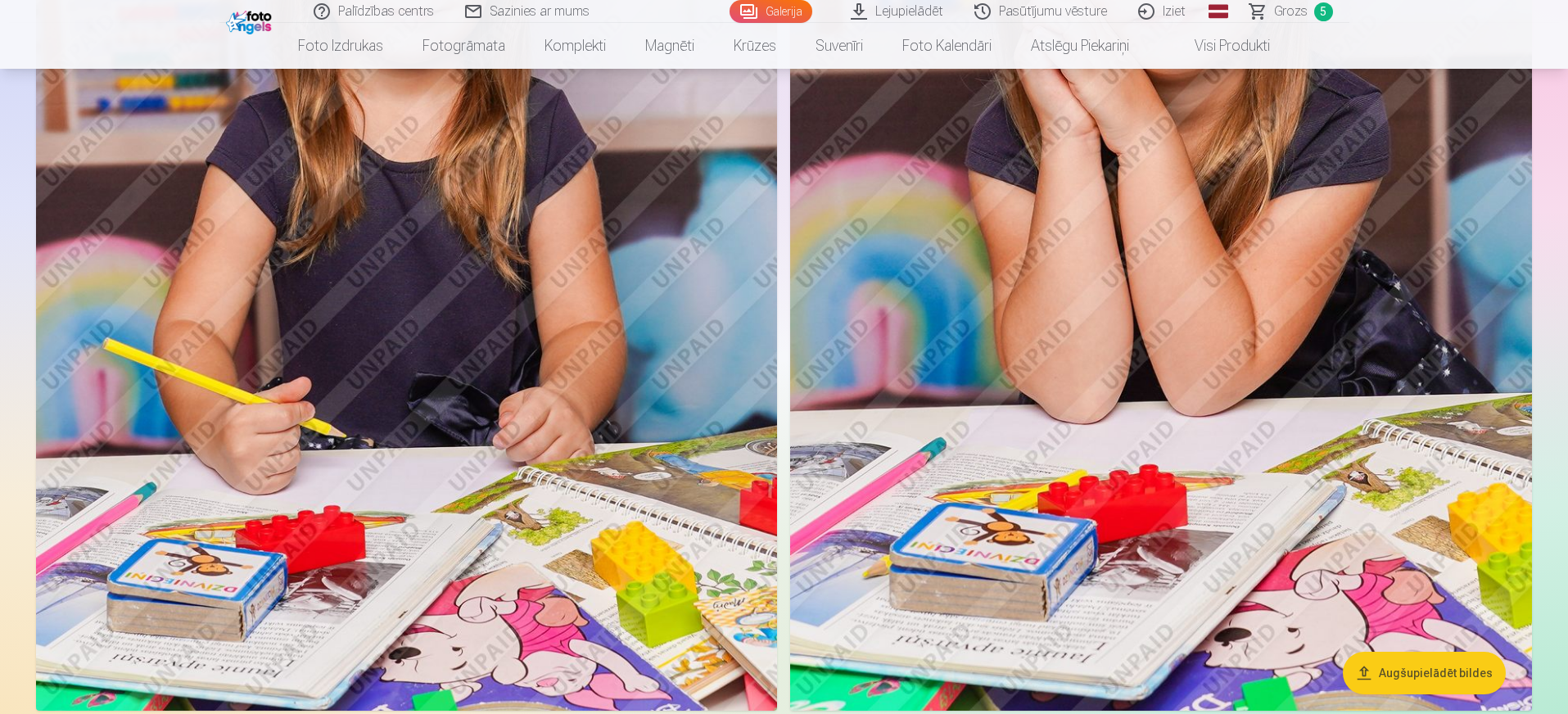
scroll to position [4914, 0]
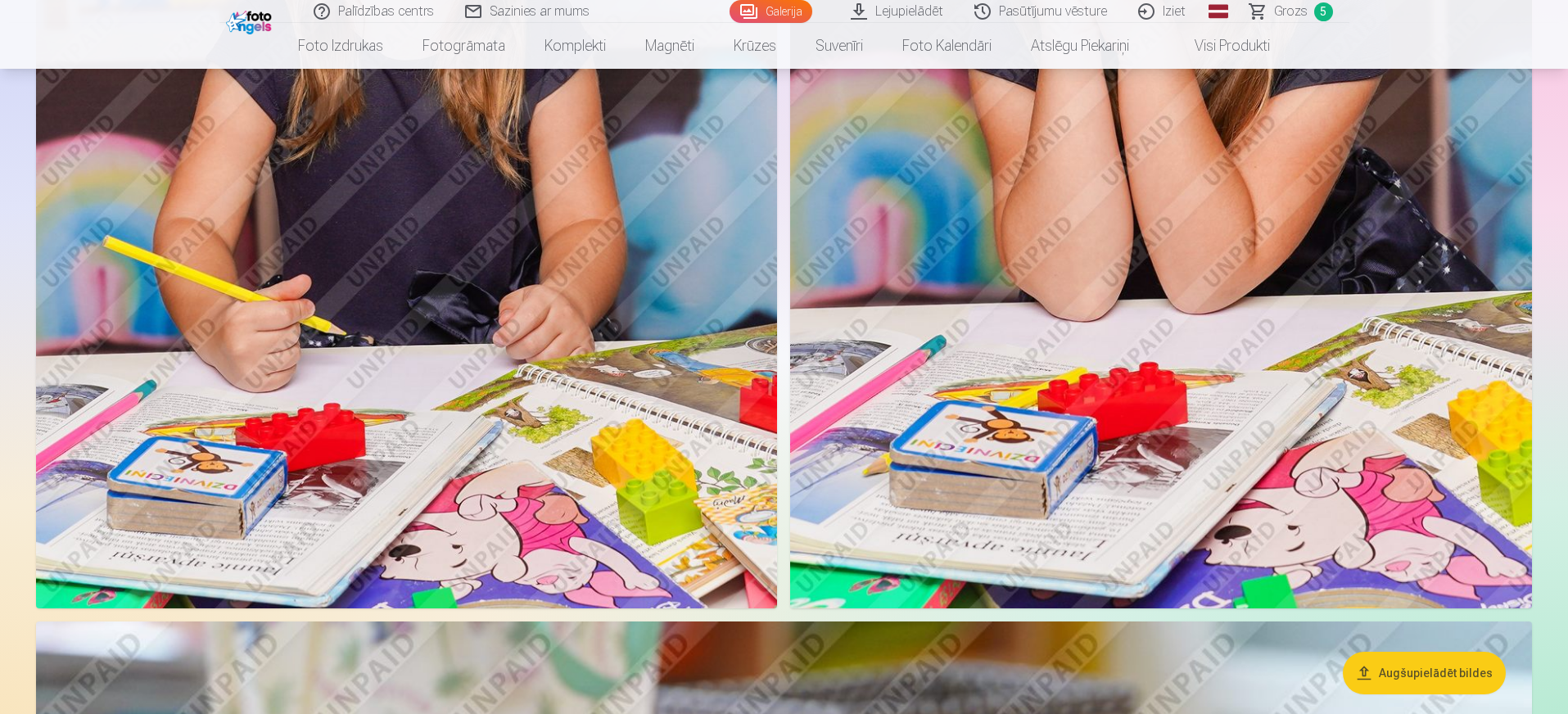
click at [1253, 372] on img at bounding box center [1161, 53] width 742 height 1113
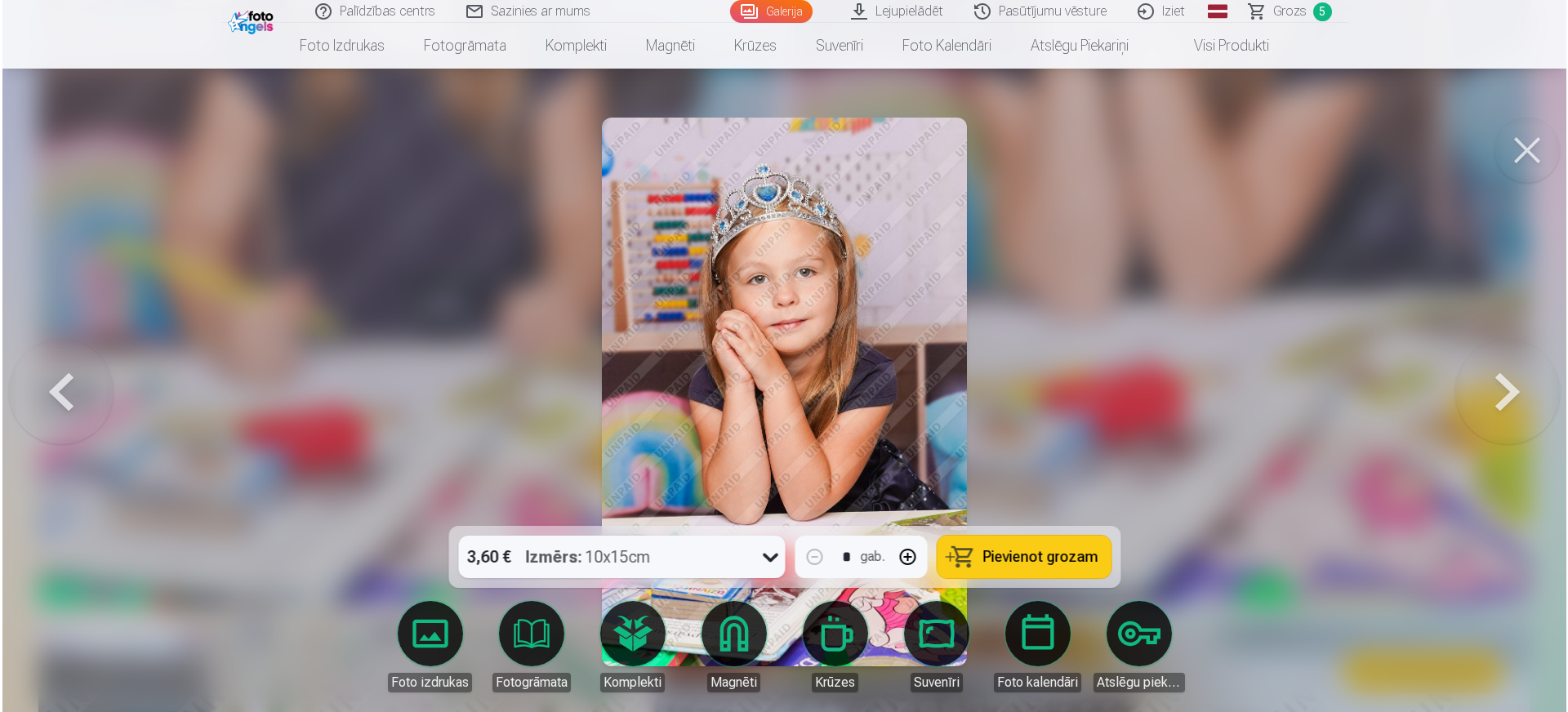
scroll to position [4911, 0]
click at [1249, 151] on button at bounding box center [1529, 150] width 65 height 65
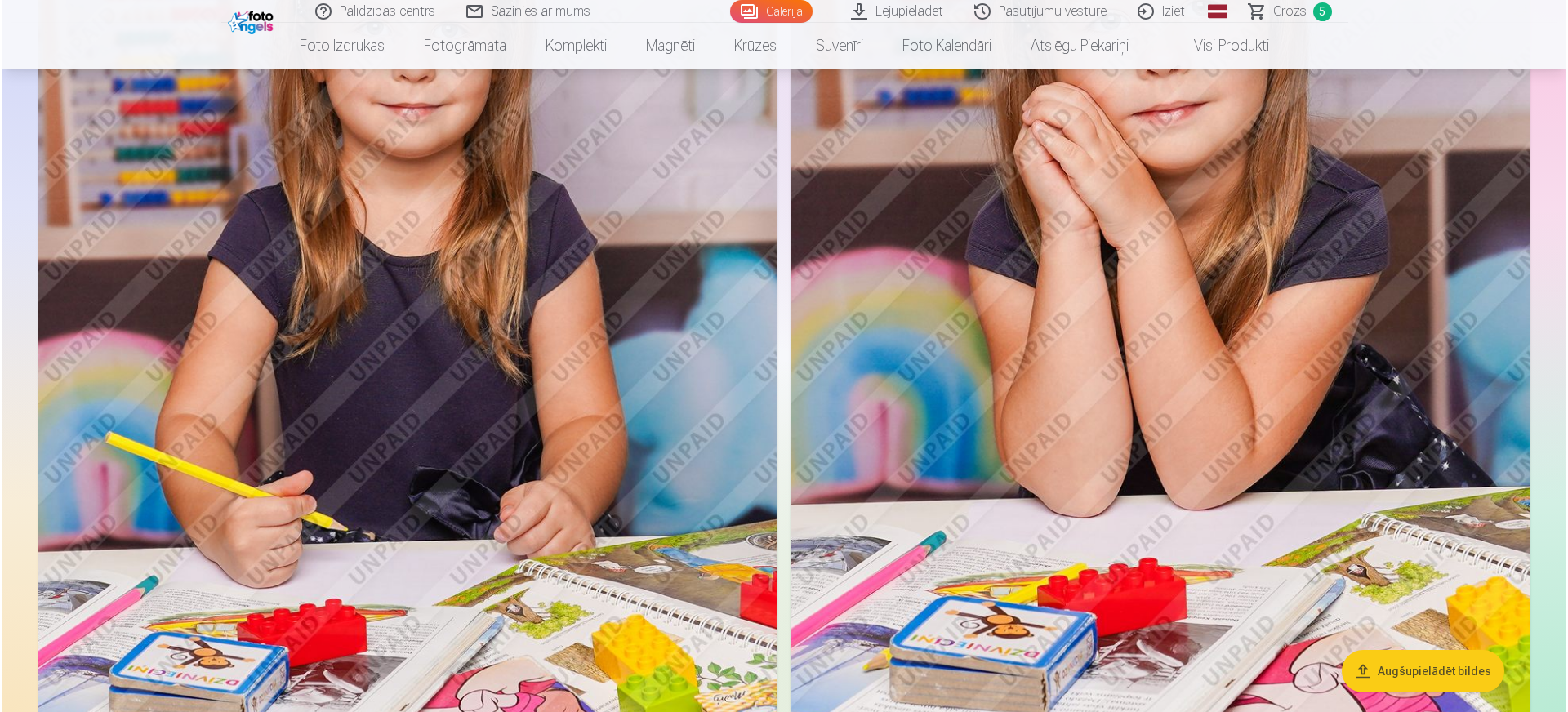
scroll to position [4900, 0]
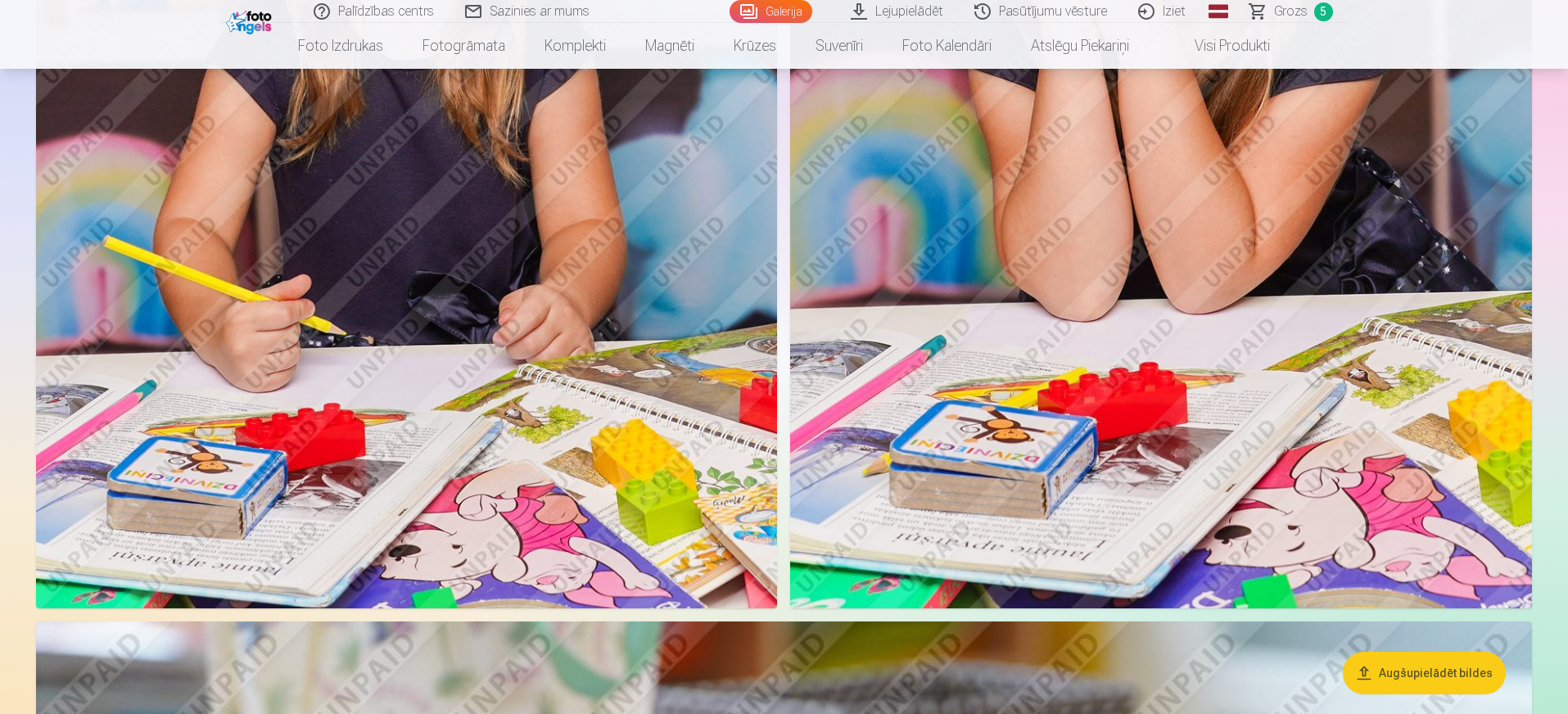
click at [582, 300] on img at bounding box center [406, 53] width 742 height 1113
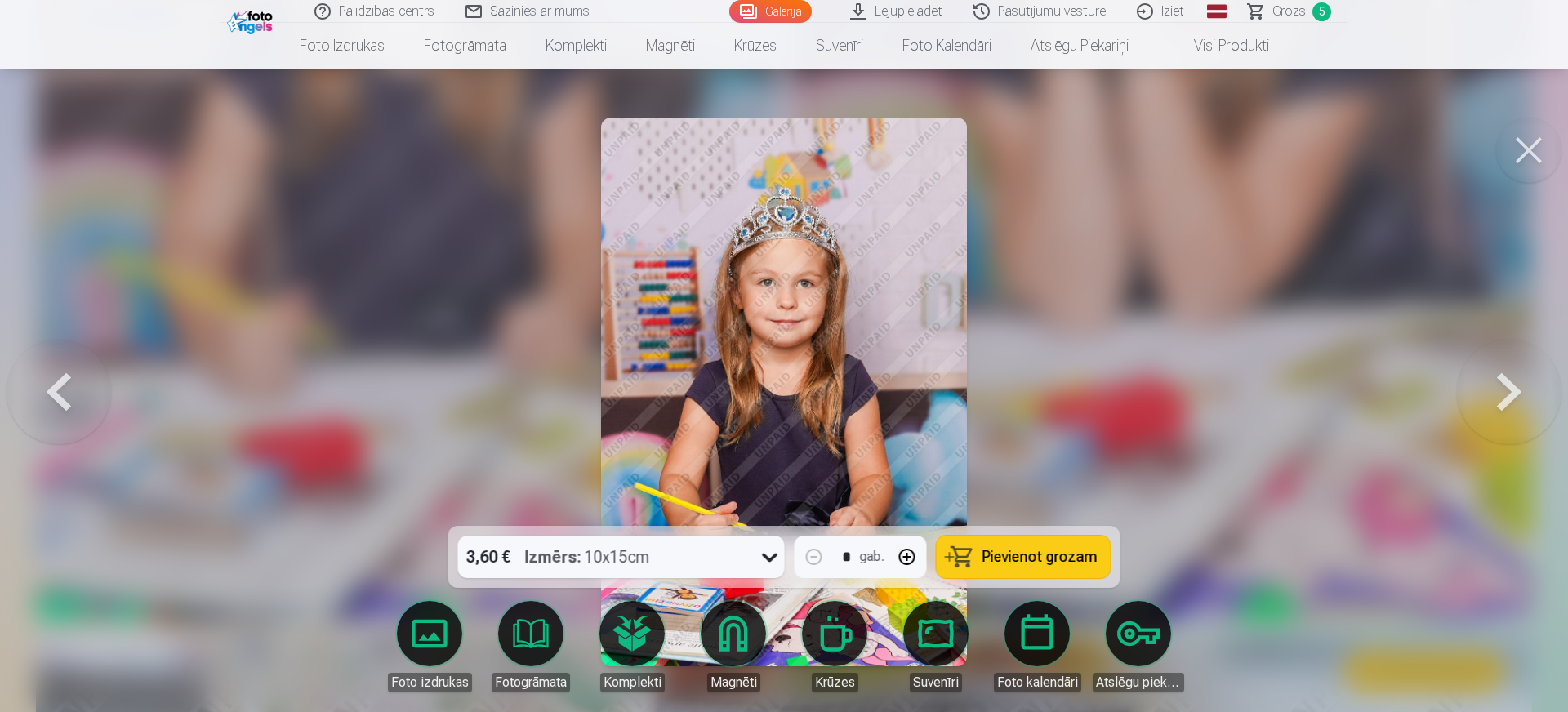
click at [1023, 561] on span "Pievienot grozam" at bounding box center [1039, 557] width 115 height 15
click at [1249, 153] on button at bounding box center [1529, 150] width 65 height 65
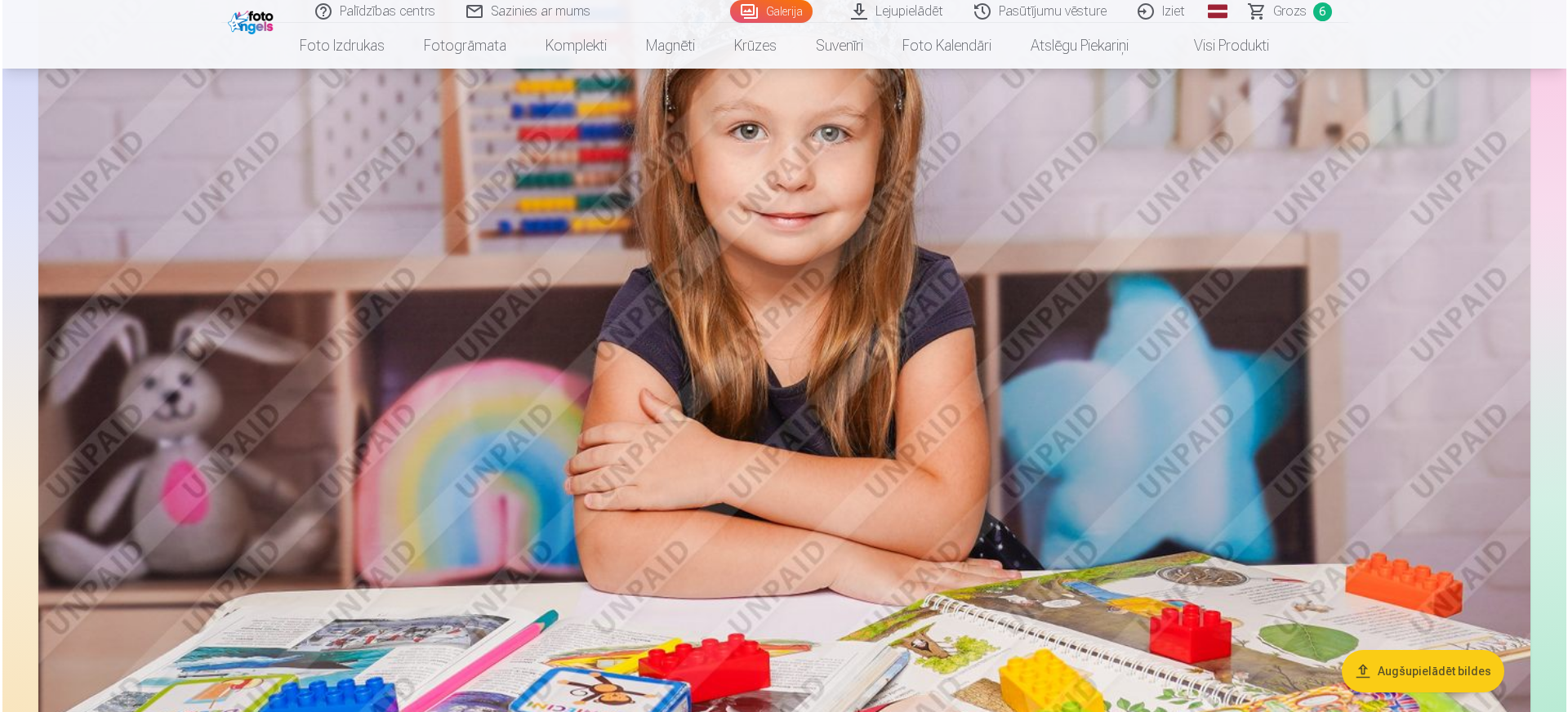
scroll to position [8666, 0]
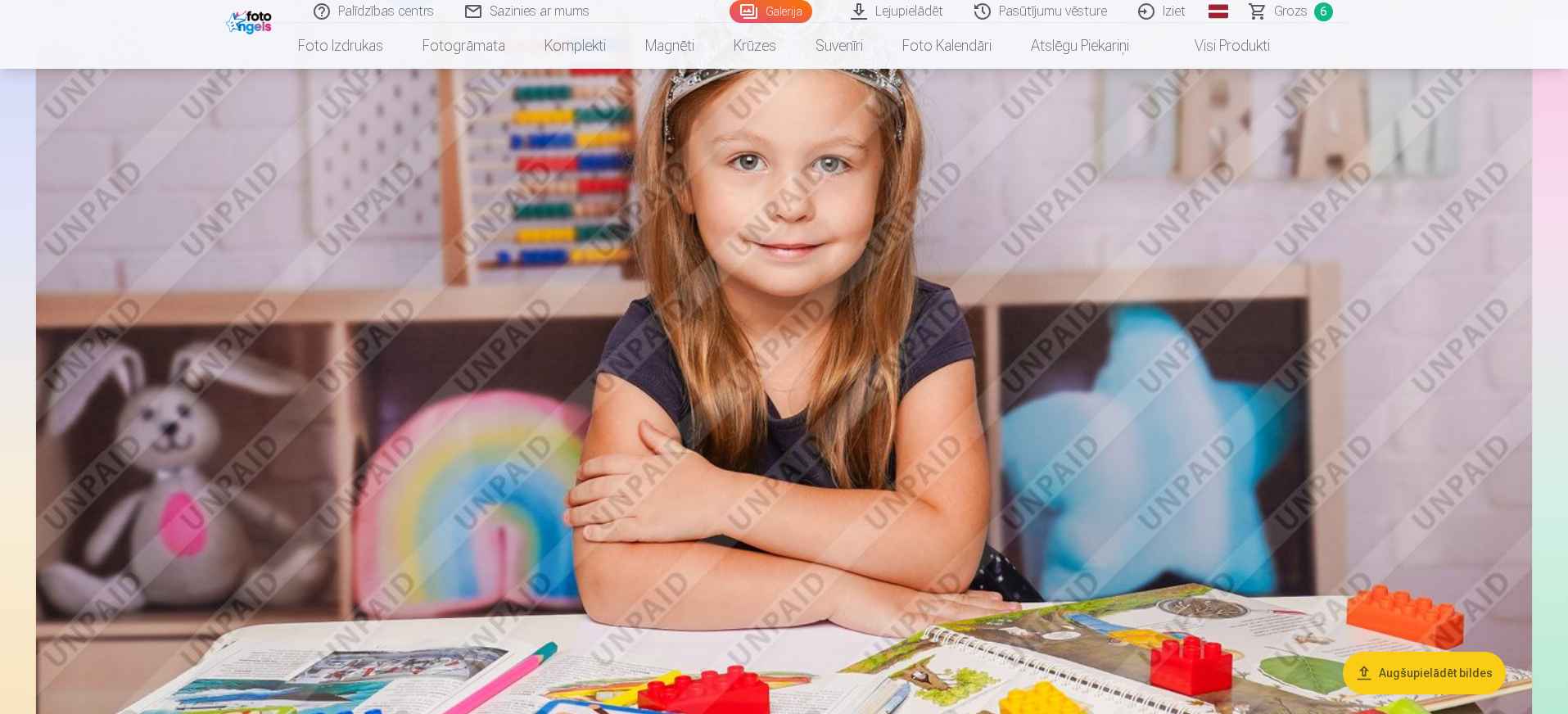
click at [885, 308] on img at bounding box center [784, 375] width 1496 height 998
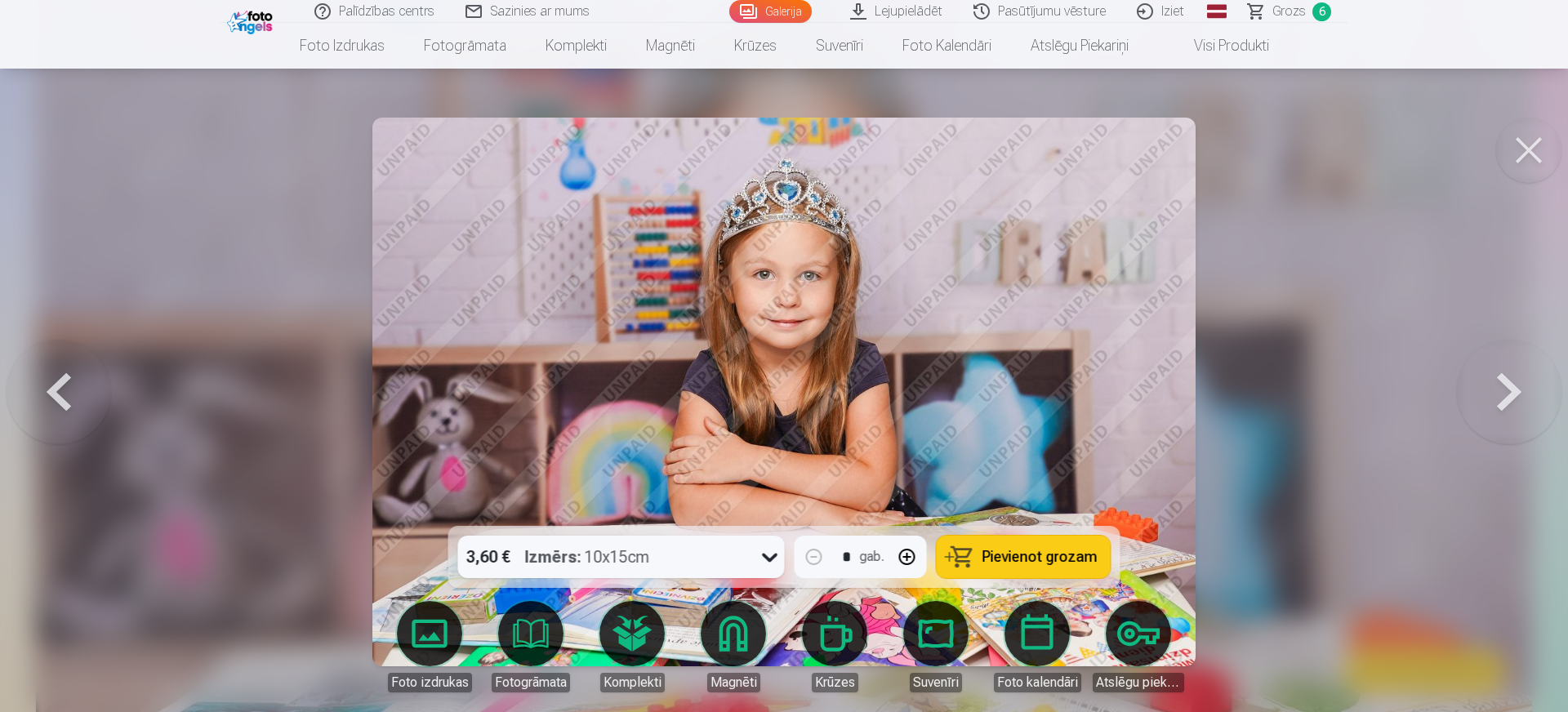
click at [1006, 559] on span "Pievienot grozam" at bounding box center [1039, 557] width 115 height 15
click at [1249, 14] on span "Grozs" at bounding box center [1289, 11] width 33 height 19
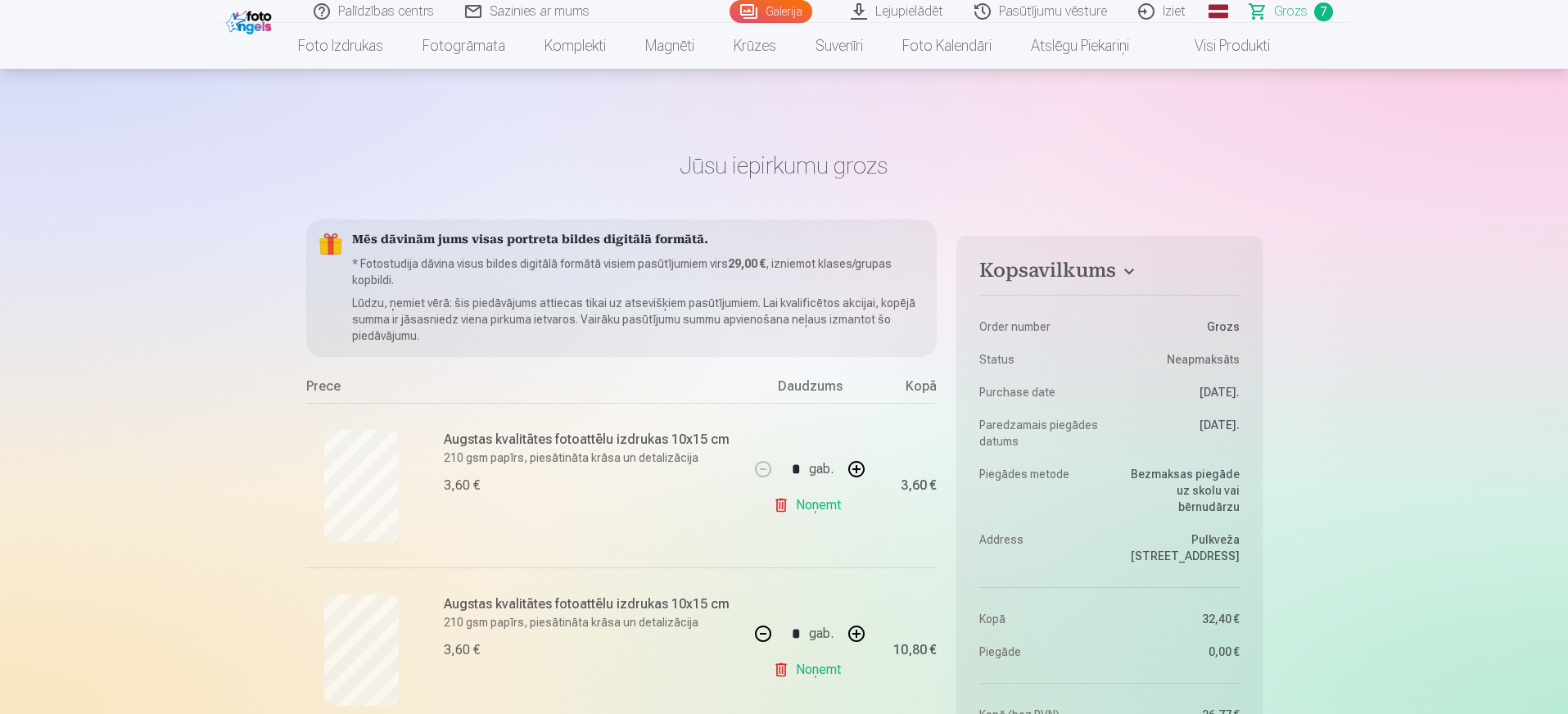
scroll to position [307, 0]
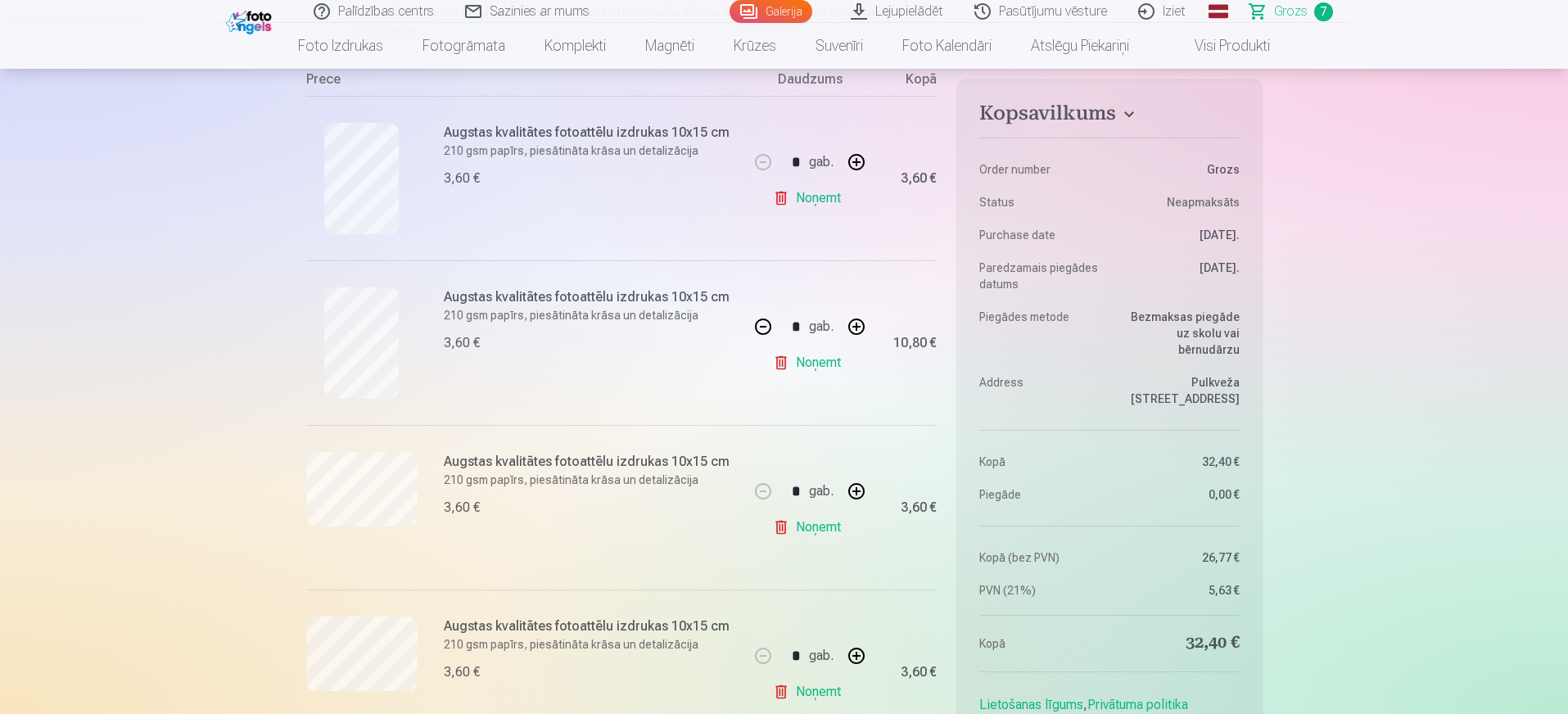
click at [756, 333] on button "button" at bounding box center [763, 326] width 40 height 40
click at [757, 328] on div "* gab." at bounding box center [810, 326] width 133 height 40
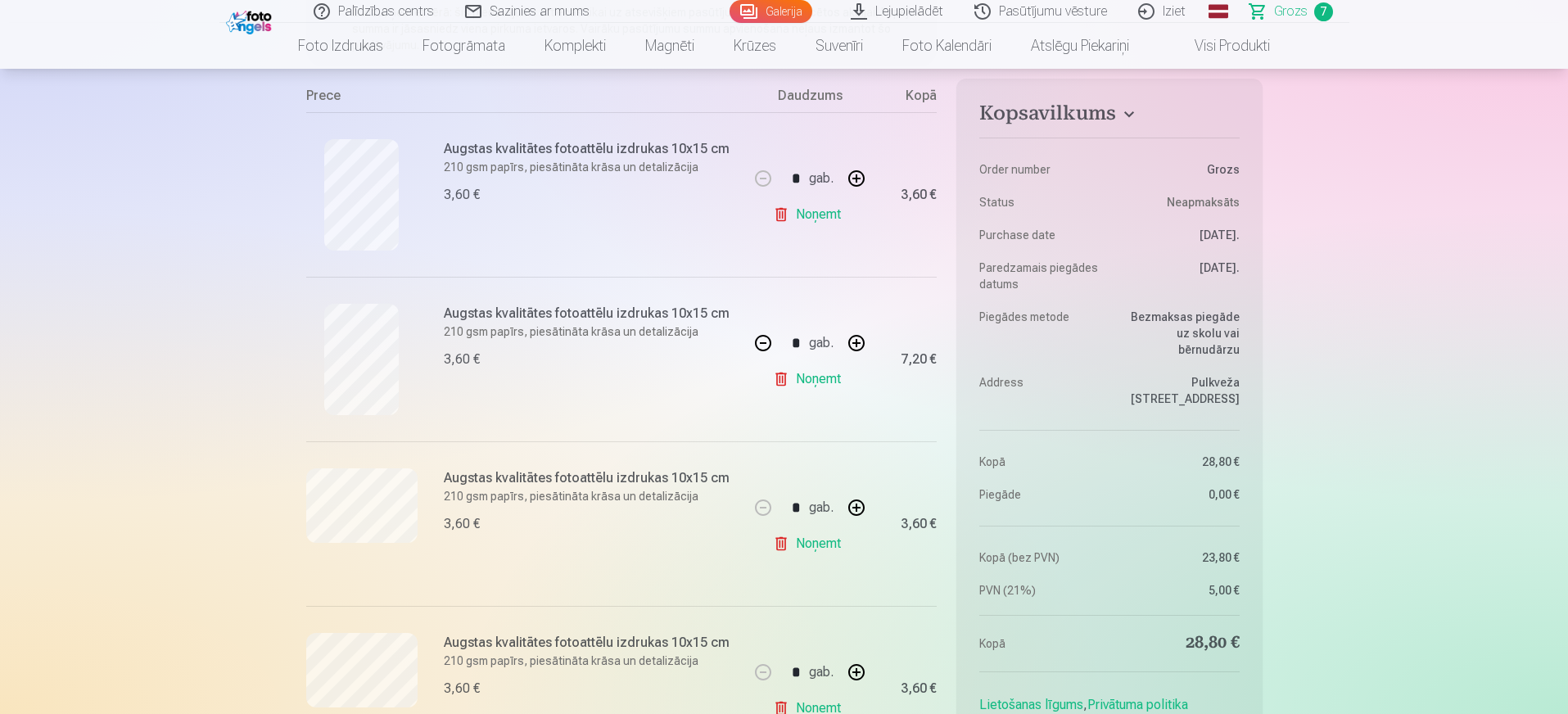
click at [760, 341] on button "button" at bounding box center [763, 343] width 40 height 40
type input "*"
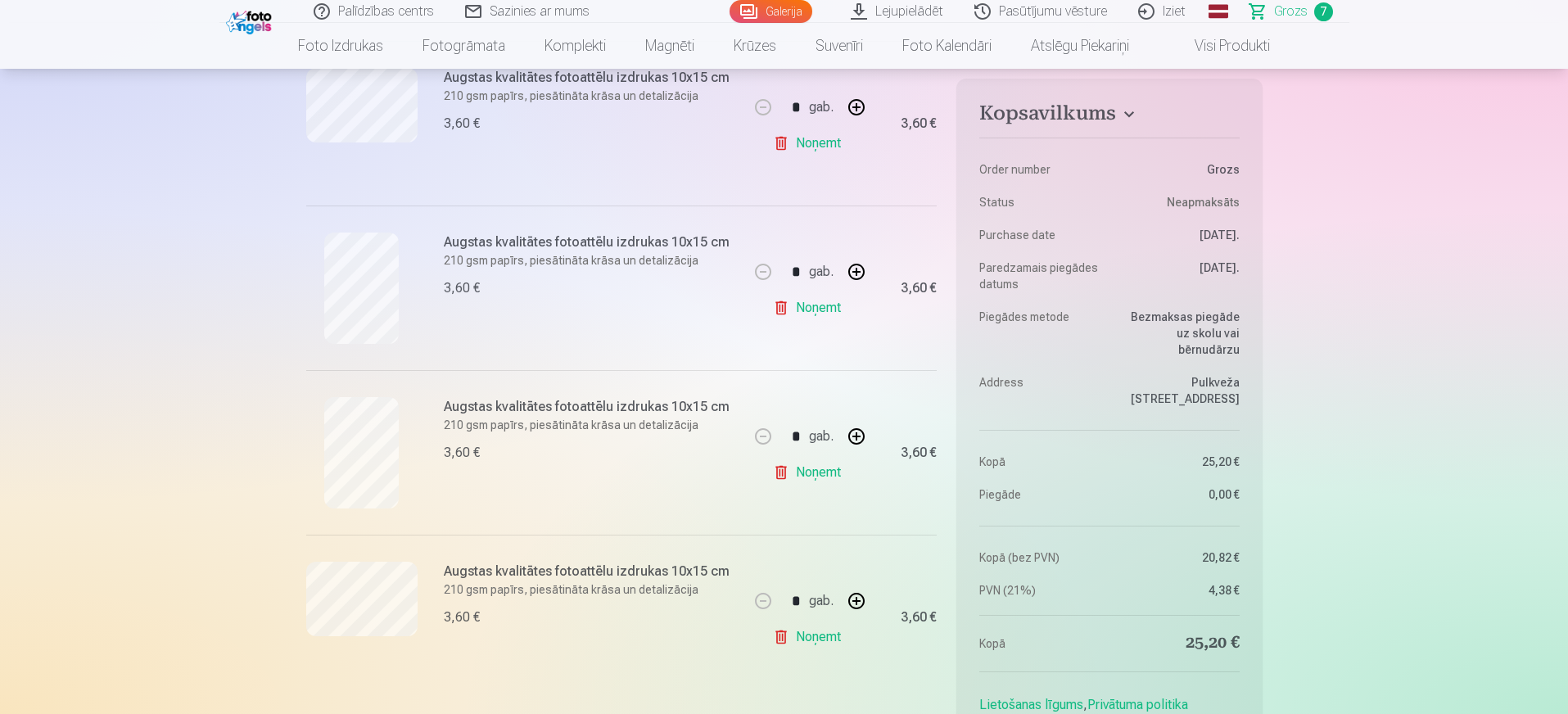
scroll to position [921, 0]
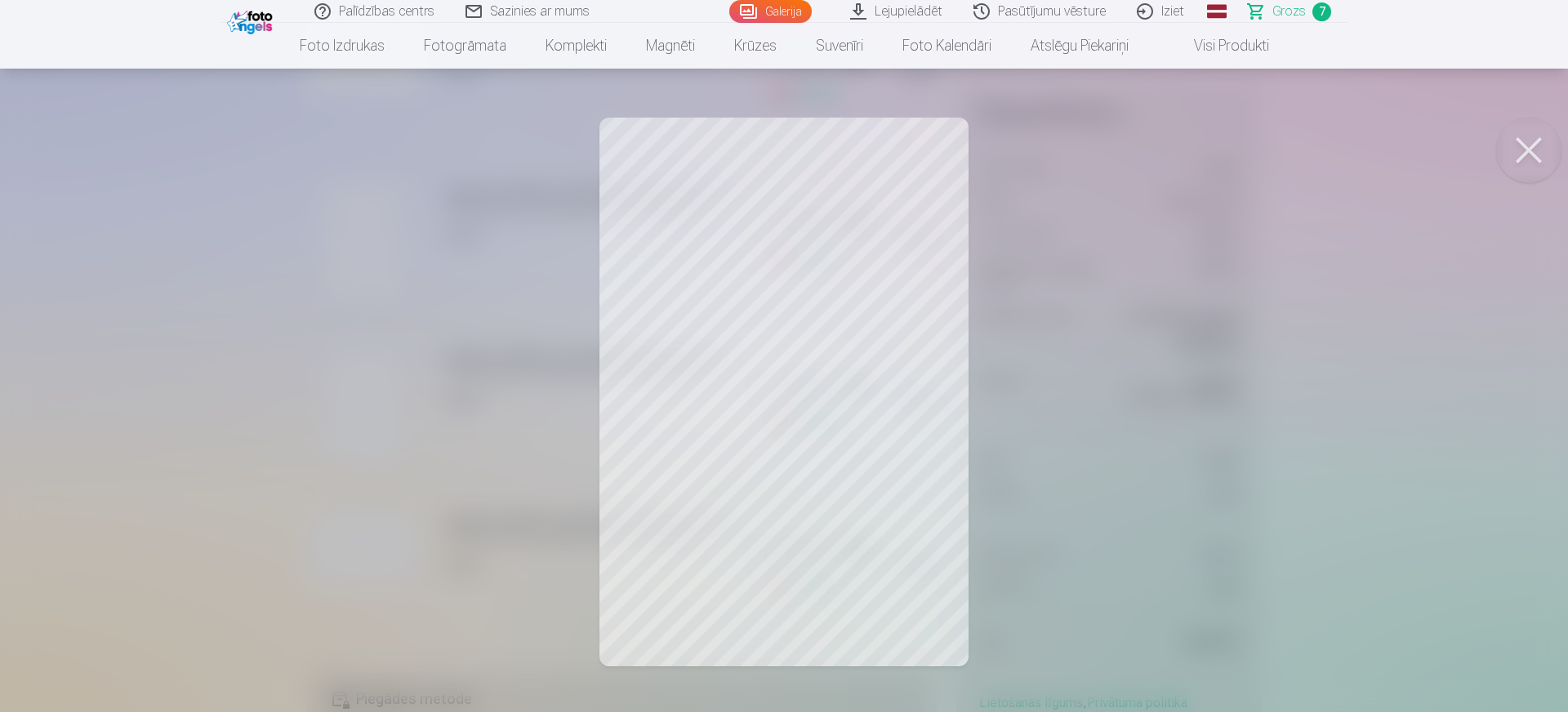
click at [1249, 148] on button at bounding box center [1529, 150] width 65 height 65
click at [1249, 164] on button at bounding box center [1529, 150] width 65 height 65
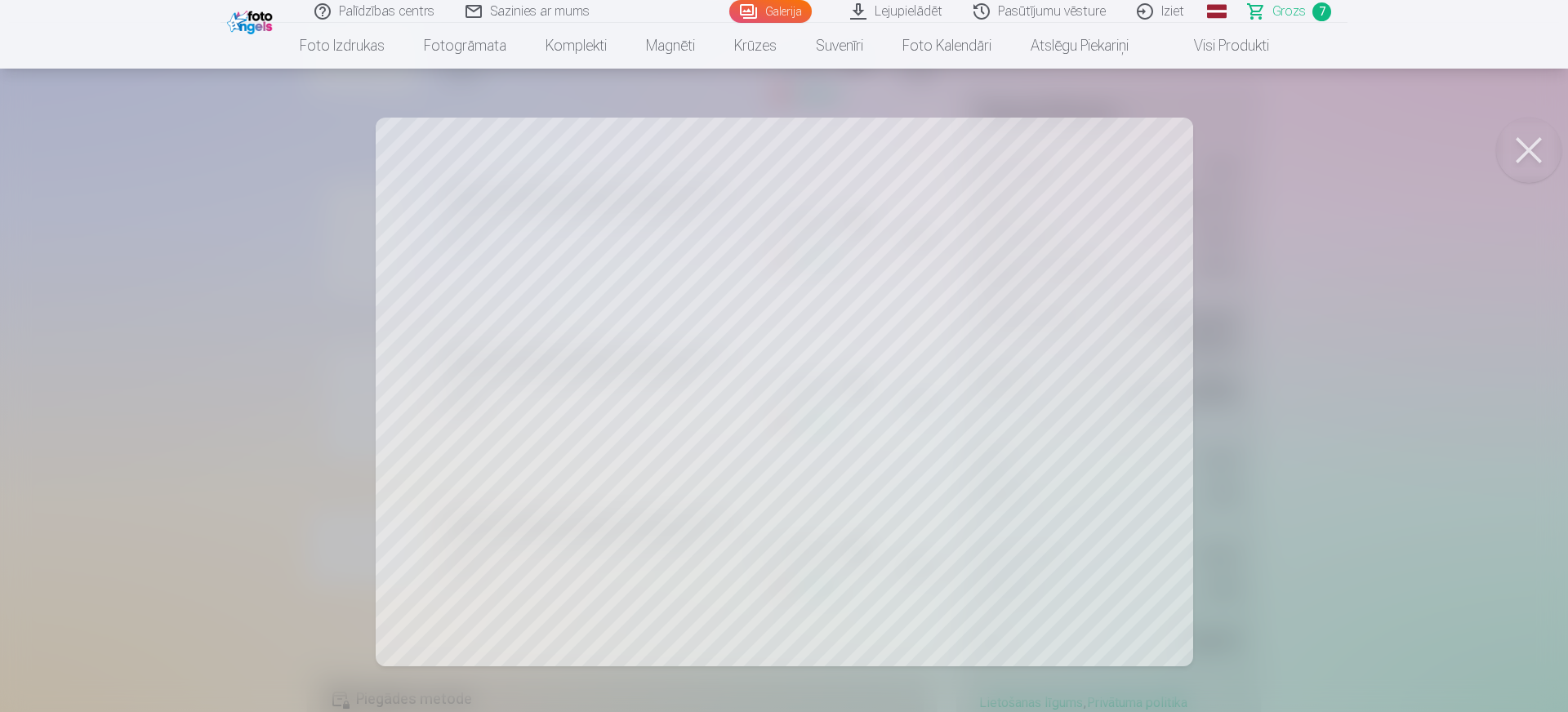
click at [1249, 148] on button at bounding box center [1529, 150] width 65 height 65
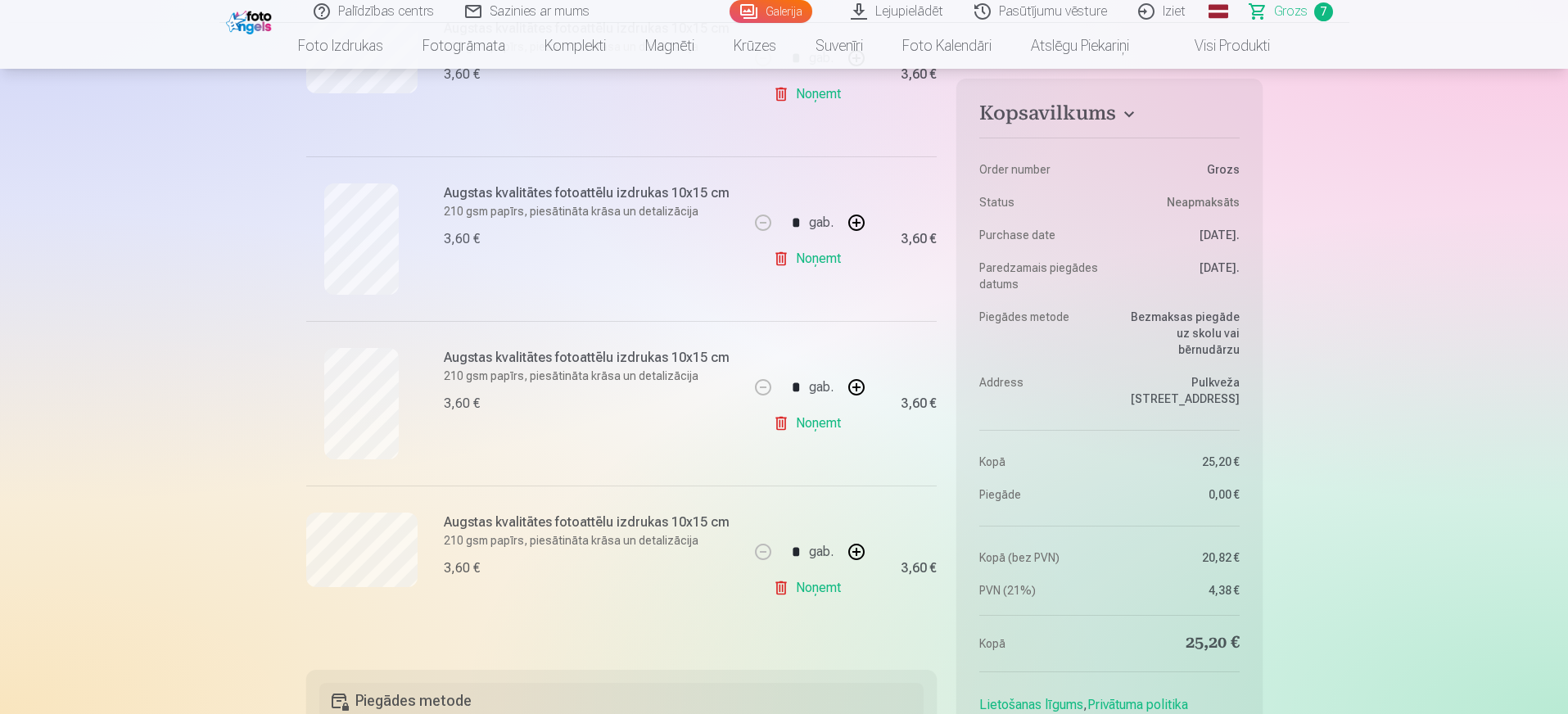
click at [823, 571] on link "Noņemt" at bounding box center [810, 589] width 75 height 33
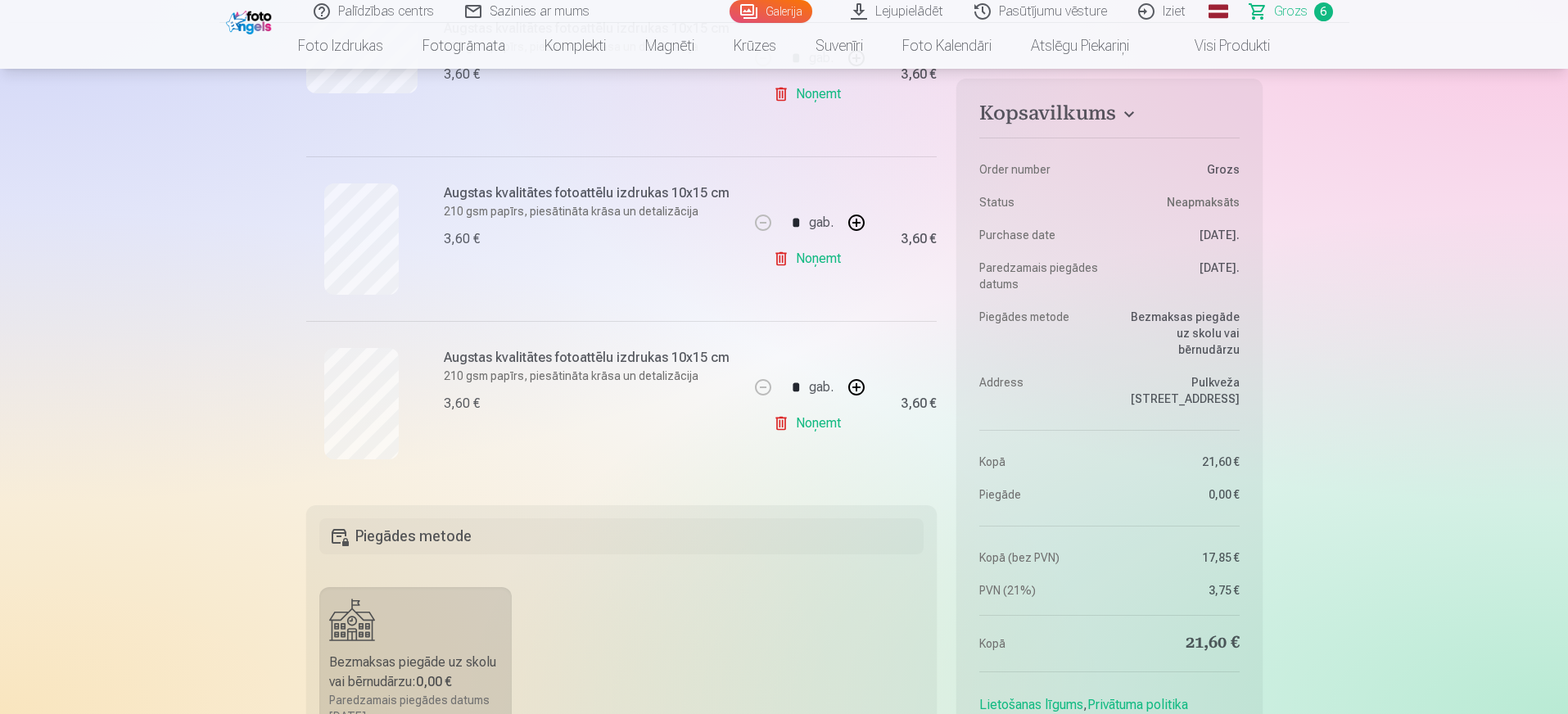
click at [860, 225] on button "button" at bounding box center [857, 222] width 40 height 40
type input "*"
click at [861, 388] on button "button" at bounding box center [857, 387] width 40 height 40
type input "*"
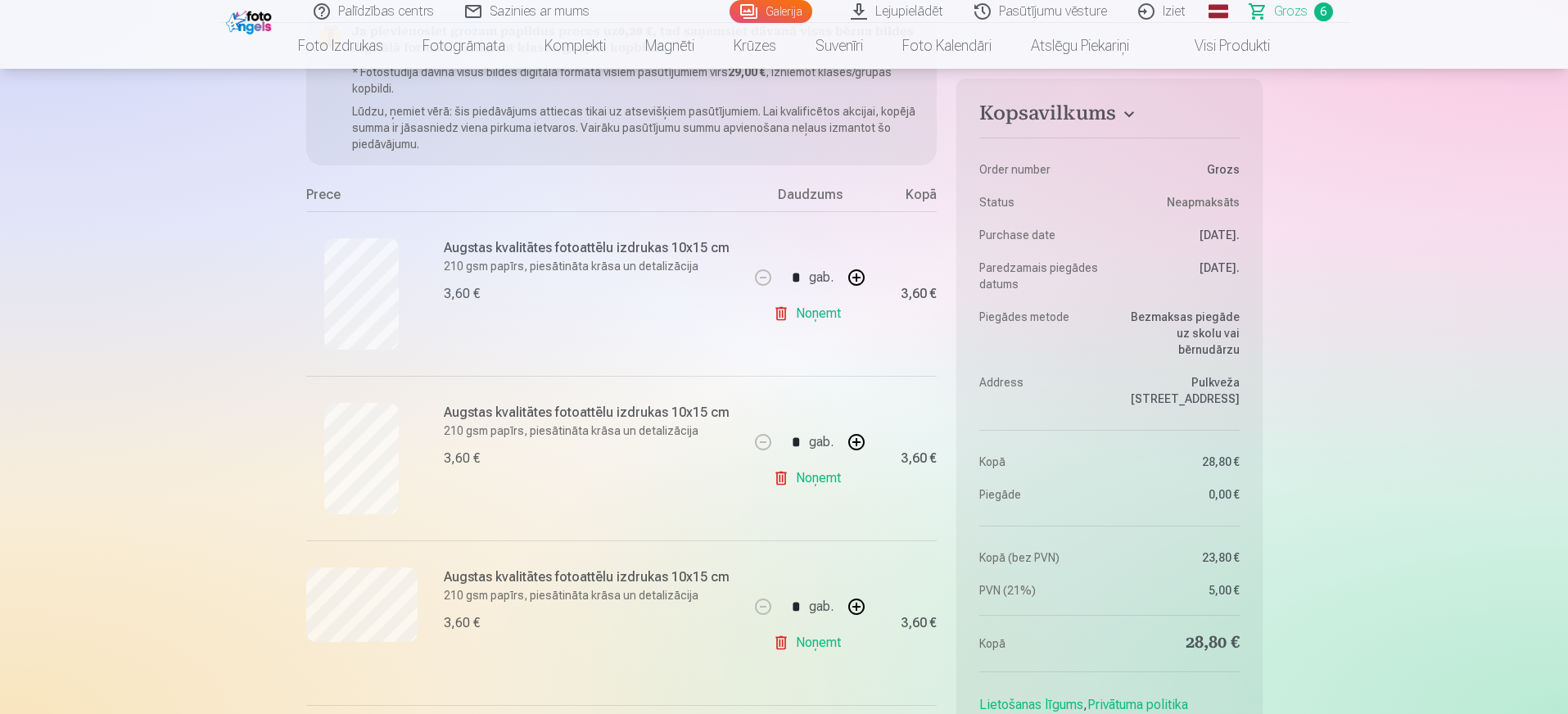
scroll to position [205, 0]
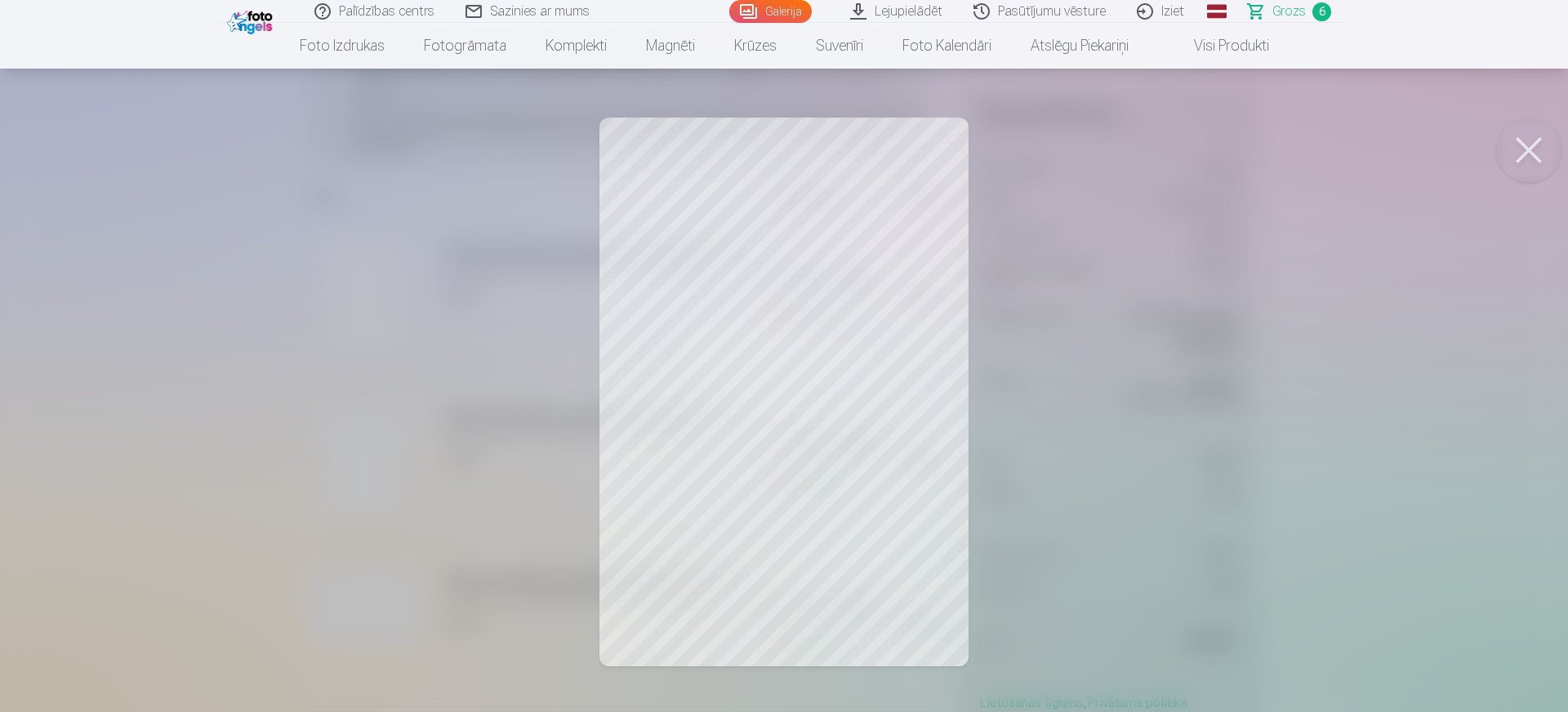
click at [1249, 143] on button at bounding box center [1529, 150] width 65 height 65
click at [1249, 141] on button at bounding box center [1529, 150] width 65 height 65
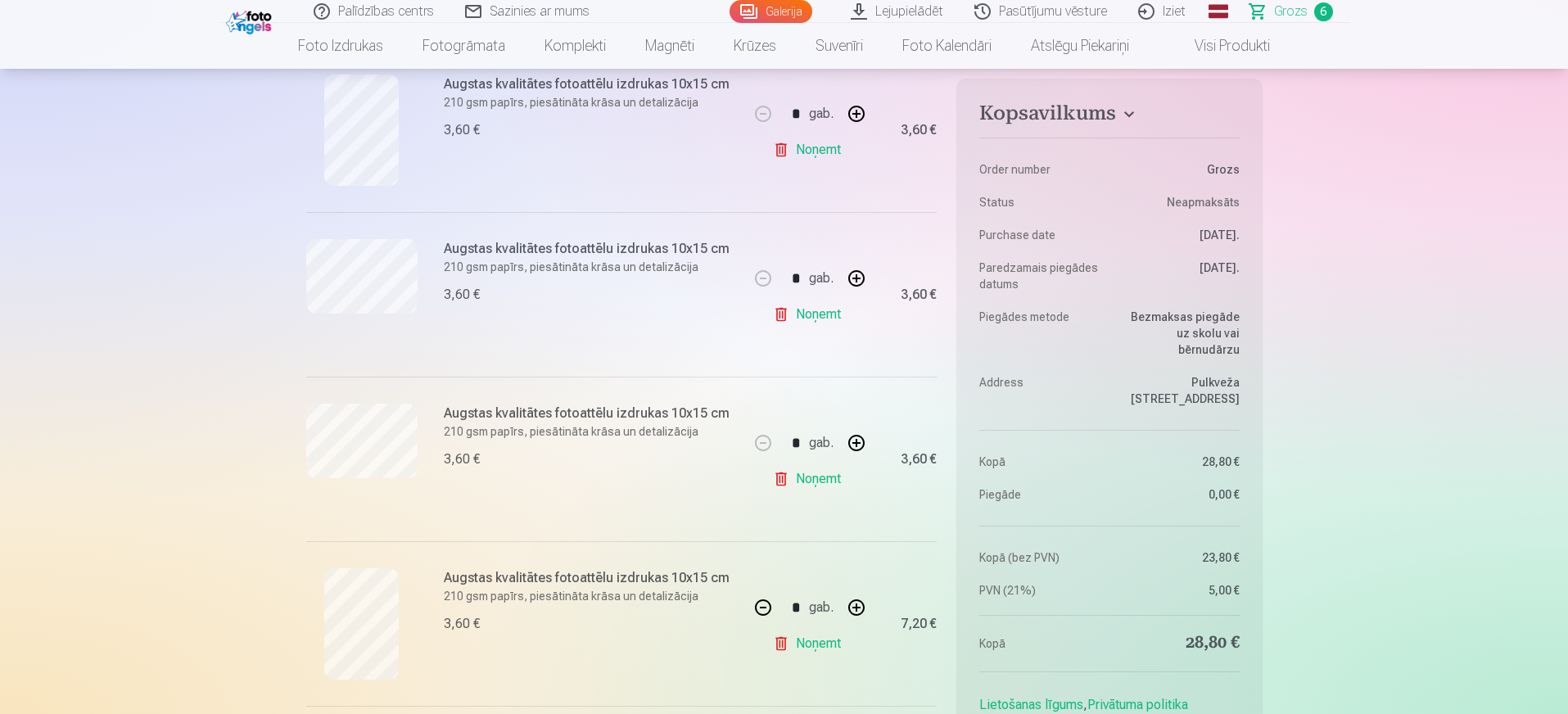
scroll to position [409, 0]
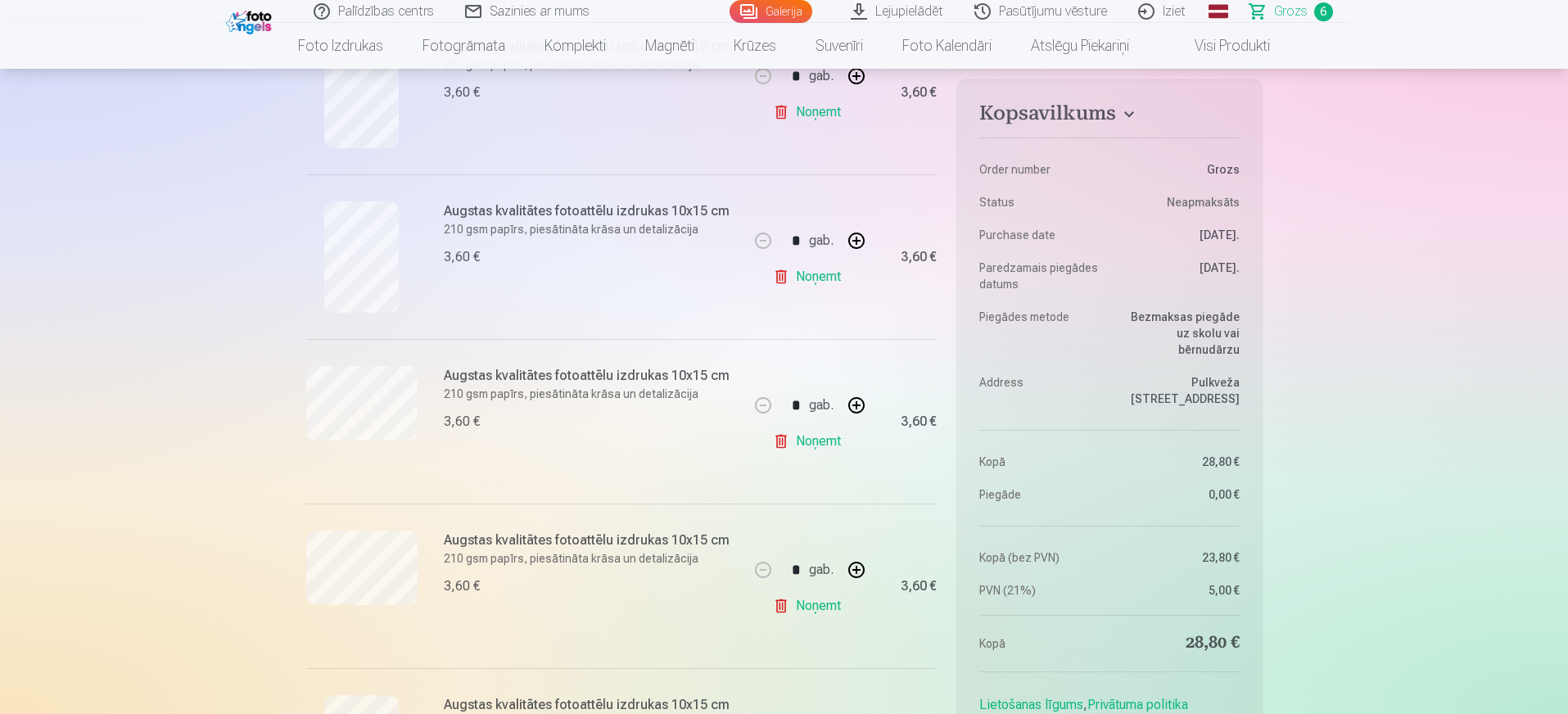
click at [859, 246] on button "button" at bounding box center [857, 240] width 40 height 40
type input "*"
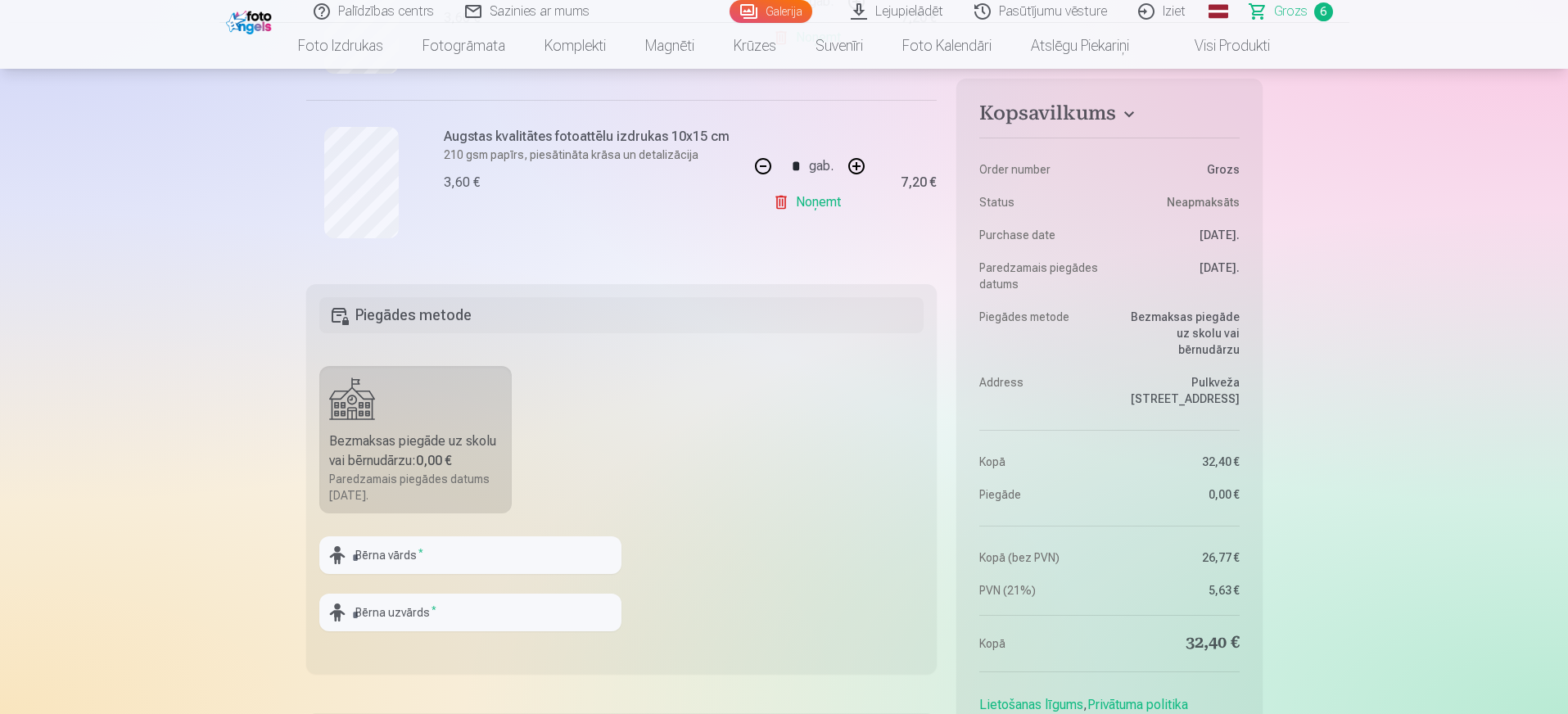
scroll to position [1228, 0]
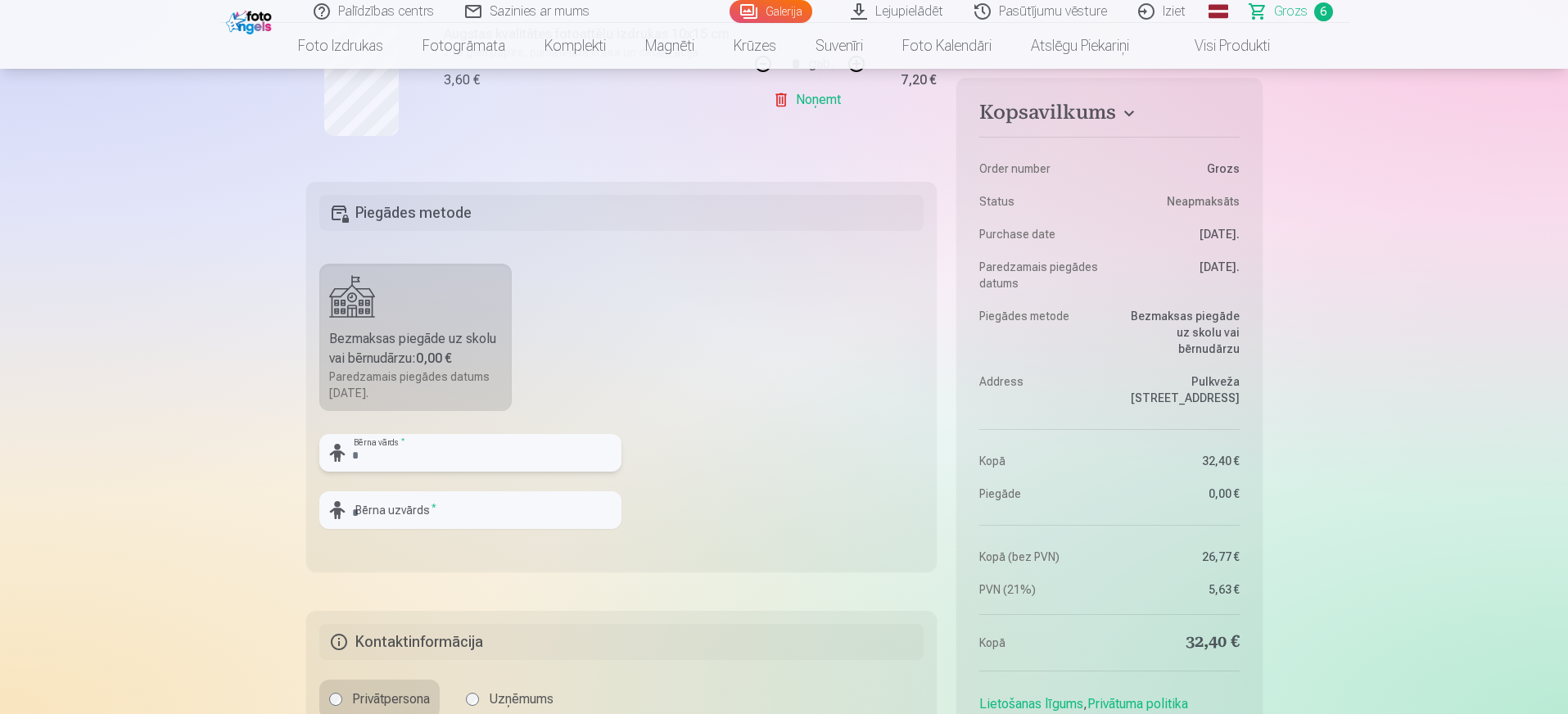
click at [519, 461] on input "text" at bounding box center [471, 452] width 302 height 38
type input "*****"
click at [491, 497] on input "text" at bounding box center [471, 509] width 302 height 38
type input "*****"
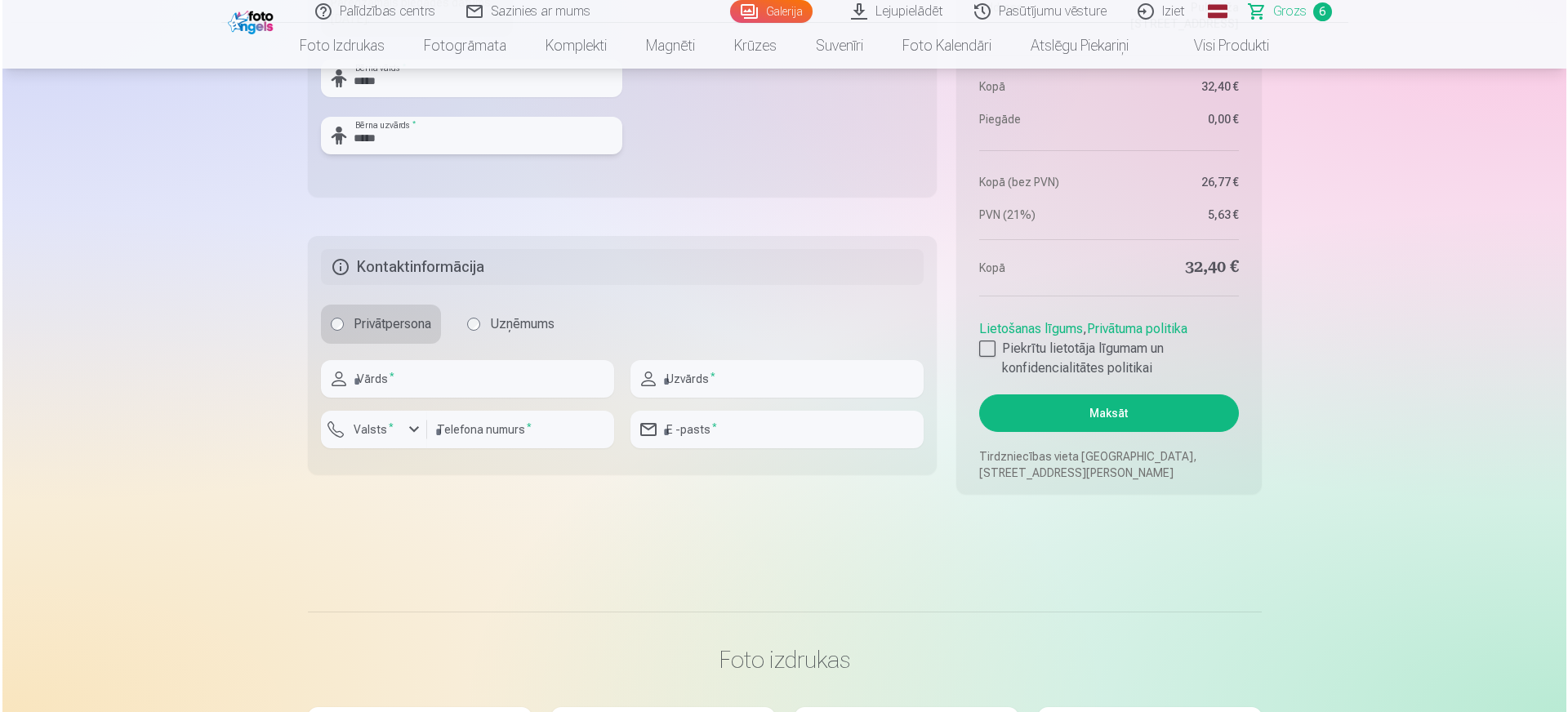
scroll to position [1633, 0]
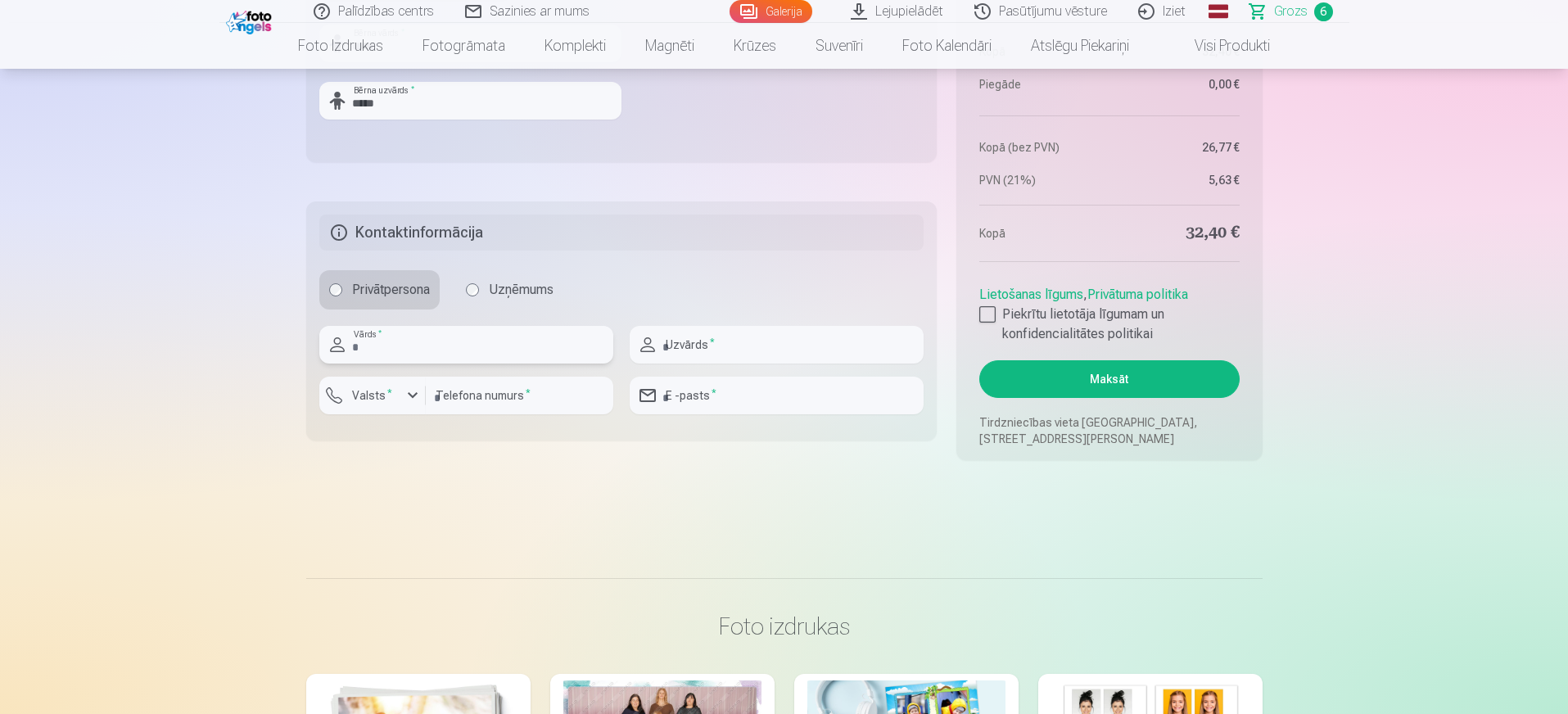
click at [389, 340] on input "text" at bounding box center [466, 345] width 294 height 38
type input "****"
type input "*****"
type input "********"
type input "**********"
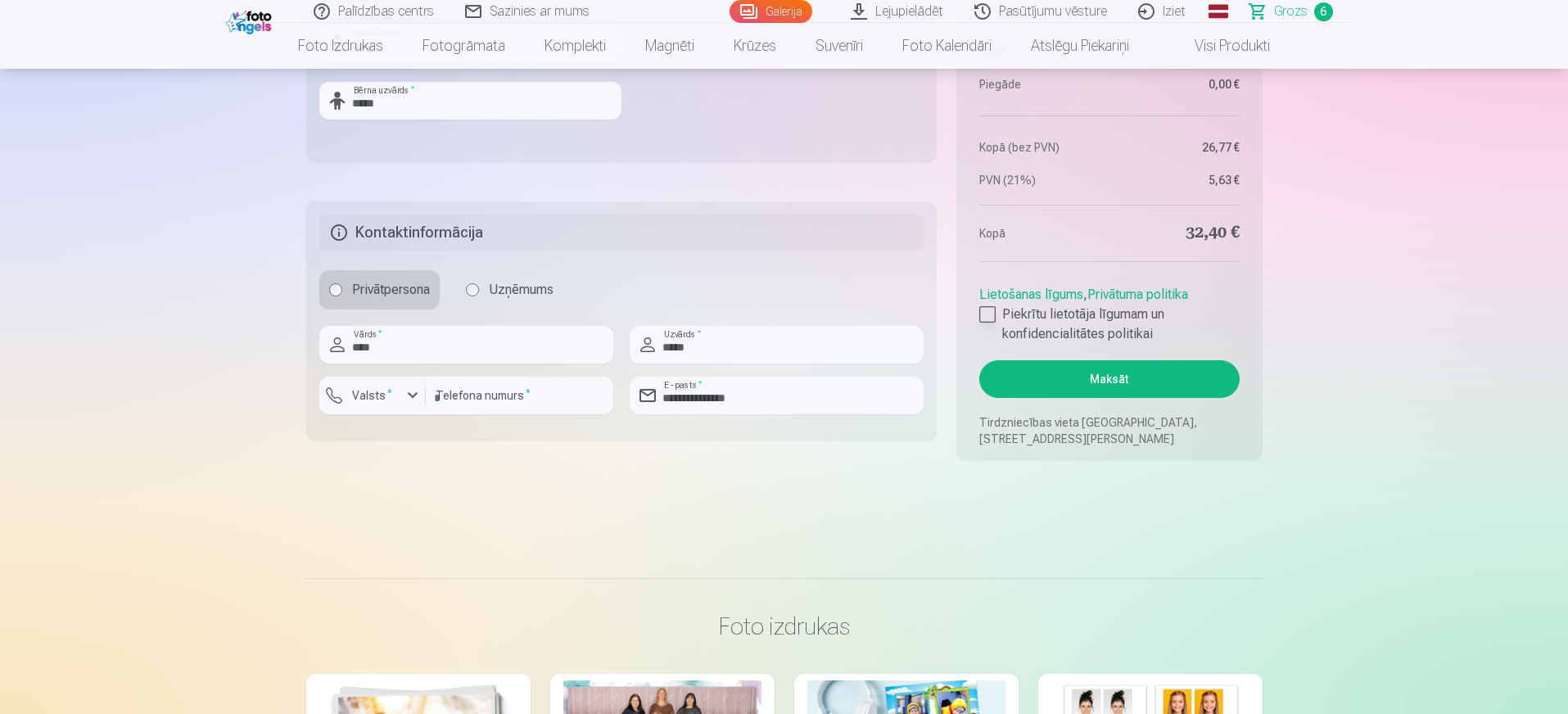
drag, startPoint x: 982, startPoint y: 316, endPoint x: 988, endPoint y: 328, distance: 13.4
click at [982, 318] on div at bounding box center [988, 314] width 17 height 17
click at [1076, 380] on button "Maksāt" at bounding box center [1109, 379] width 260 height 38
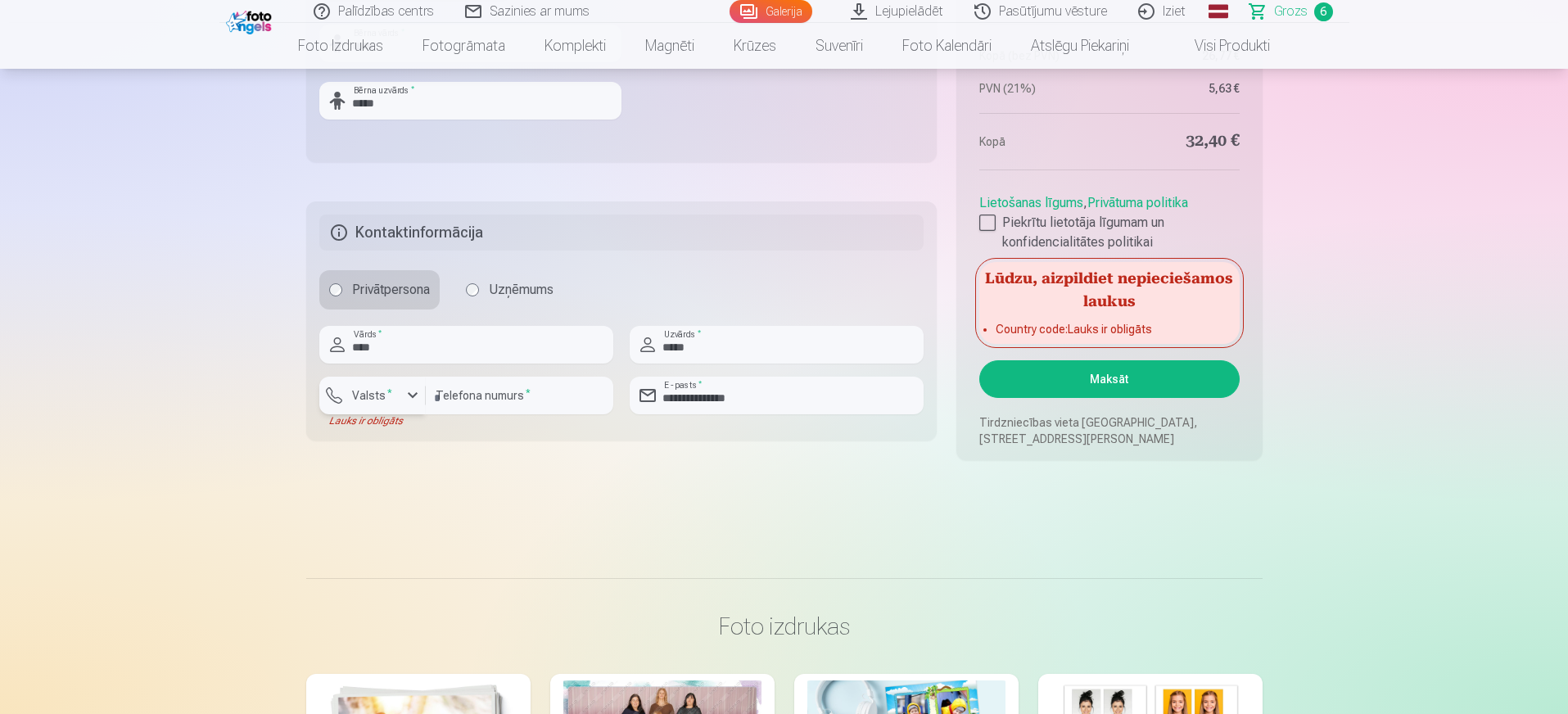
click at [412, 402] on div "button" at bounding box center [412, 395] width 19 height 19
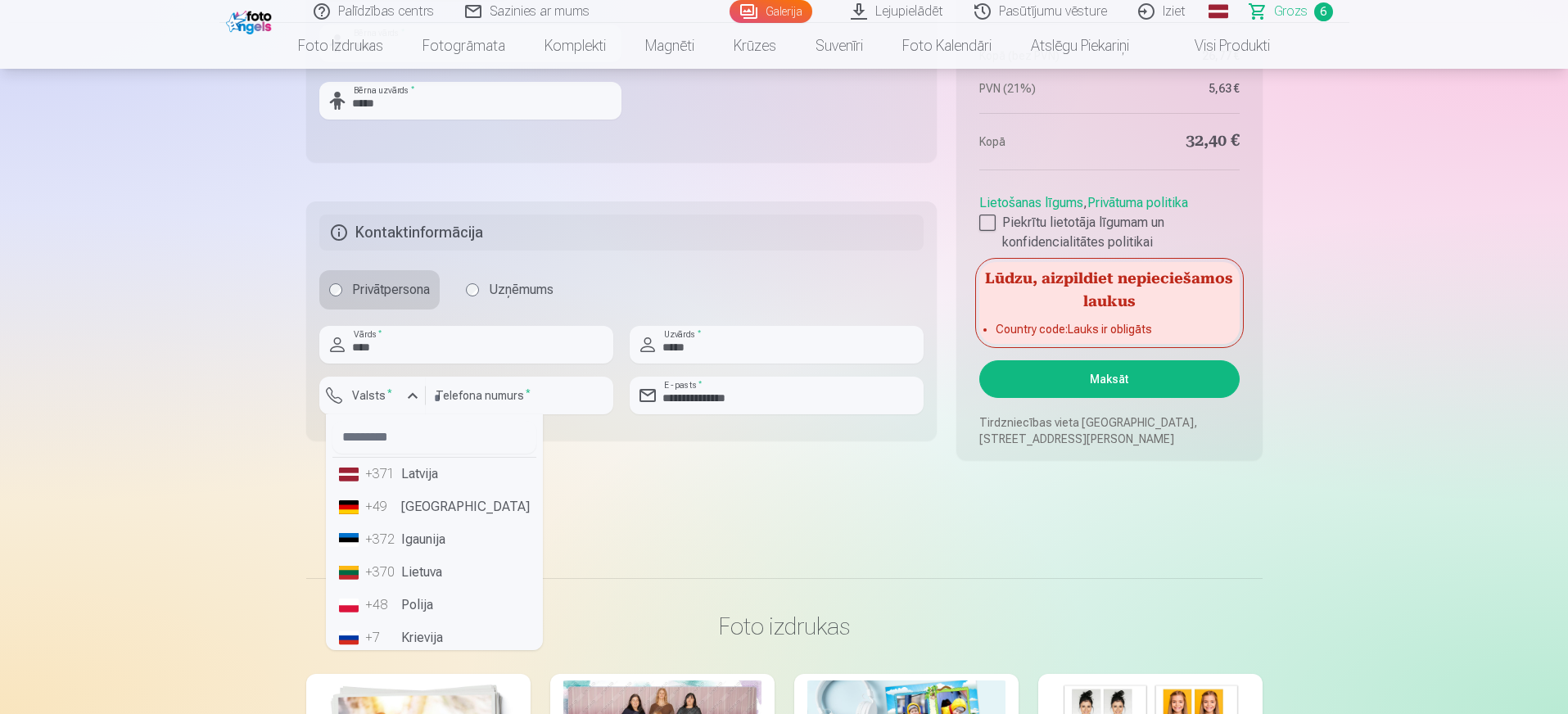
click at [420, 470] on li "+371 Latvija" at bounding box center [434, 474] width 204 height 33
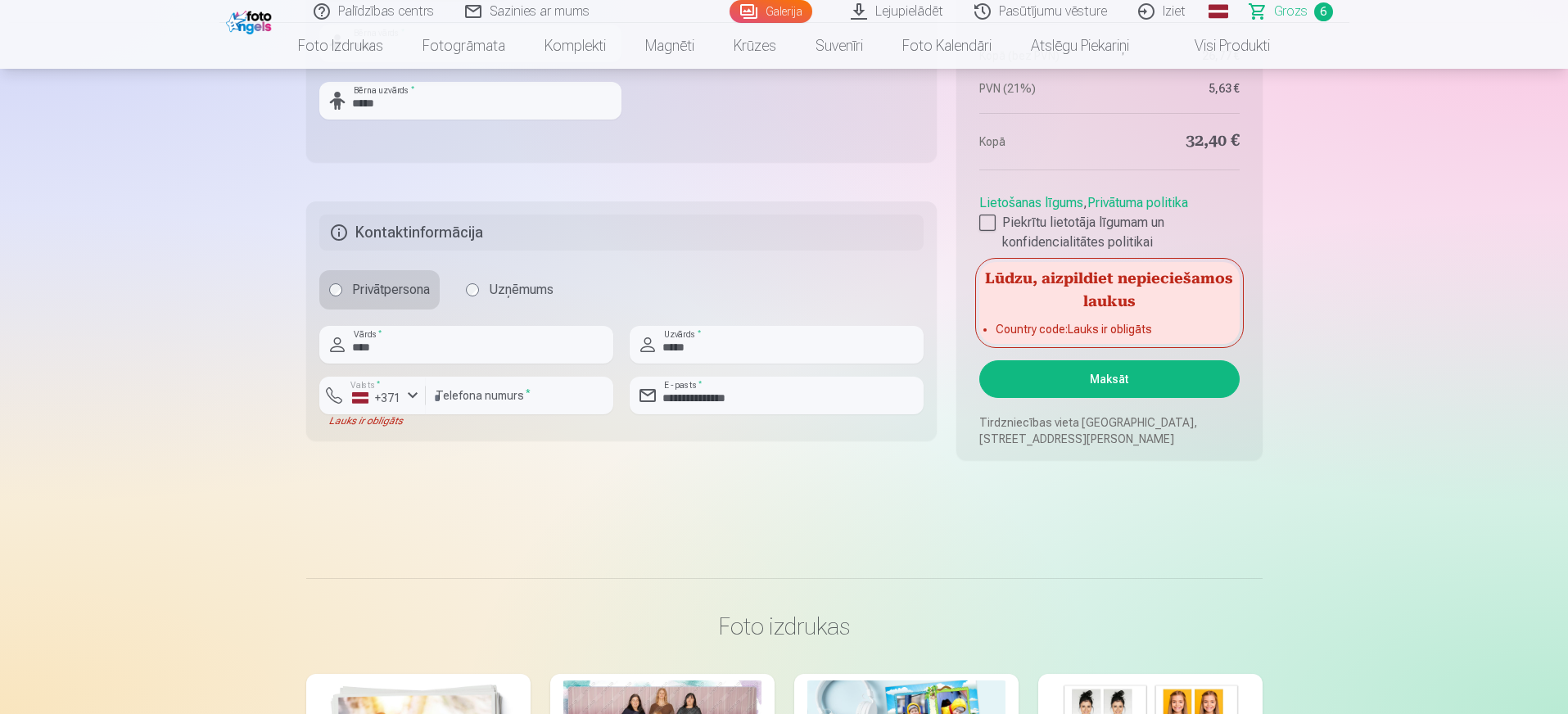
click at [1099, 380] on button "Maksāt" at bounding box center [1109, 379] width 260 height 38
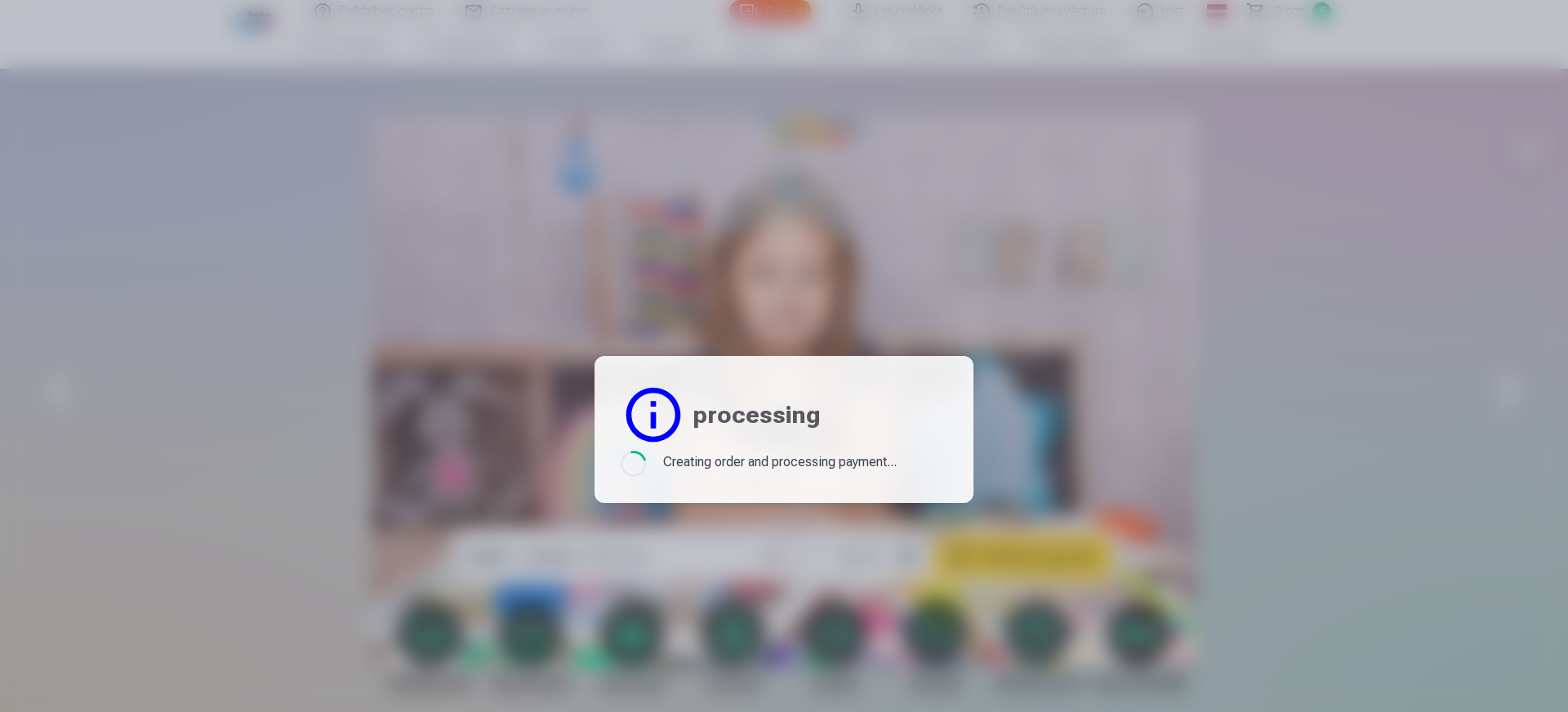
scroll to position [5998, 0]
click at [894, 165] on div at bounding box center [784, 356] width 1568 height 712
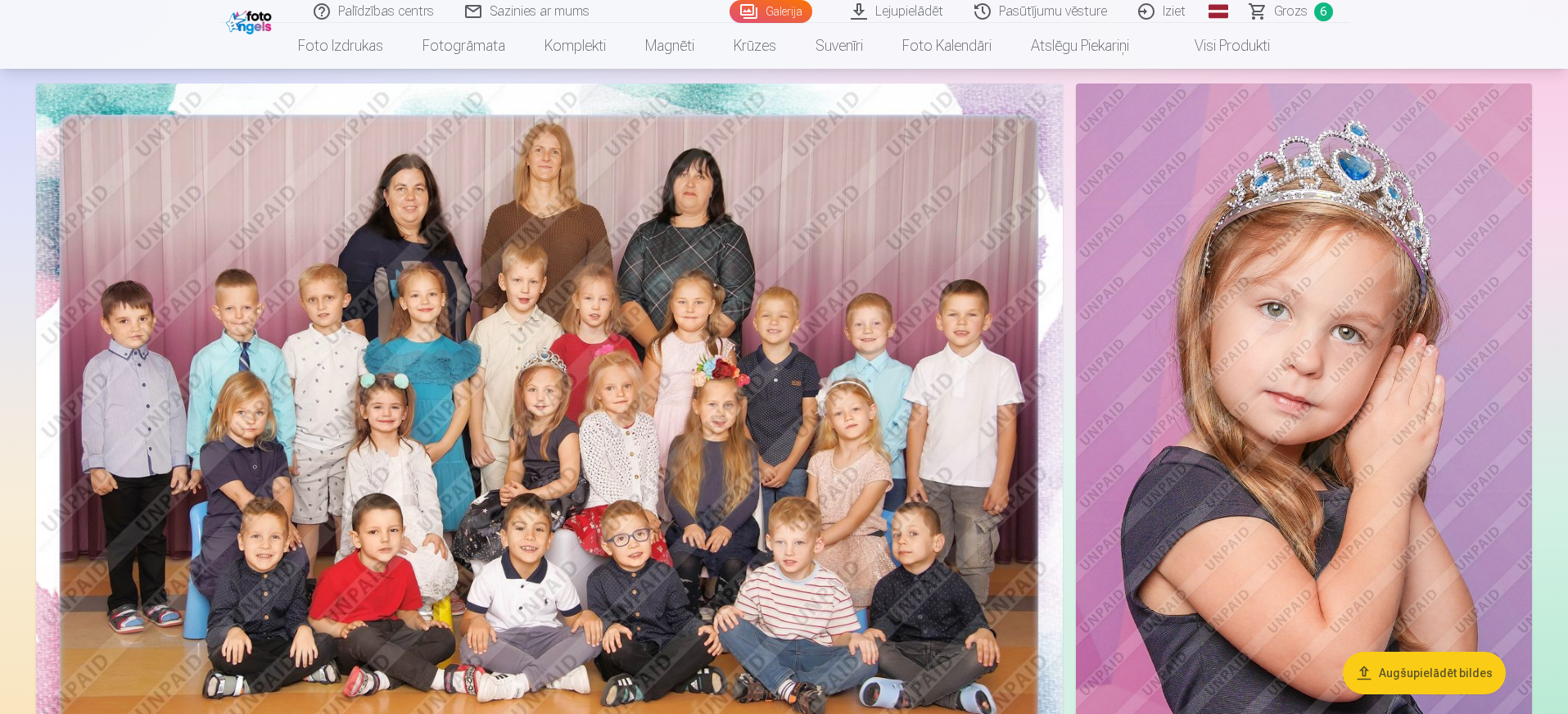
scroll to position [205, 0]
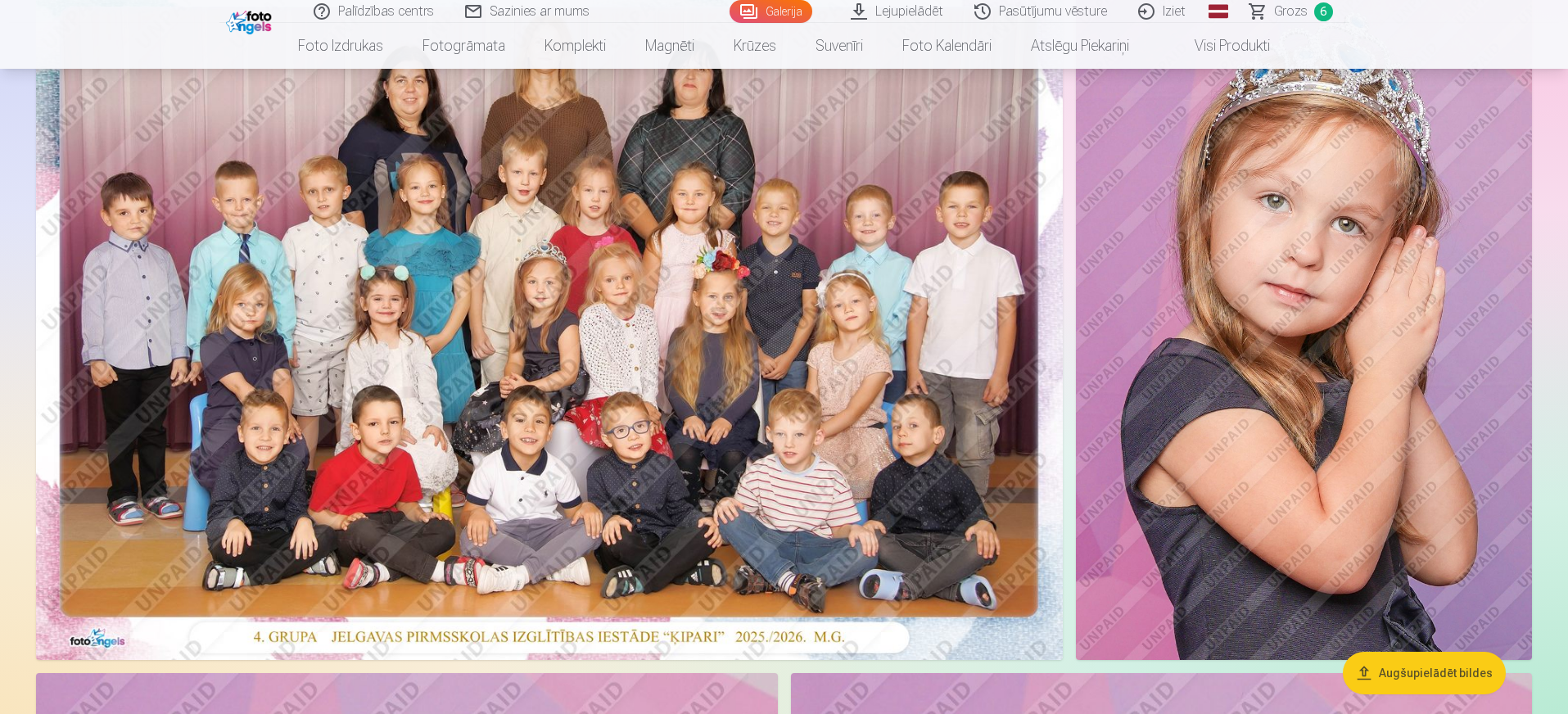
click at [705, 357] on img at bounding box center [549, 317] width 1027 height 685
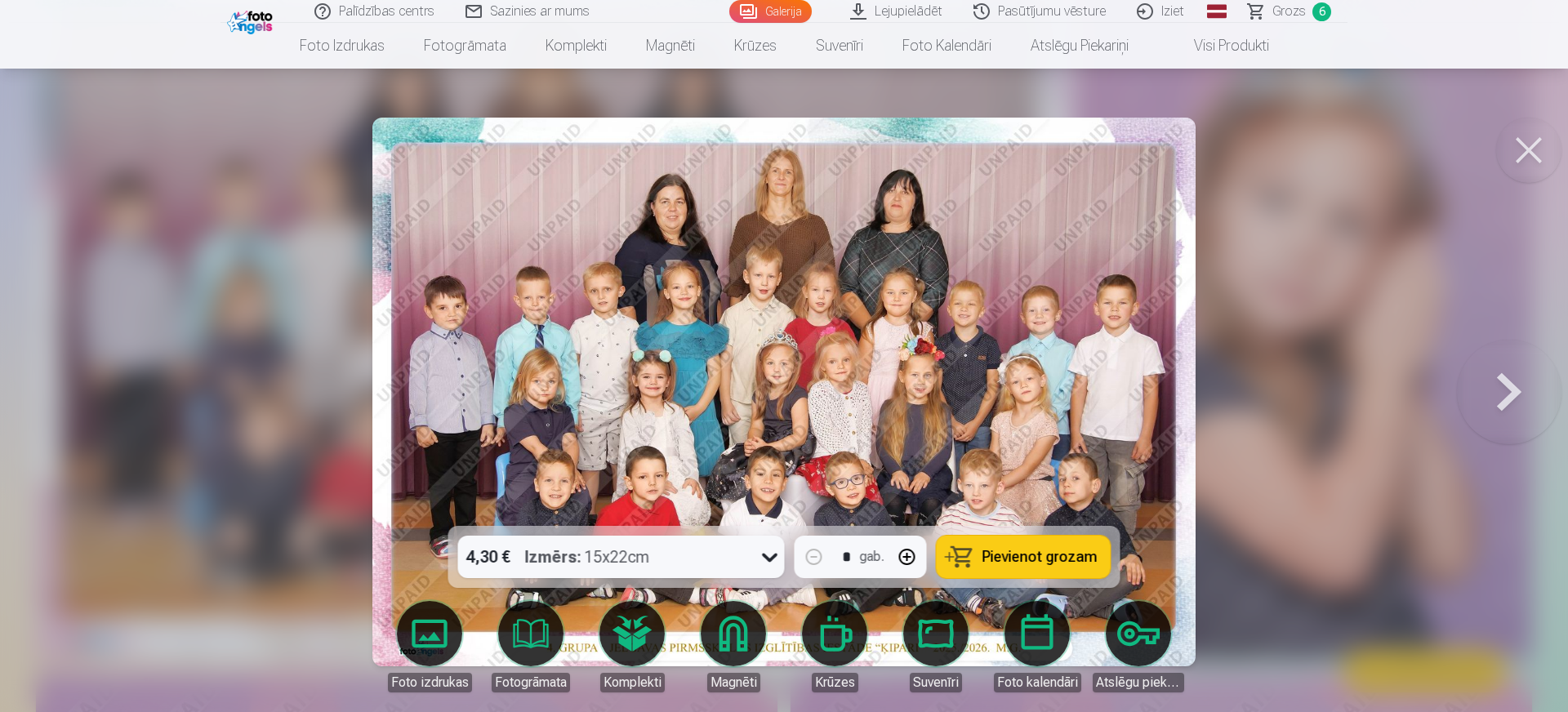
click at [1006, 559] on span "Pievienot grozam" at bounding box center [1039, 557] width 115 height 15
click at [1529, 157] on button at bounding box center [1529, 150] width 65 height 65
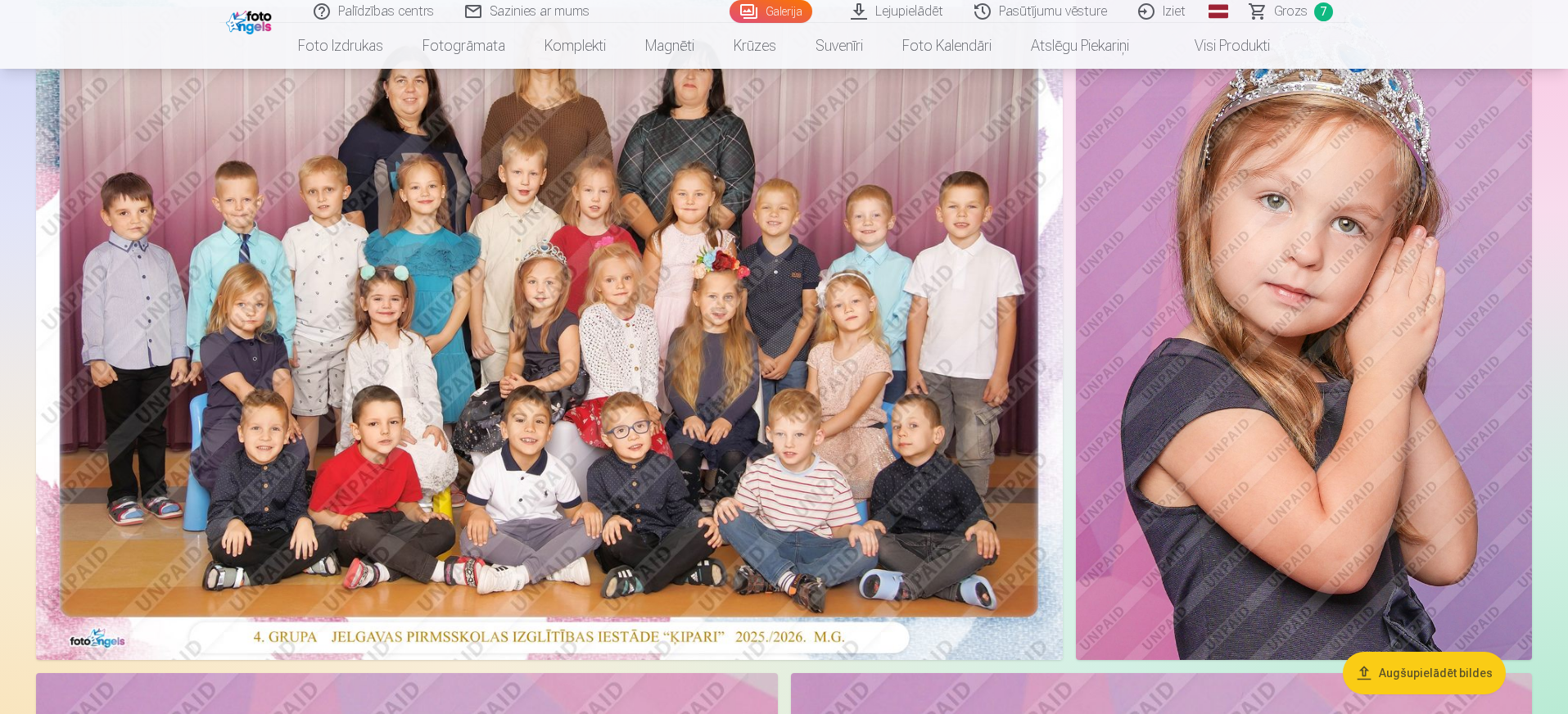
click at [1294, 11] on span "Grozs" at bounding box center [1291, 11] width 33 height 19
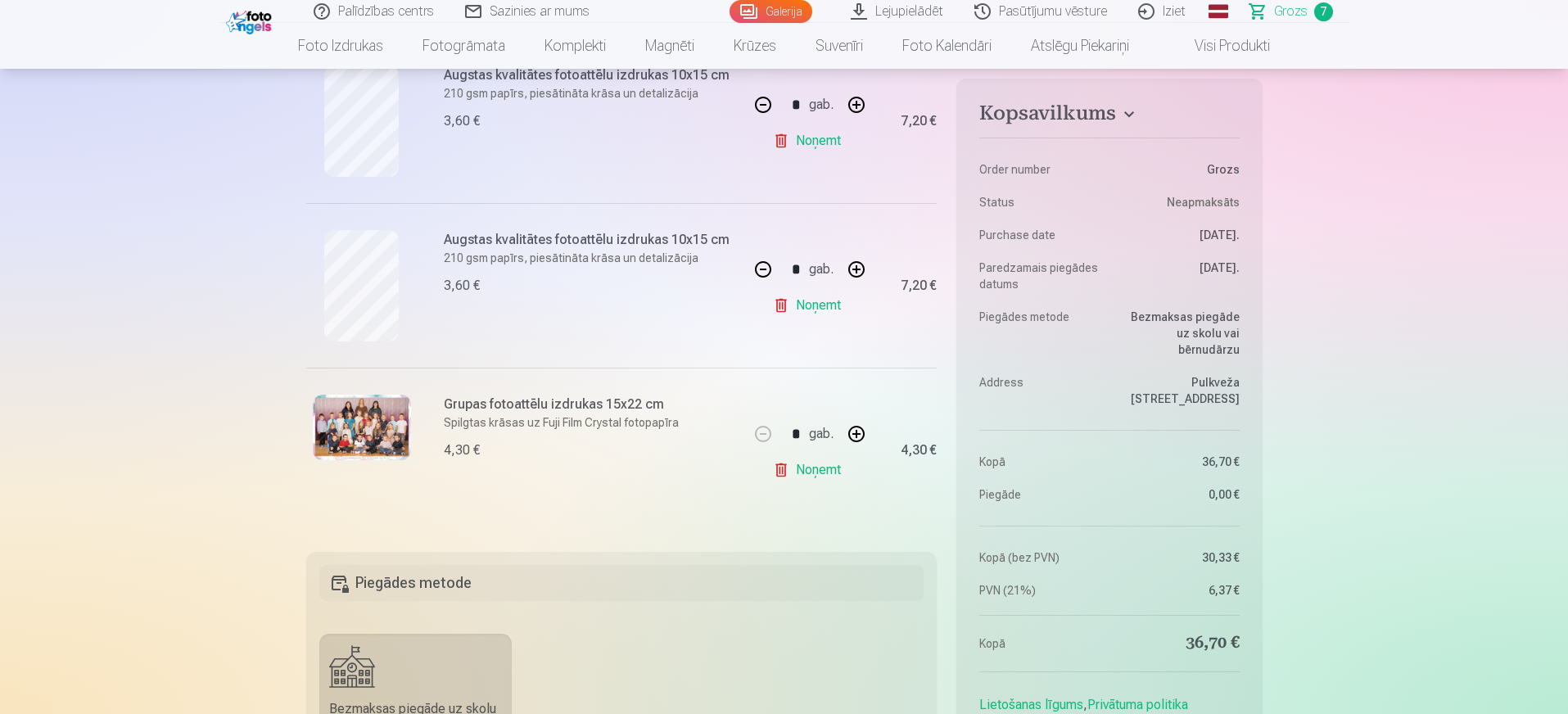
scroll to position [1024, 0]
click at [822, 471] on link "Noņemt" at bounding box center [810, 470] width 75 height 33
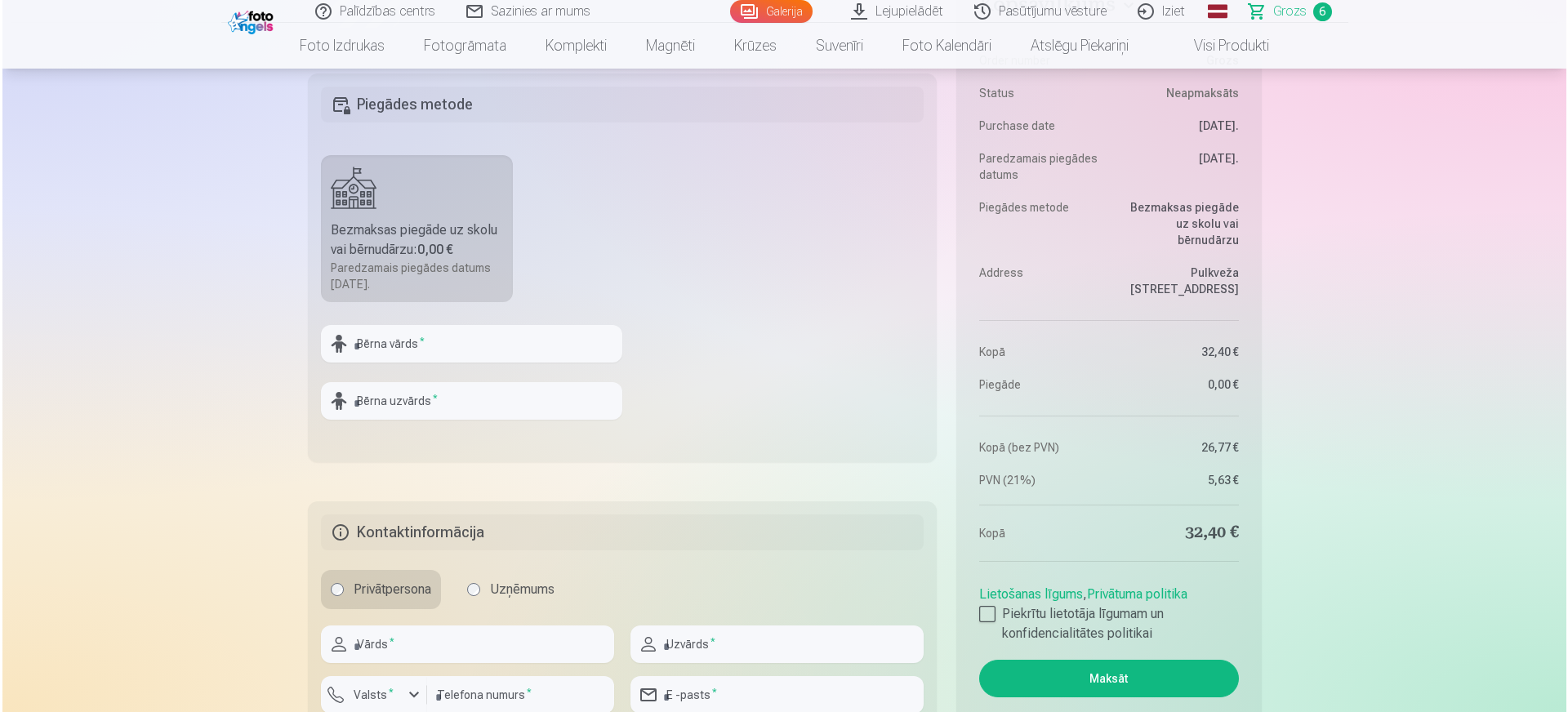
scroll to position [1430, 0]
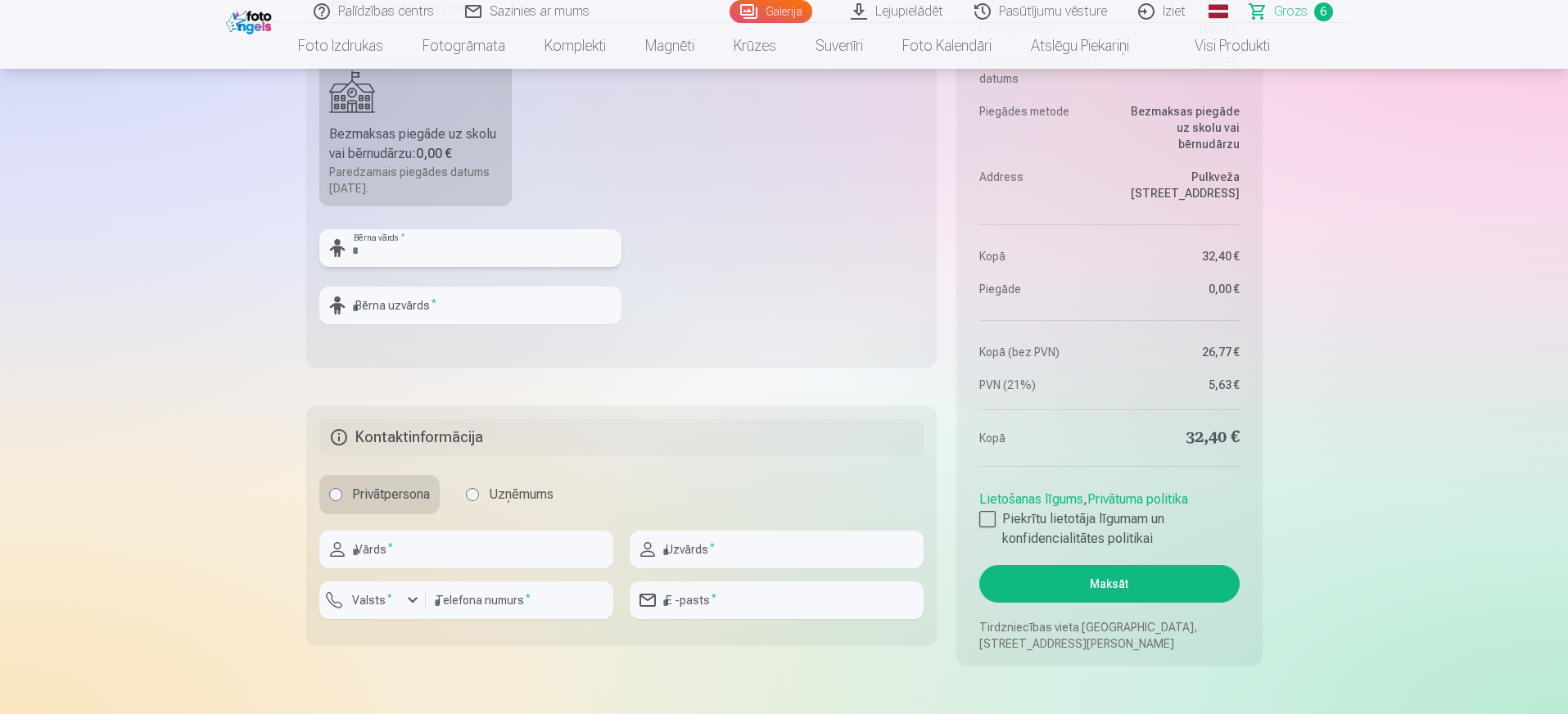
click at [405, 252] on input "text" at bounding box center [471, 248] width 302 height 38
type input "*****"
click at [416, 296] on input "text" at bounding box center [471, 305] width 302 height 38
type input "*****"
click at [400, 547] on input "text" at bounding box center [466, 549] width 294 height 38
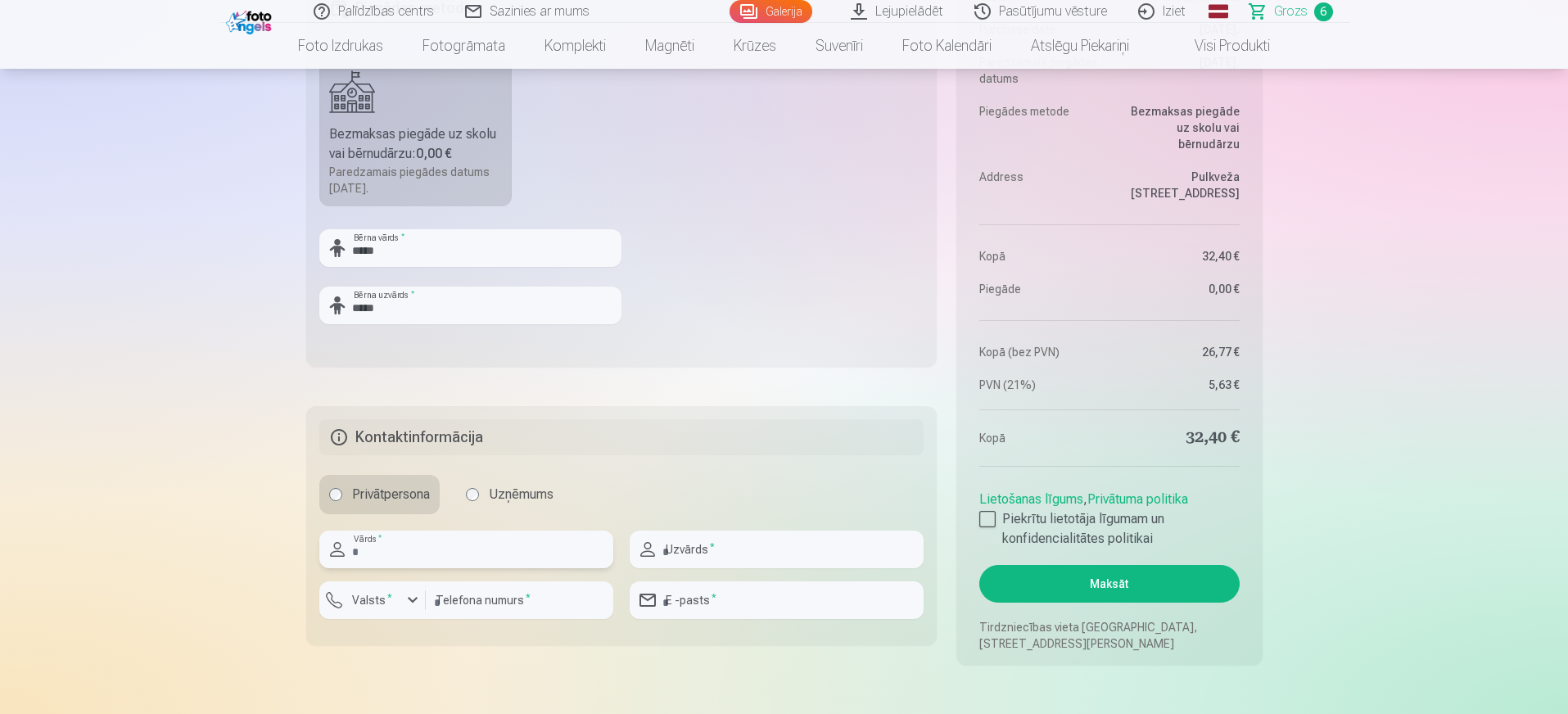
type input "****"
type input "*****"
type input "********"
type input "**********"
click at [408, 602] on div "button" at bounding box center [412, 600] width 19 height 19
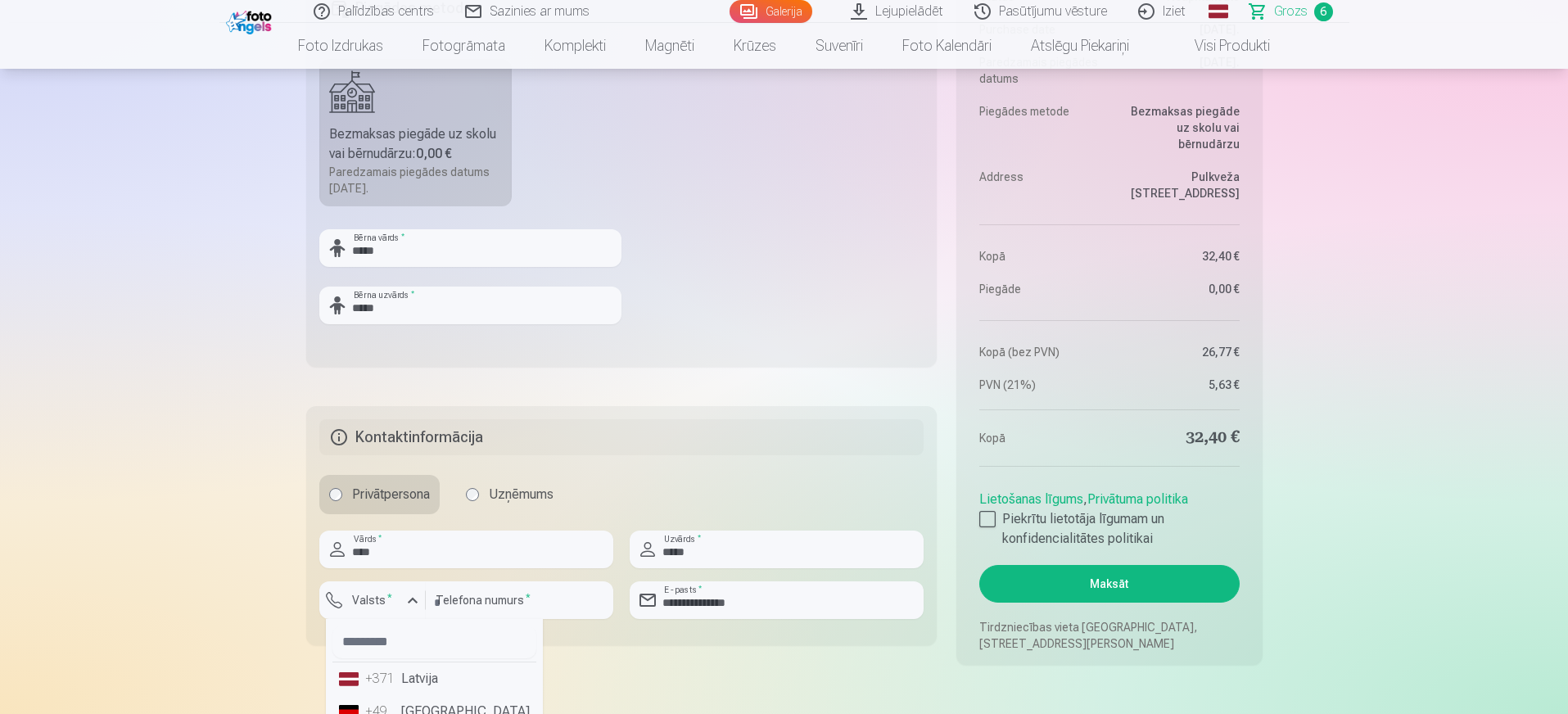
click at [371, 671] on div "+371" at bounding box center [381, 678] width 33 height 19
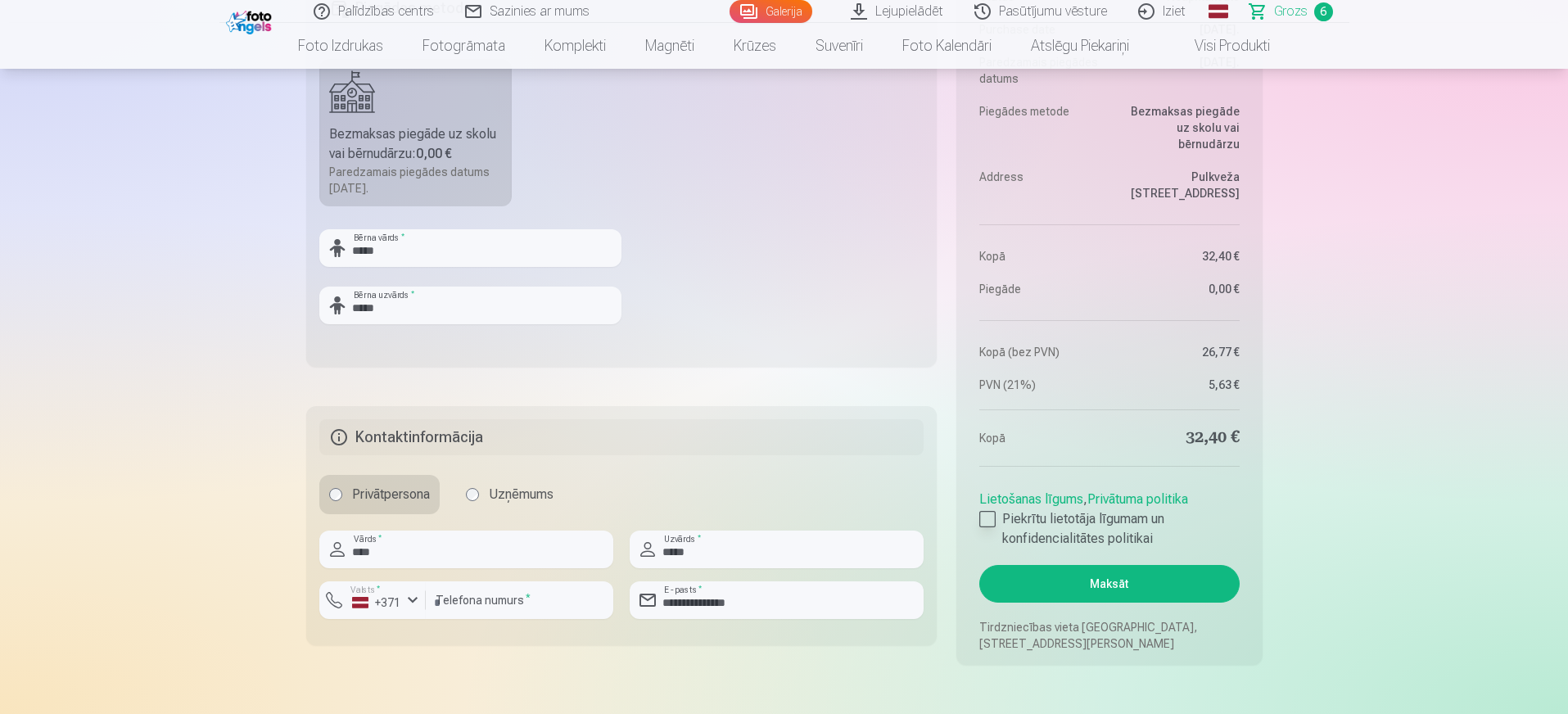
click at [989, 521] on div at bounding box center [988, 520] width 17 height 17
click at [1124, 587] on button "Maksāt" at bounding box center [1109, 583] width 260 height 38
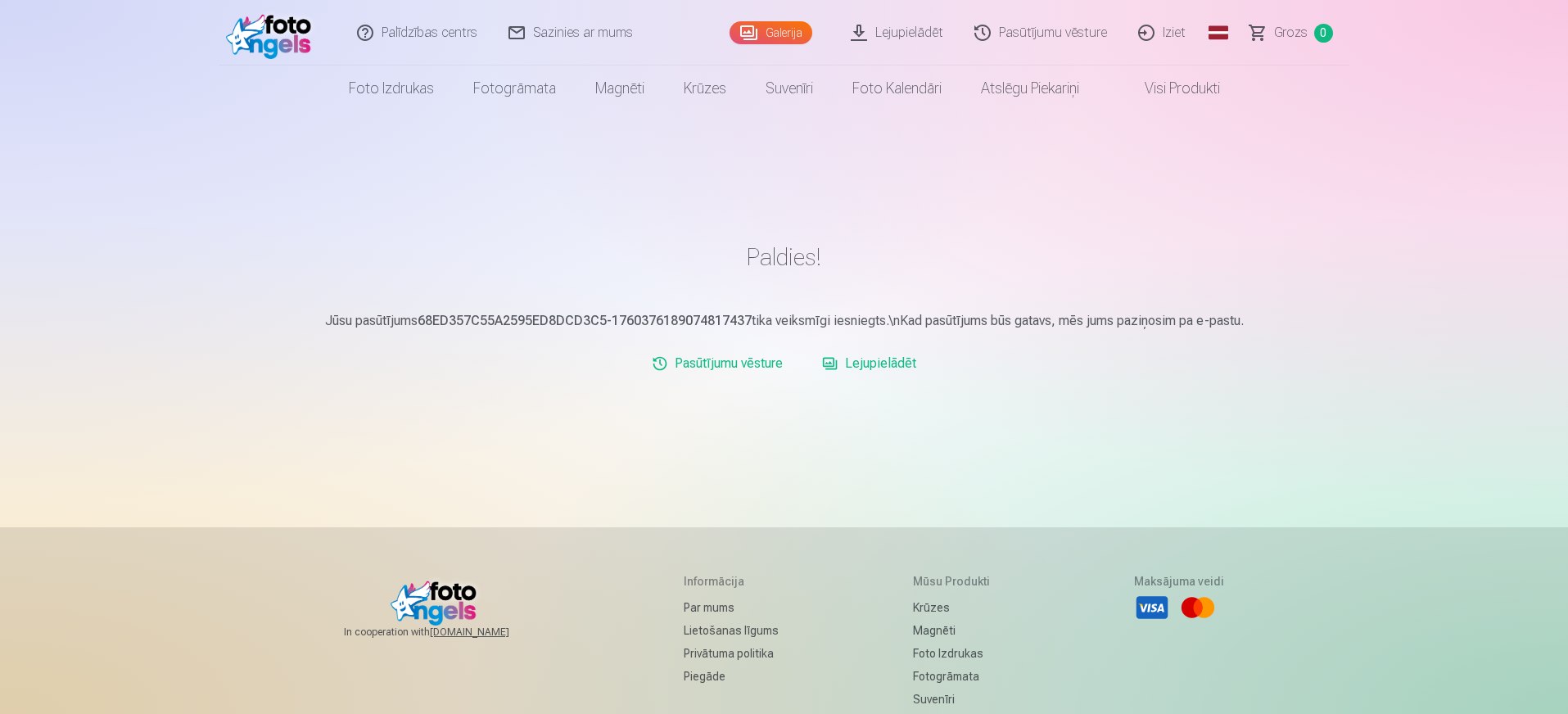
click at [906, 33] on link "Lejupielādēt" at bounding box center [898, 32] width 123 height 65
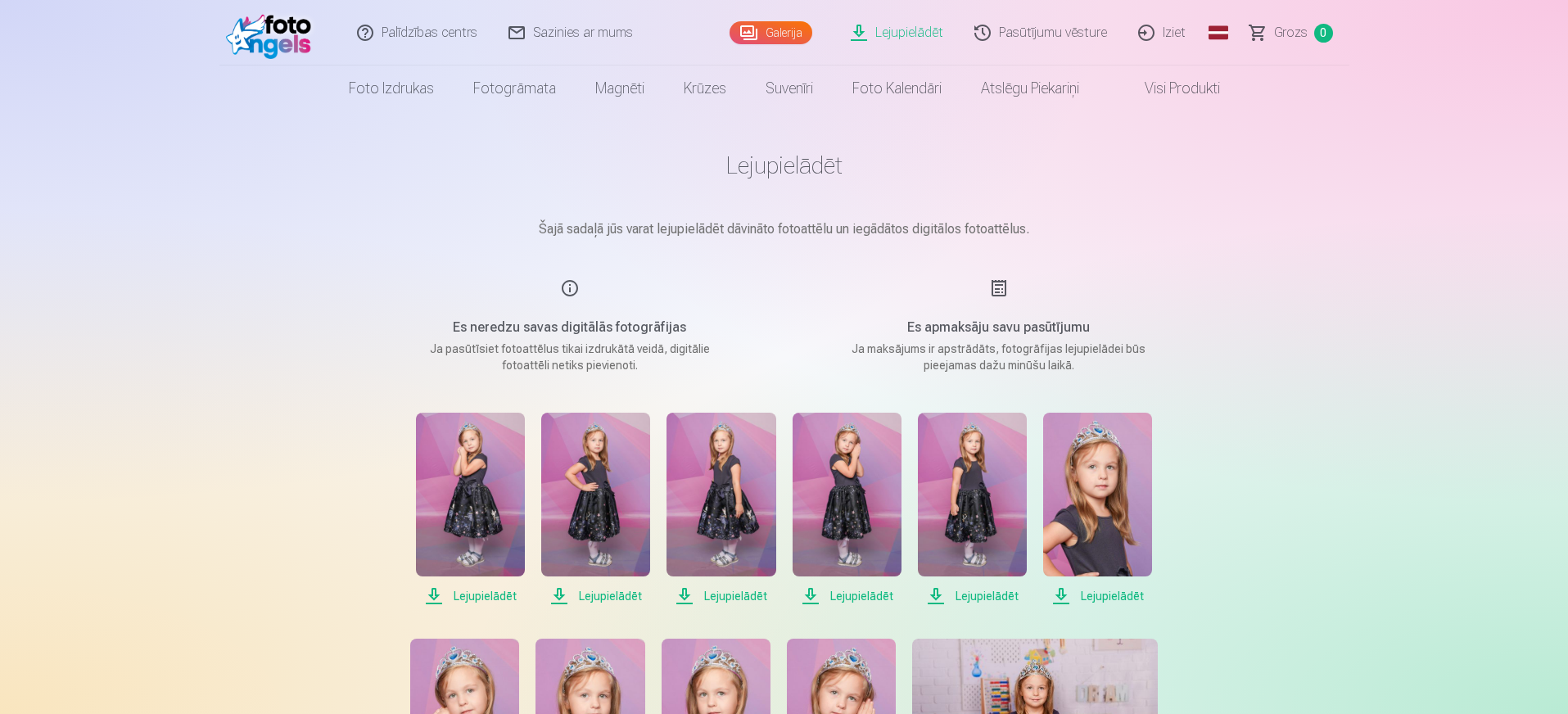
click at [781, 29] on link "Galerija" at bounding box center [771, 32] width 83 height 23
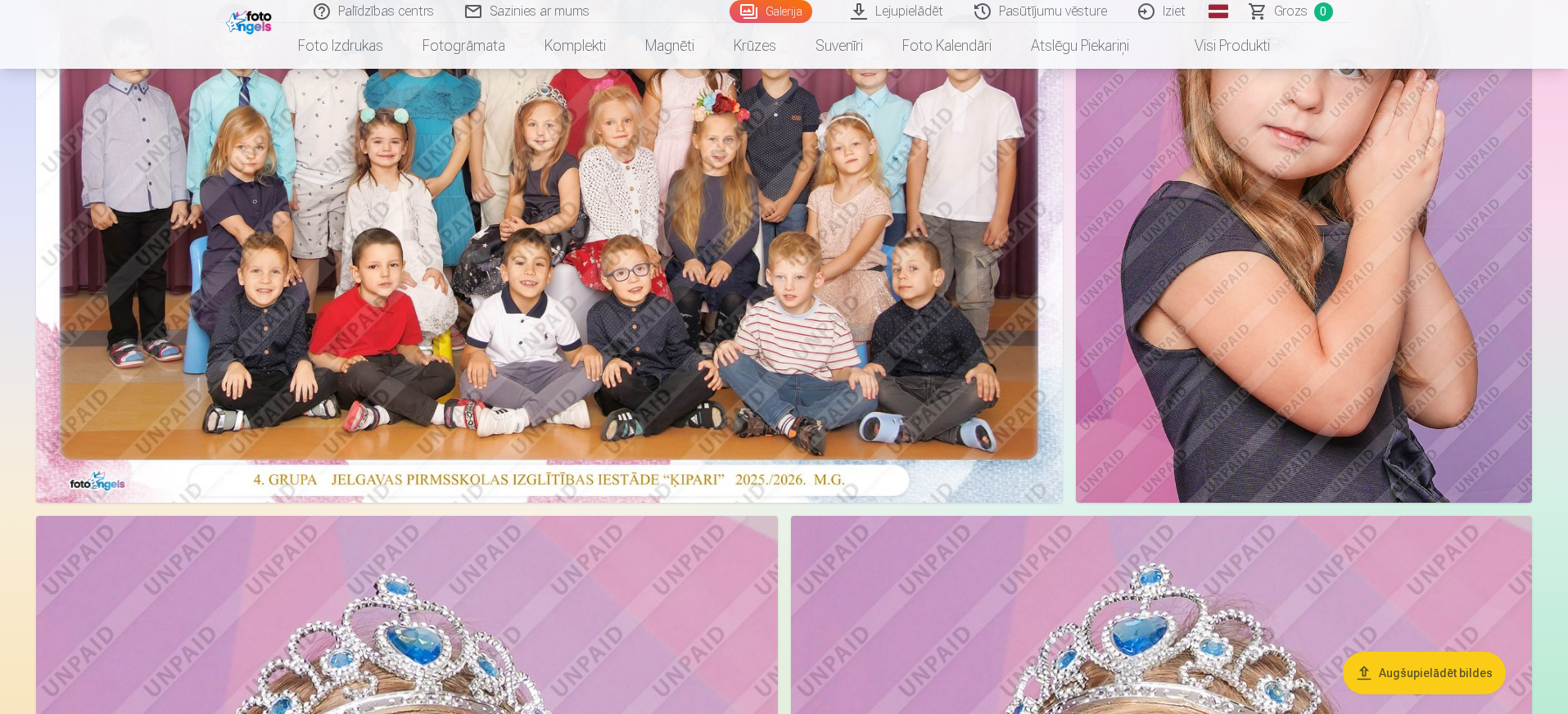
scroll to position [409, 0]
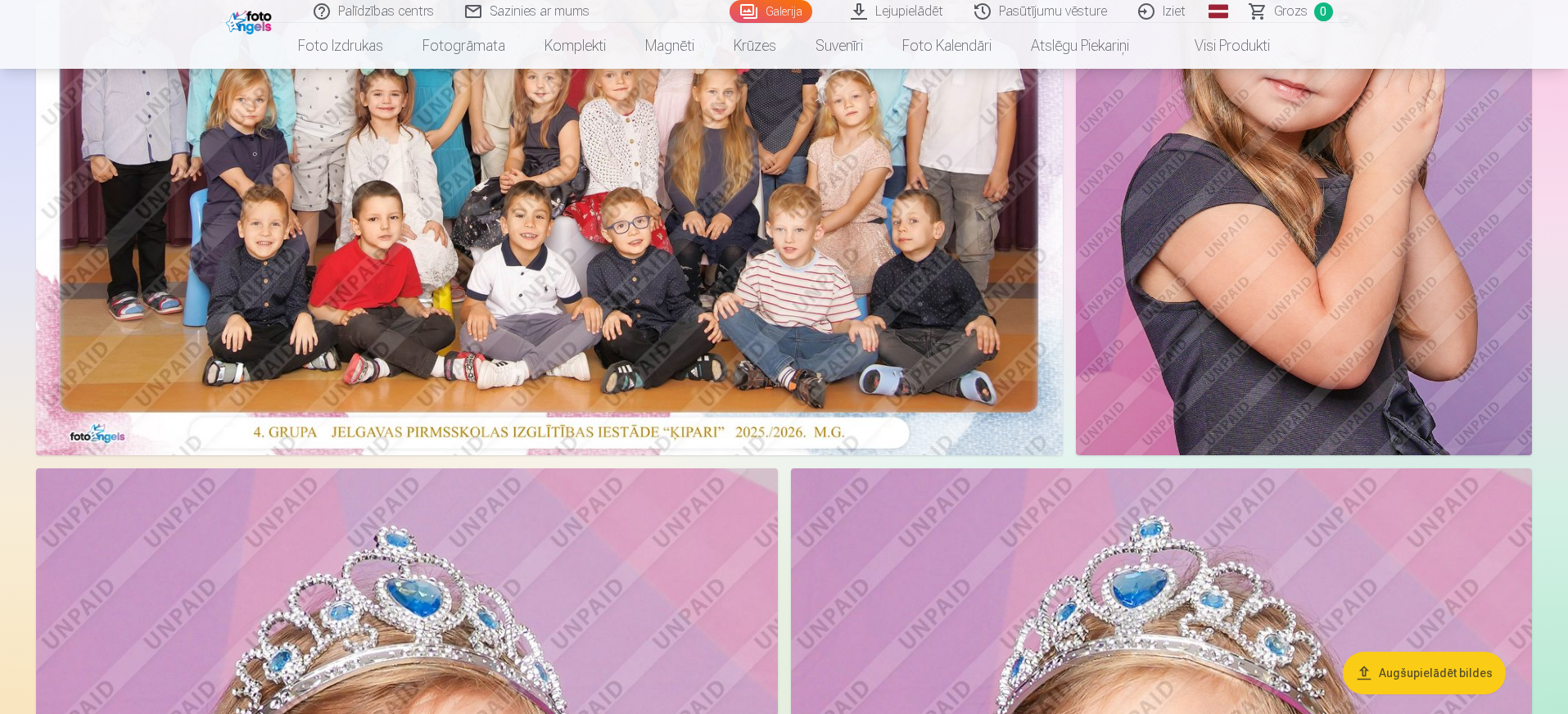
click at [1253, 308] on img at bounding box center [1304, 112] width 456 height 685
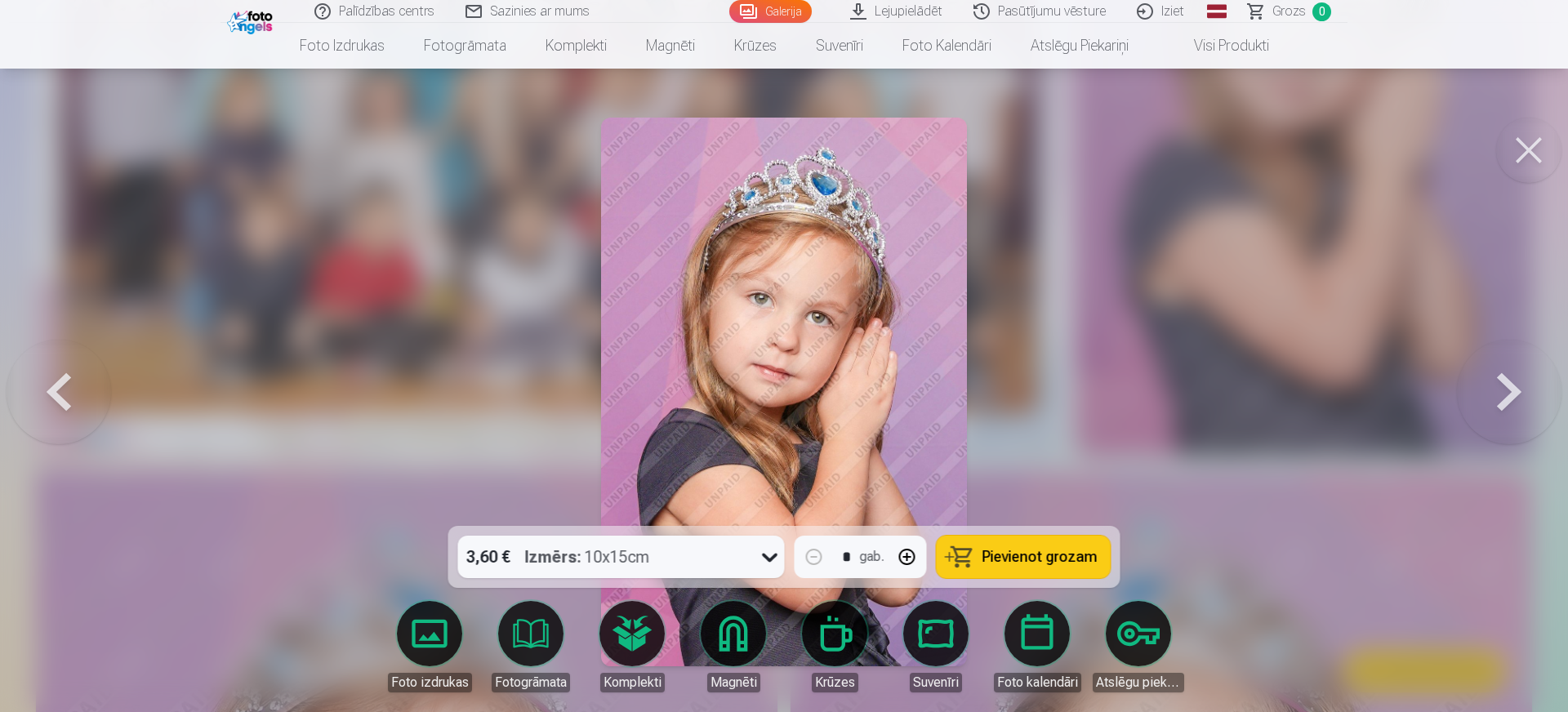
click at [1527, 148] on button at bounding box center [1529, 150] width 65 height 65
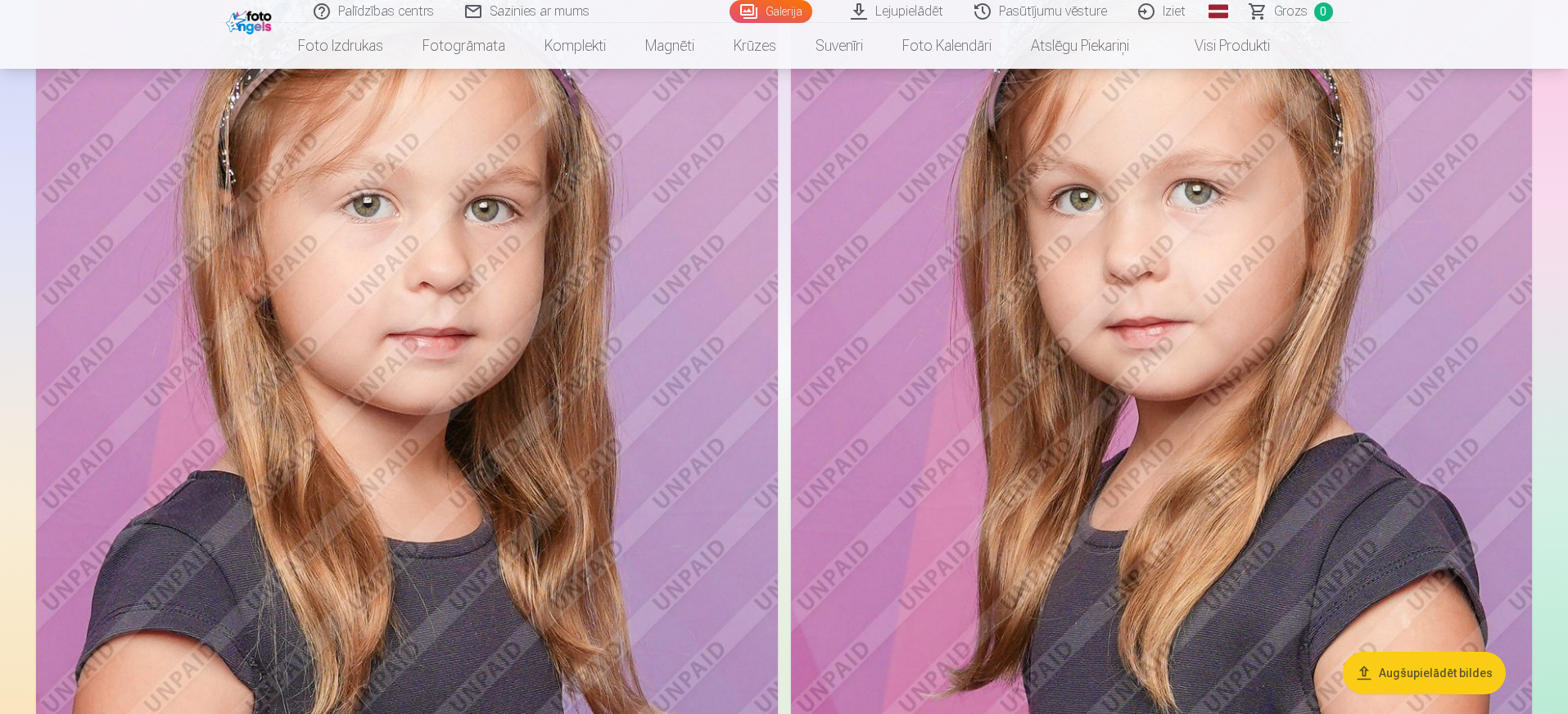
scroll to position [1228, 0]
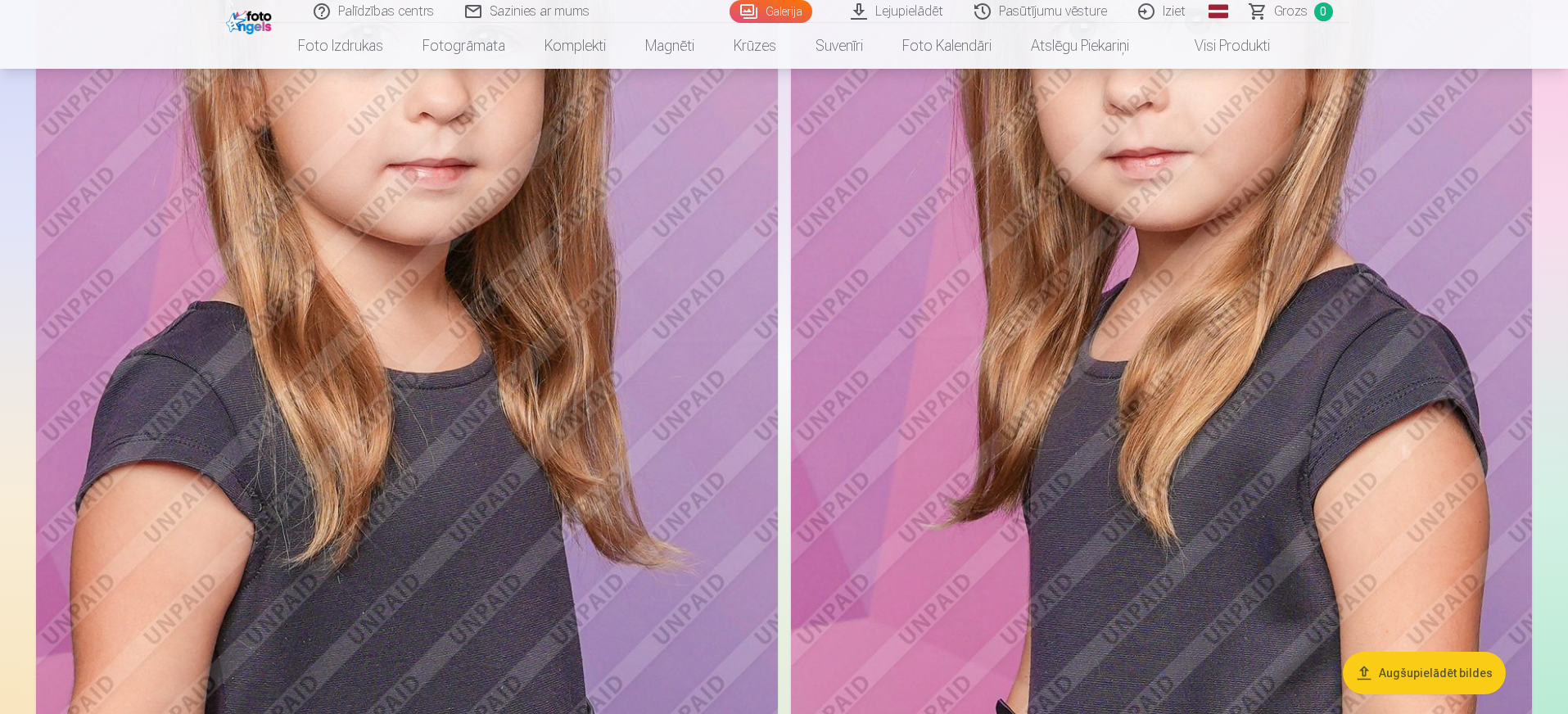
click at [1433, 668] on button "Augšupielādēt bildes" at bounding box center [1424, 673] width 163 height 42
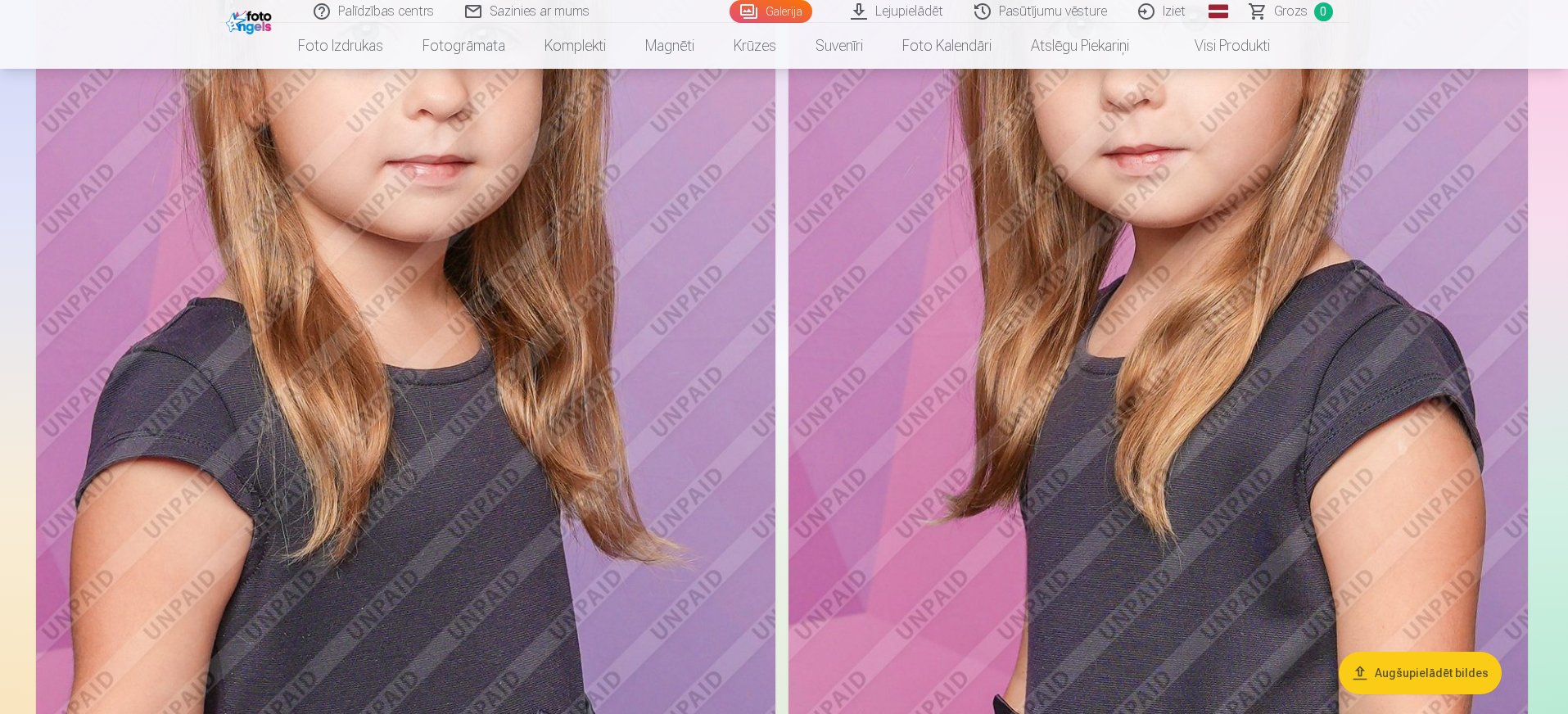
scroll to position [1231, 0]
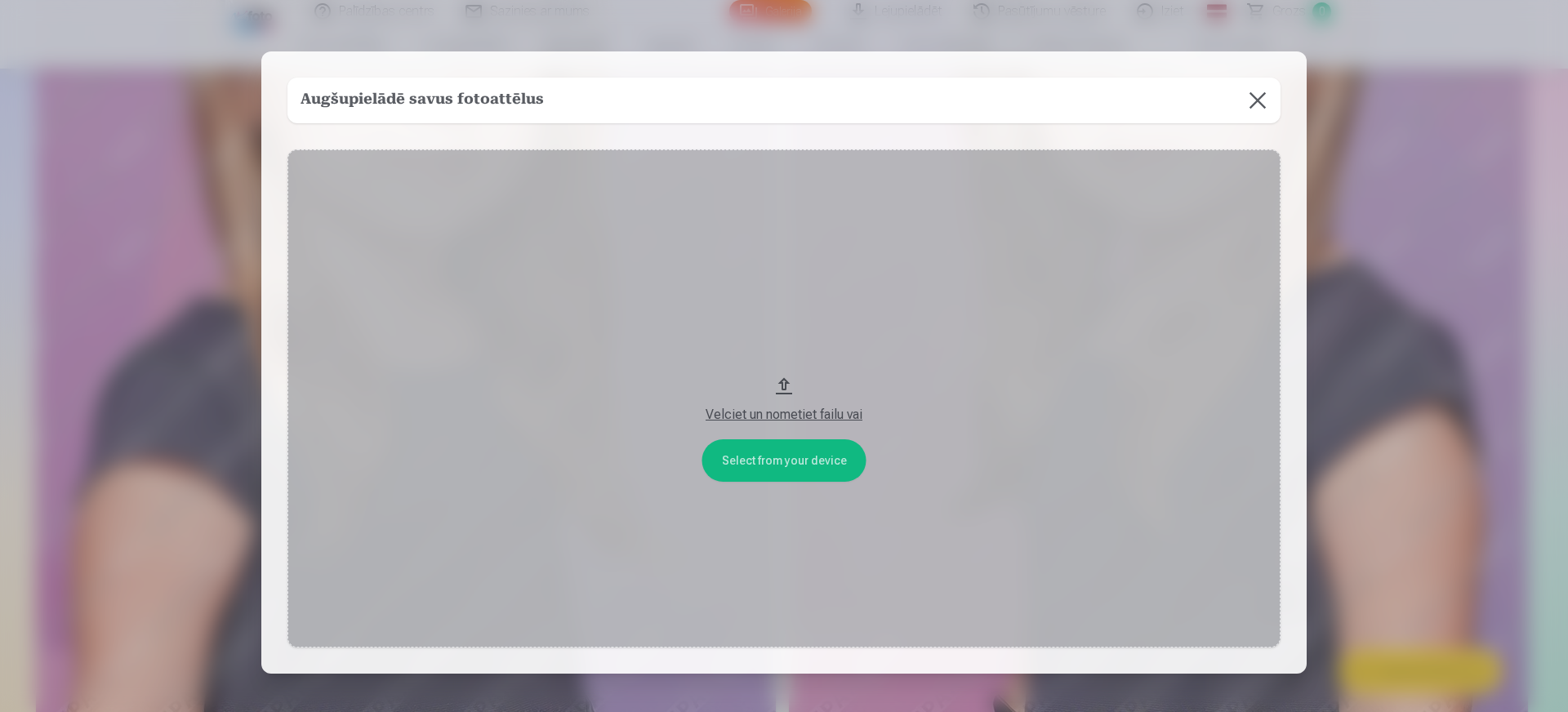
click at [835, 413] on div "Velciet un nometiet failu vai" at bounding box center [784, 414] width 960 height 19
click at [1258, 99] on button at bounding box center [1258, 100] width 46 height 46
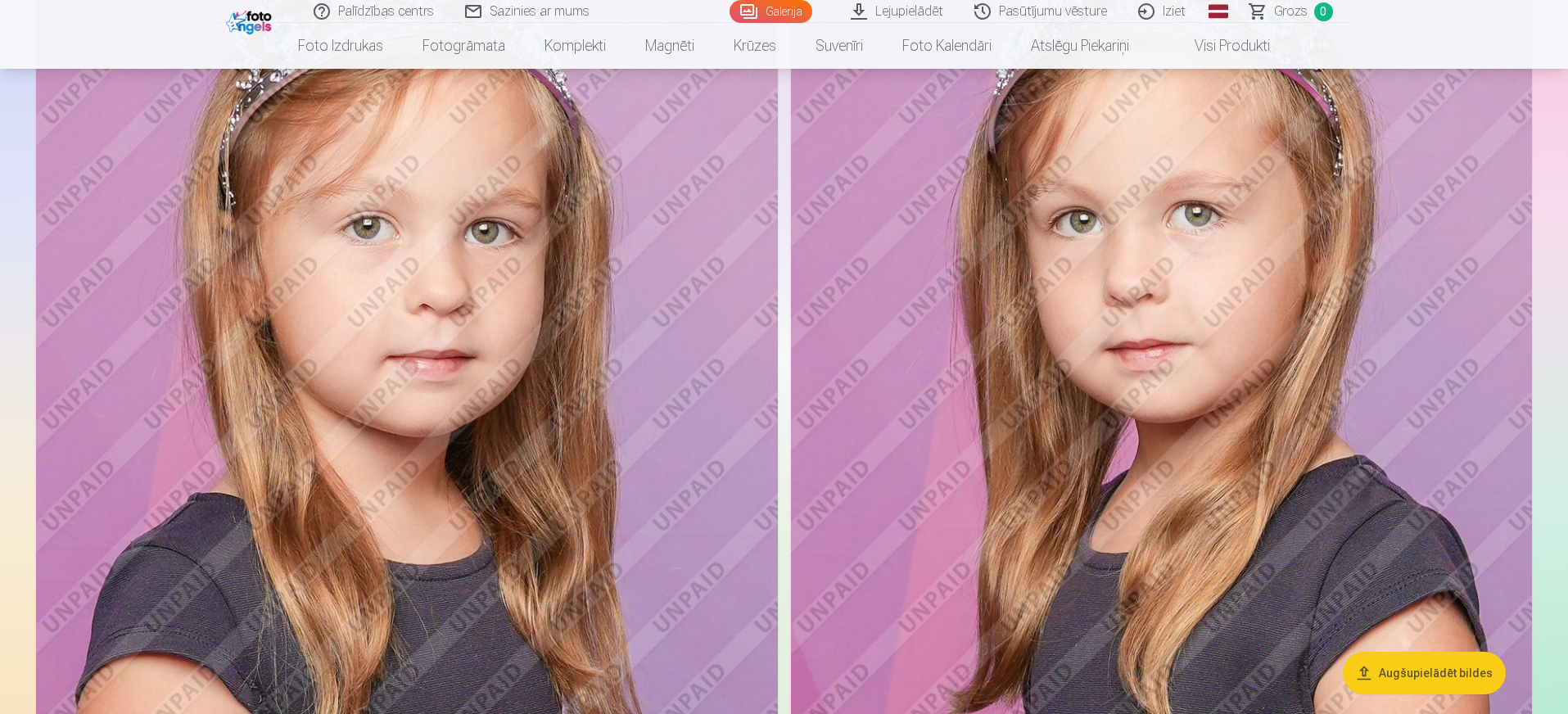
scroll to position [1026, 0]
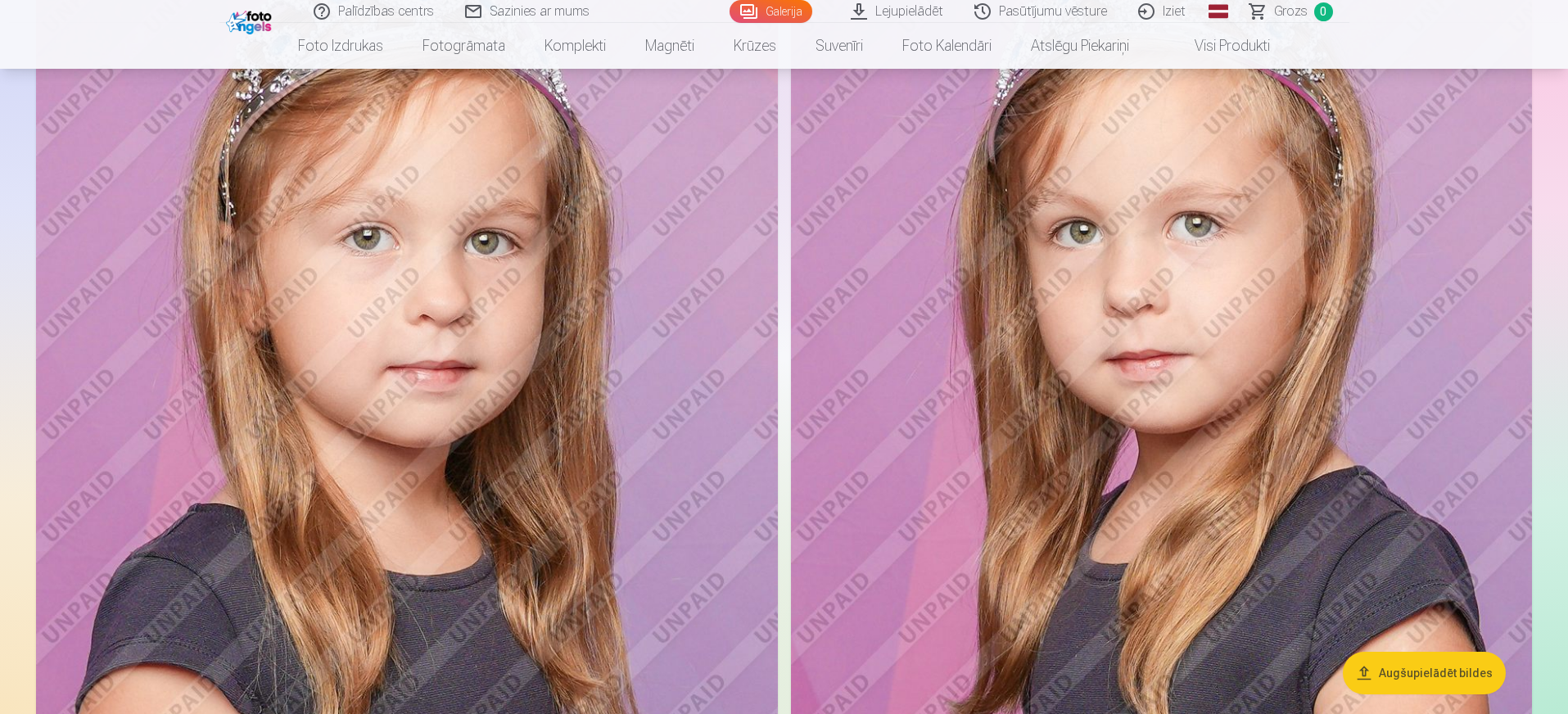
click at [1191, 244] on img at bounding box center [1162, 408] width 742 height 1113
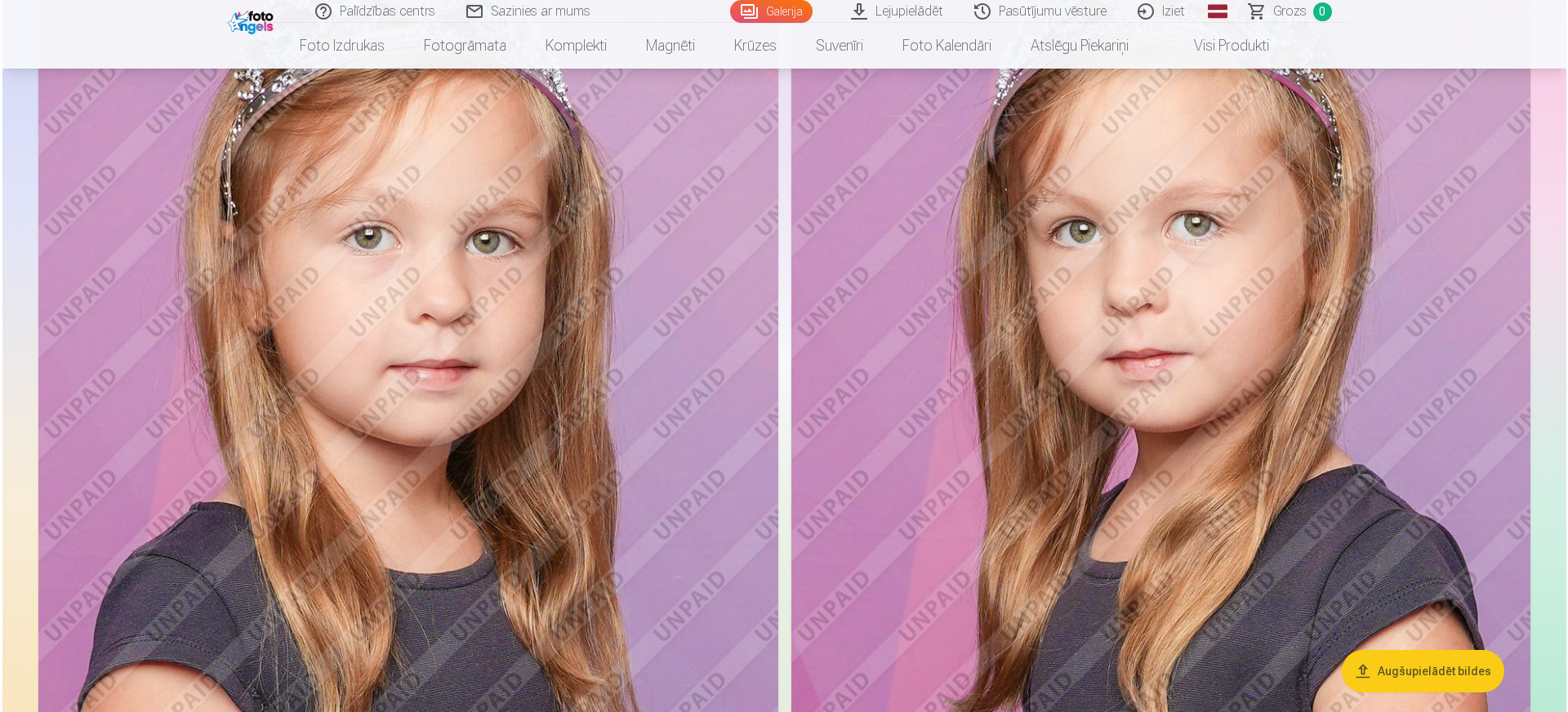
scroll to position [1026, 0]
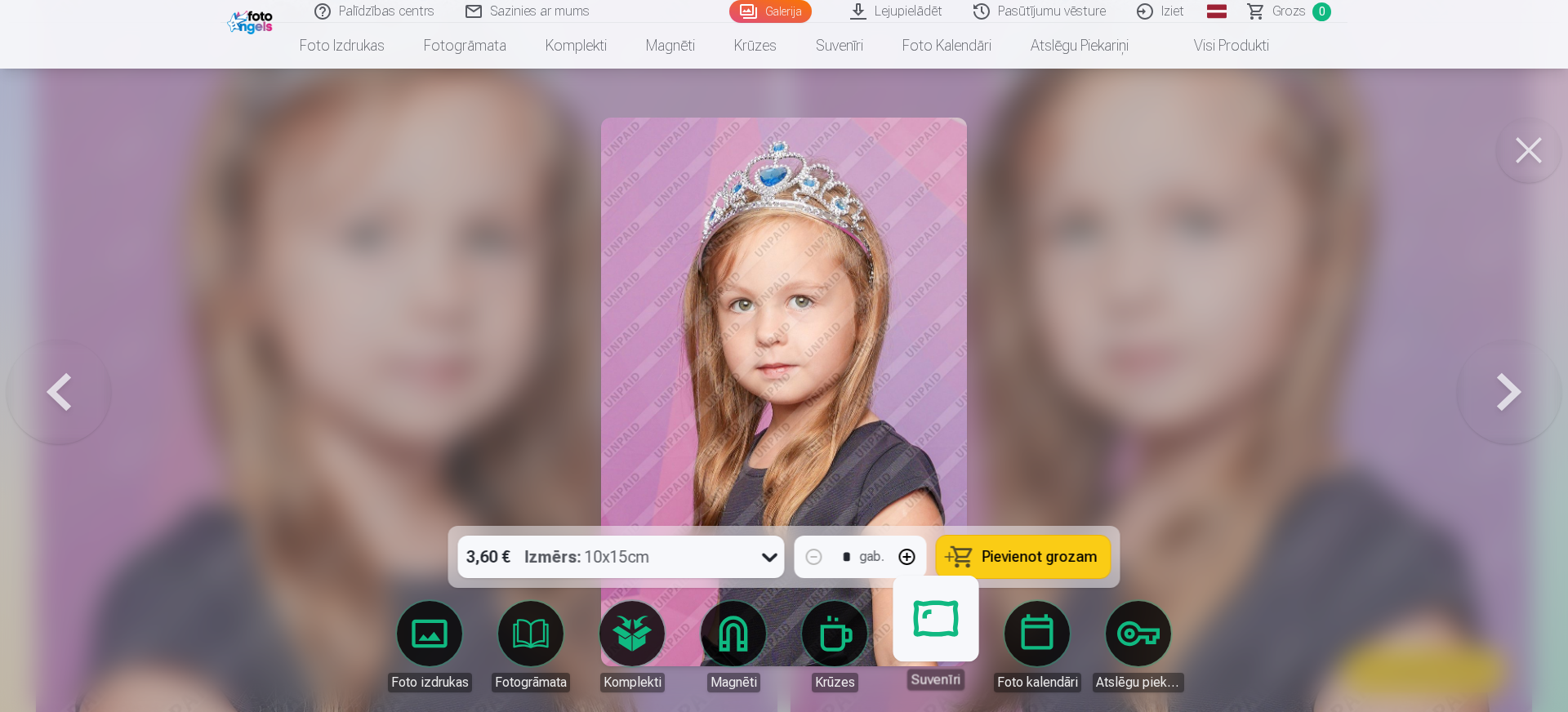
click at [938, 642] on link "Suvenīri" at bounding box center [935, 639] width 100 height 100
